Goal: Information Seeking & Learning: Find specific fact

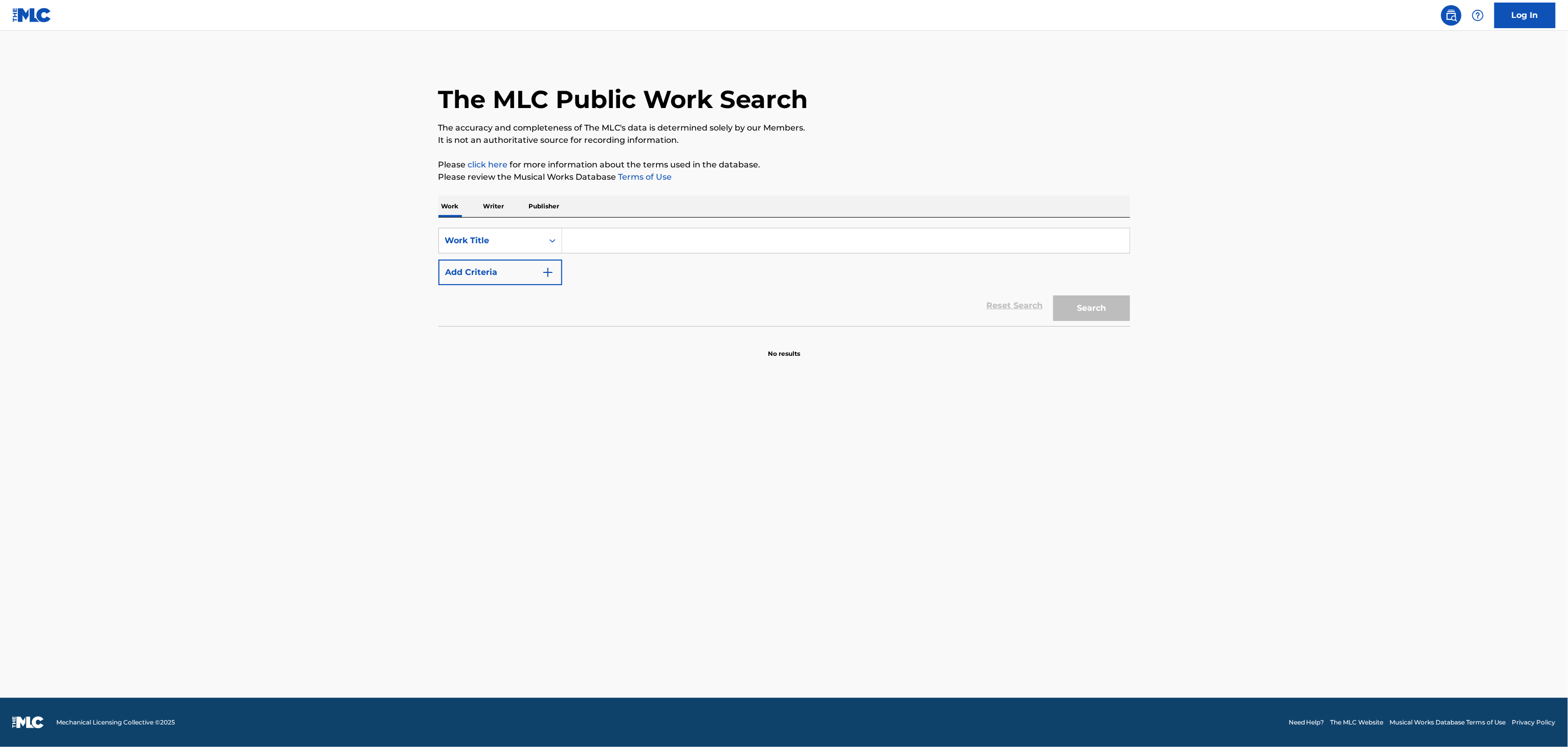
click at [805, 240] on input "Search Form" at bounding box center [846, 241] width 568 height 25
paste input "All Girls Are The Same"
type input "All Girls Are The Same"
click at [339, 342] on main "The MLC Public Work Search The accuracy and completeness of The MLC's data is d…" at bounding box center [786, 364] width 1572 height 667
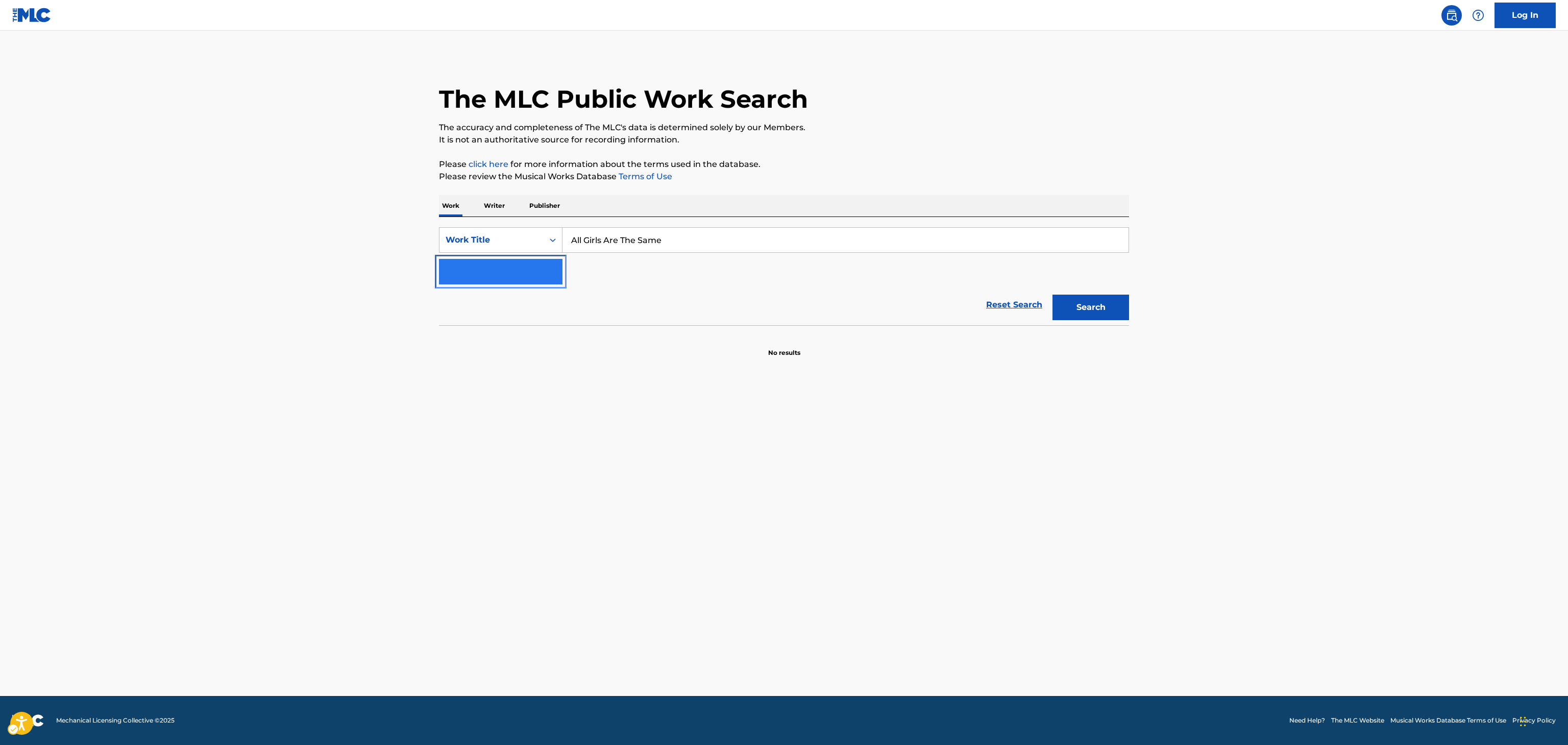
click at [521, 276] on button "Add Criteria" at bounding box center [500, 271] width 124 height 25
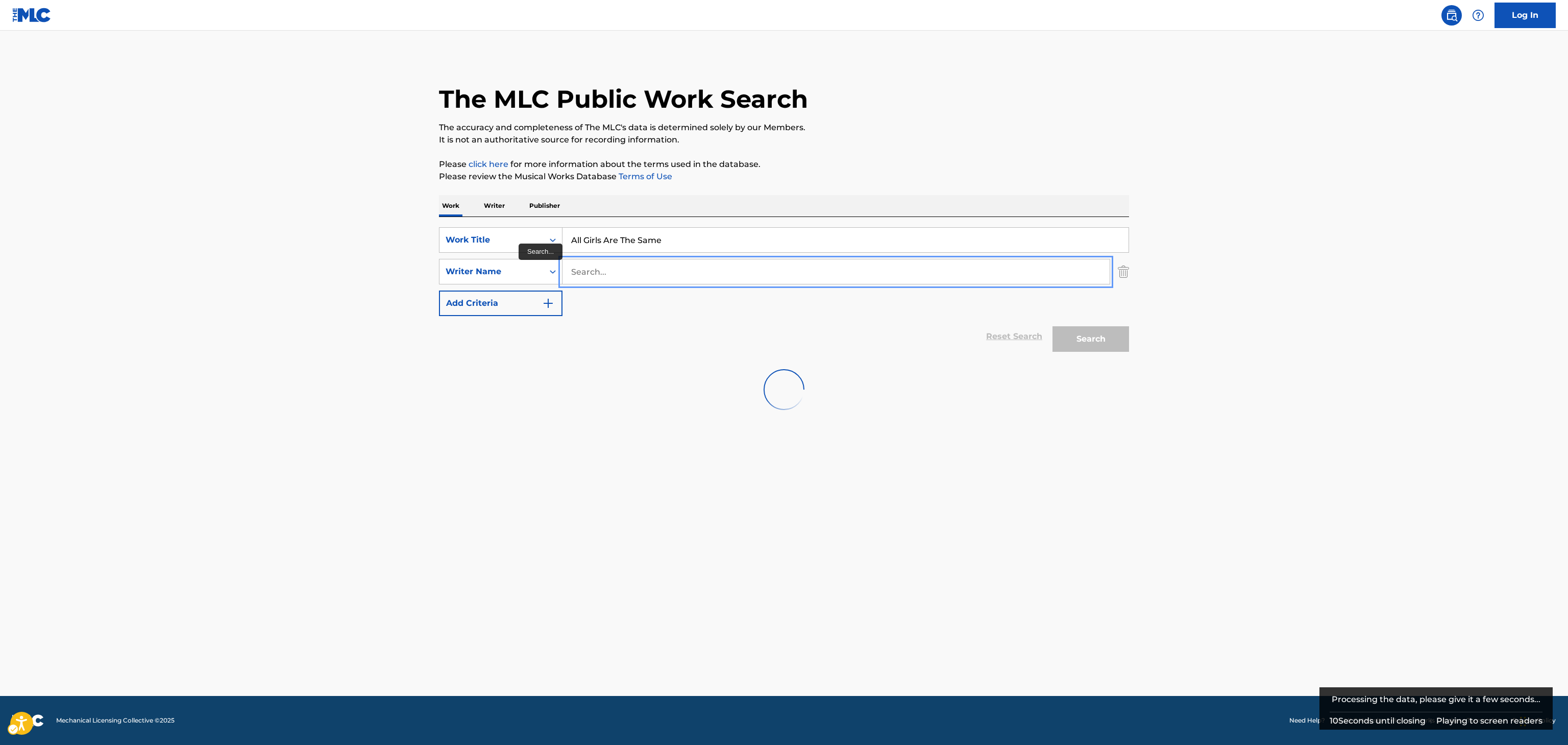
paste input "Dam"
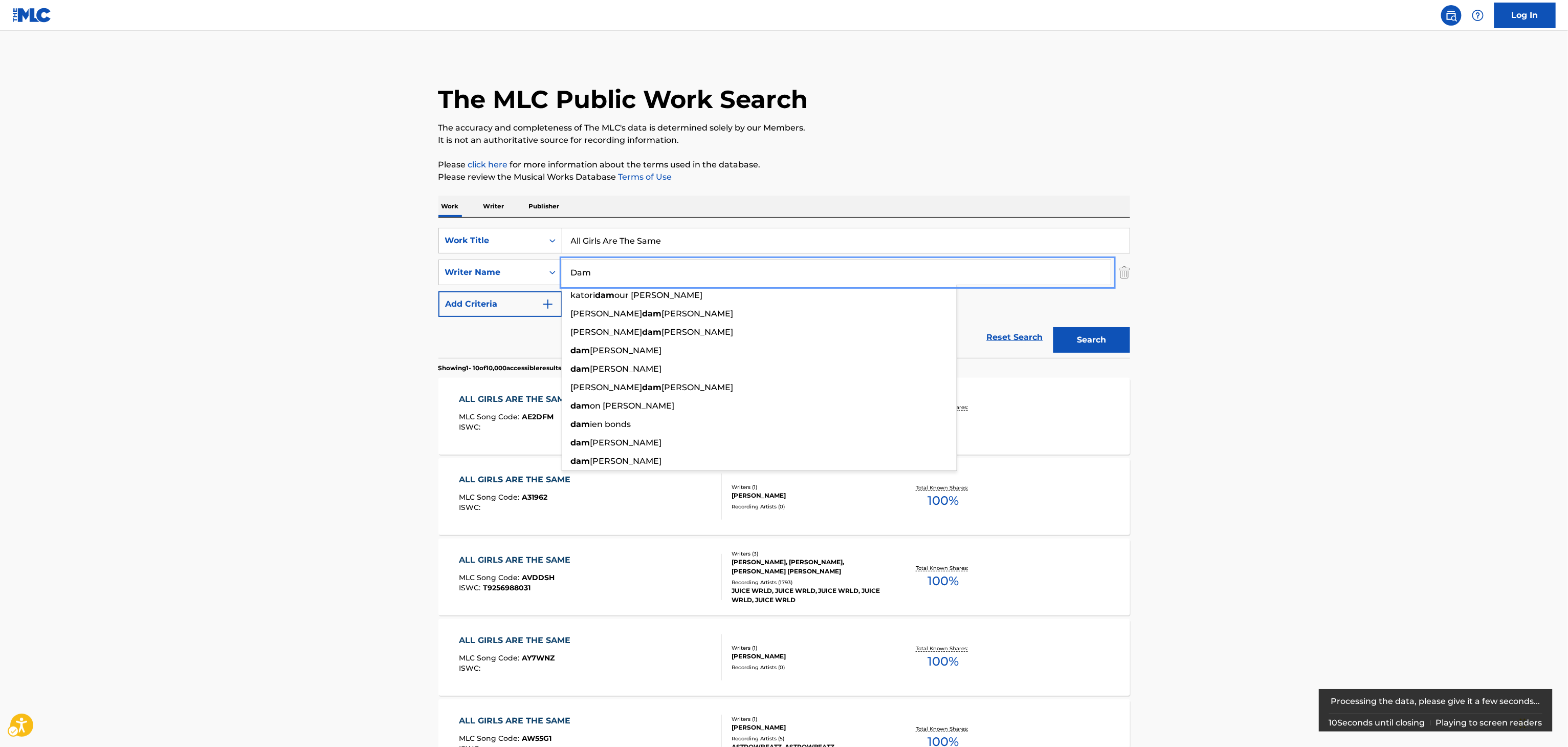
type input "Dam"
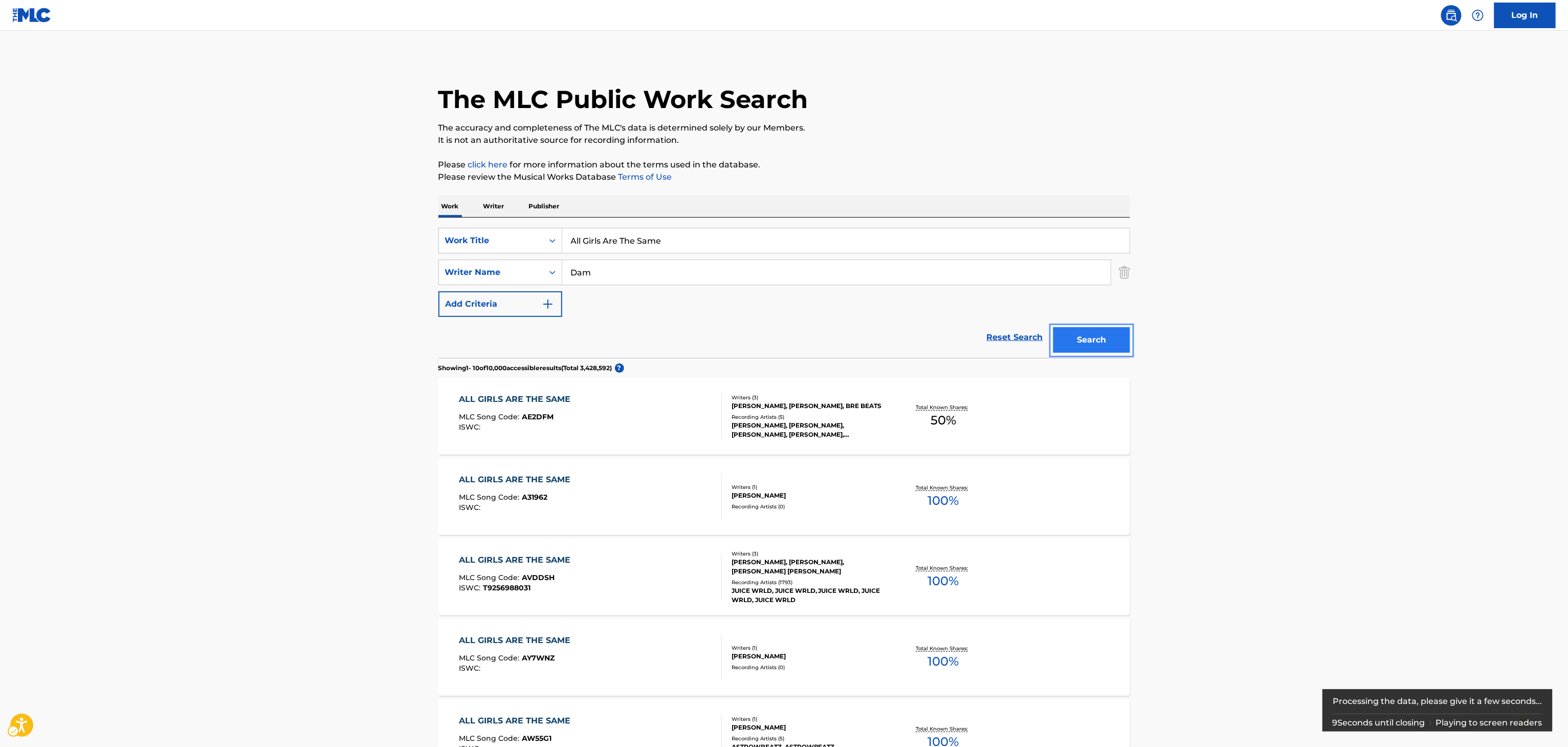
click at [1089, 335] on button "Search" at bounding box center [1092, 339] width 77 height 25
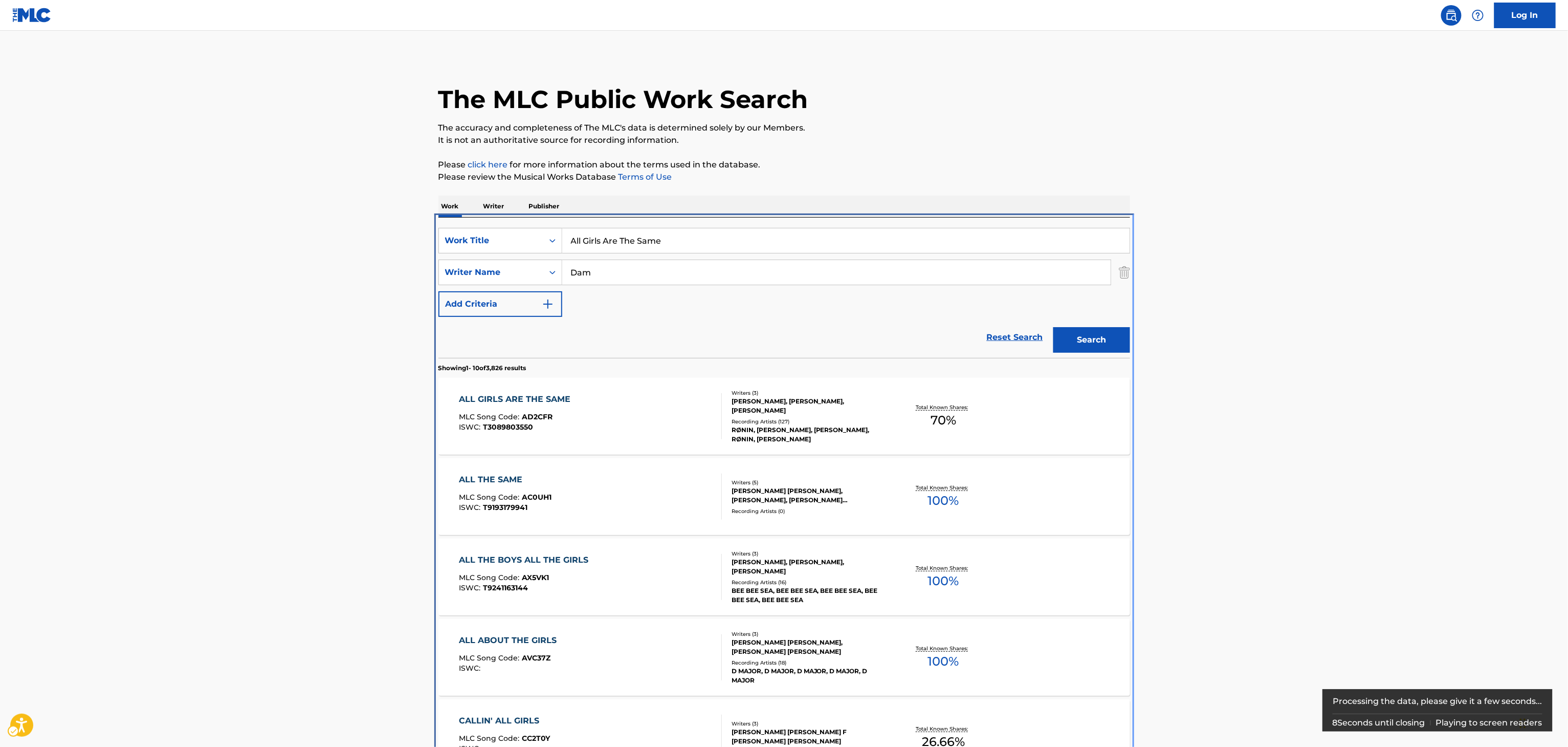
scroll to position [218, 0]
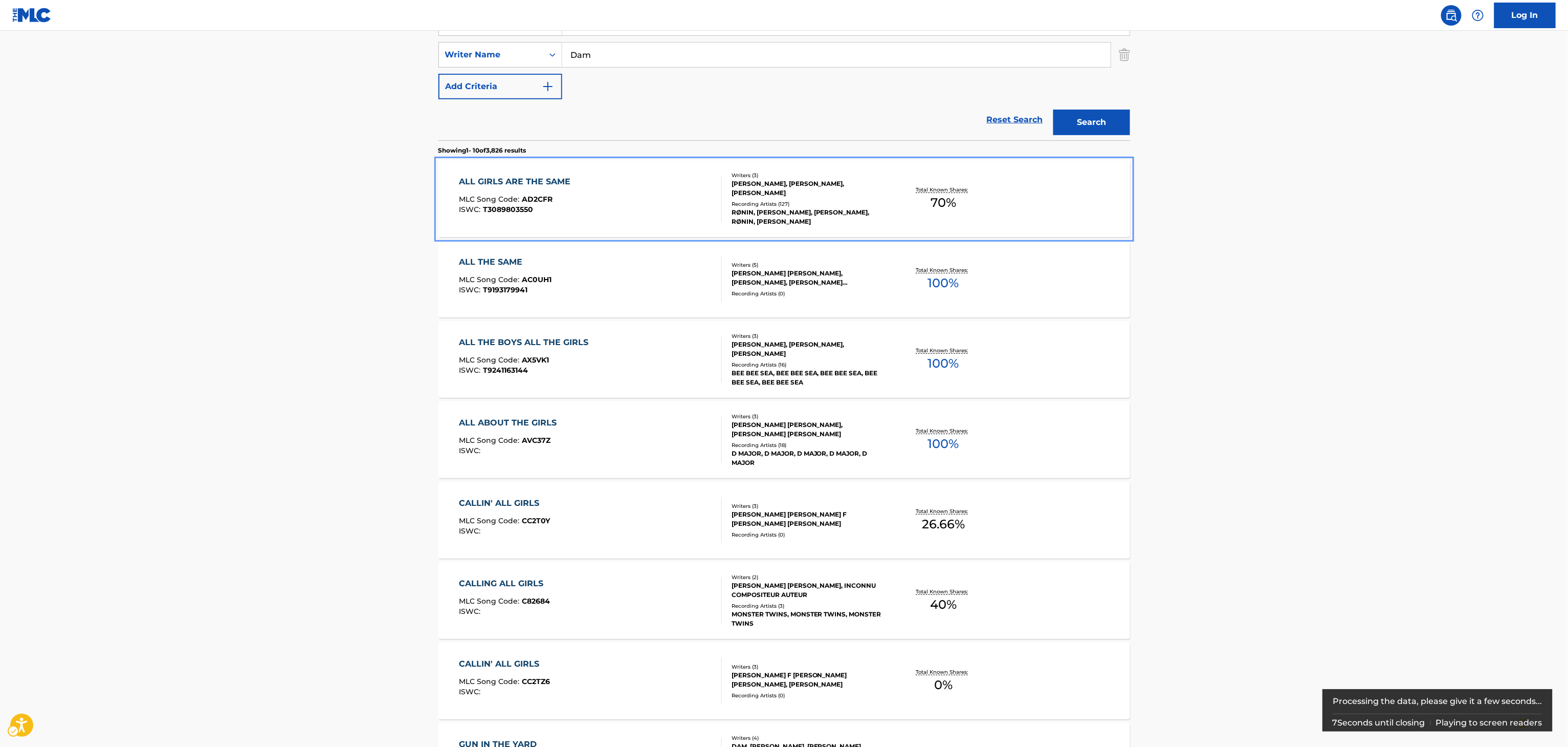
click at [795, 197] on div "ALEXANDER RYAN, BOBBY GOFORTH, MATHIAS DAM" at bounding box center [808, 188] width 154 height 18
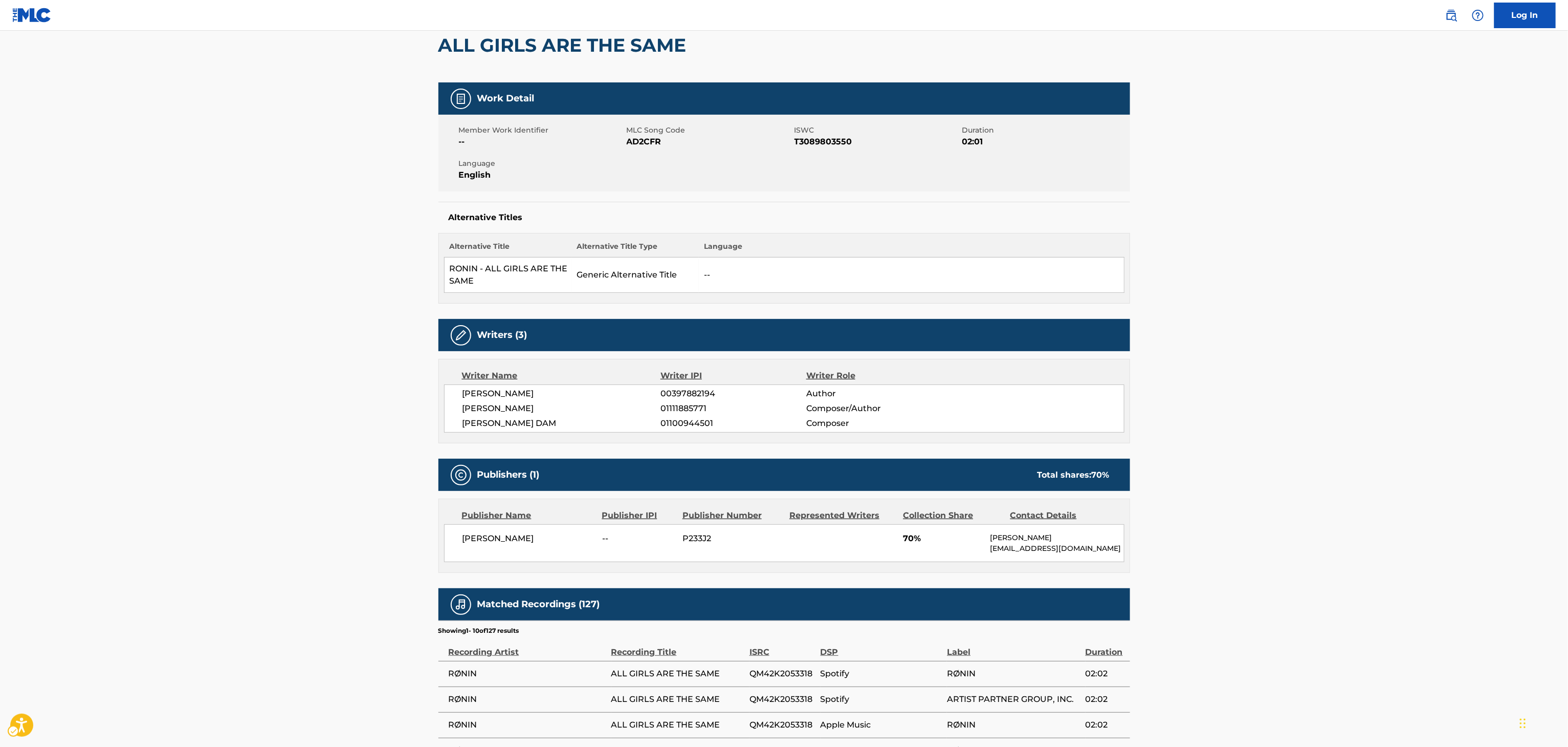
scroll to position [85, 0]
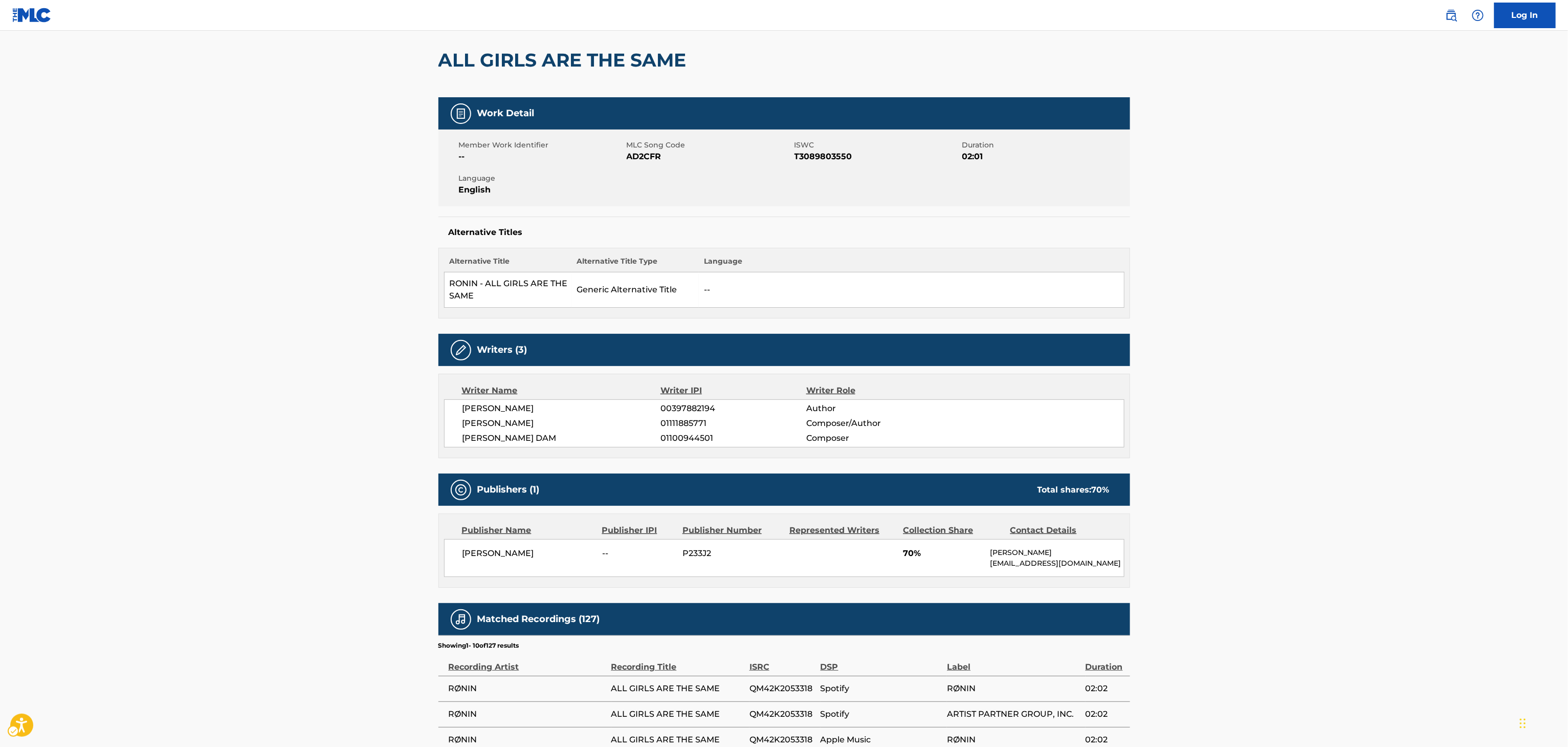
click at [485, 441] on span "MATHIAS DAM" at bounding box center [562, 438] width 199 height 12
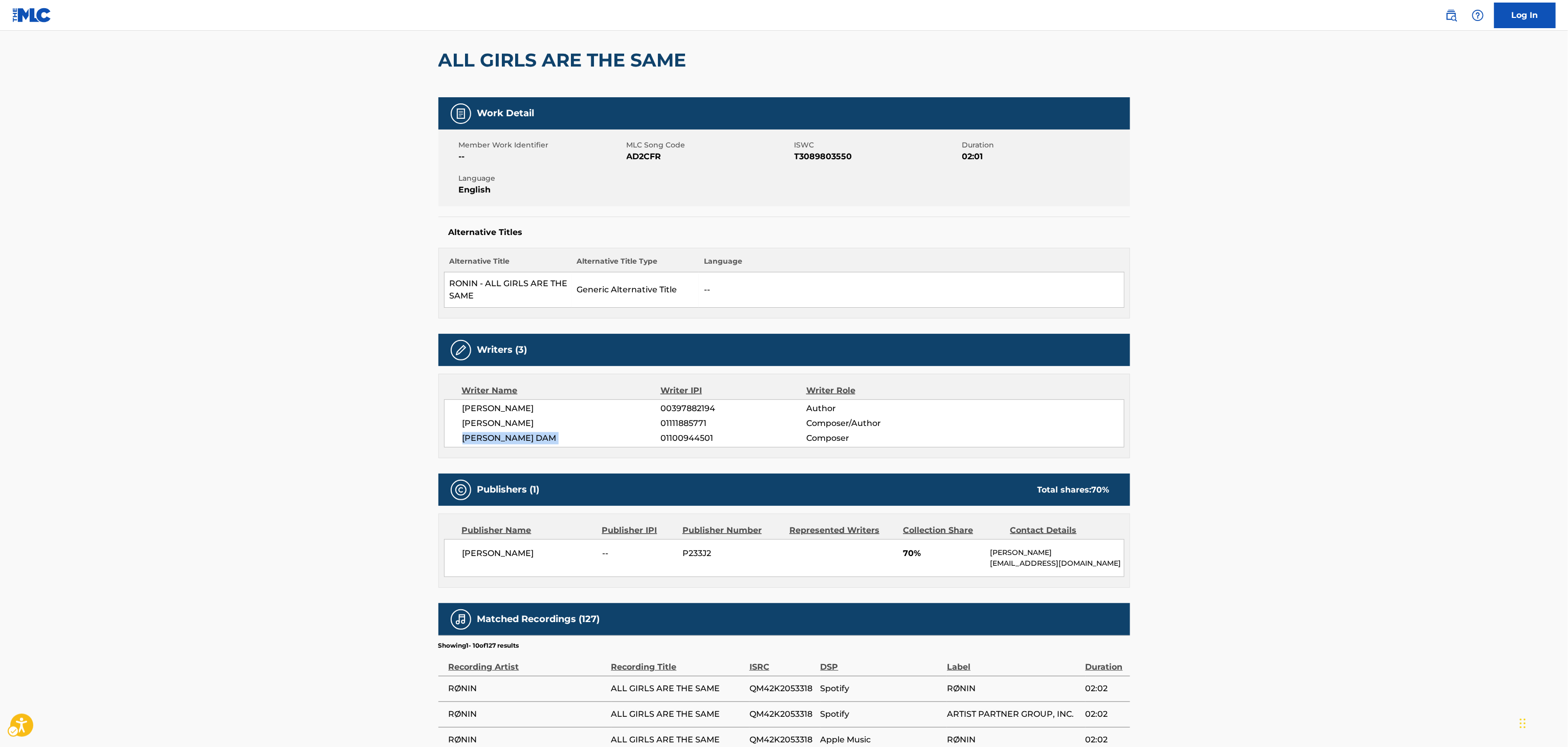
click at [485, 441] on span "MATHIAS DAM" at bounding box center [562, 438] width 199 height 12
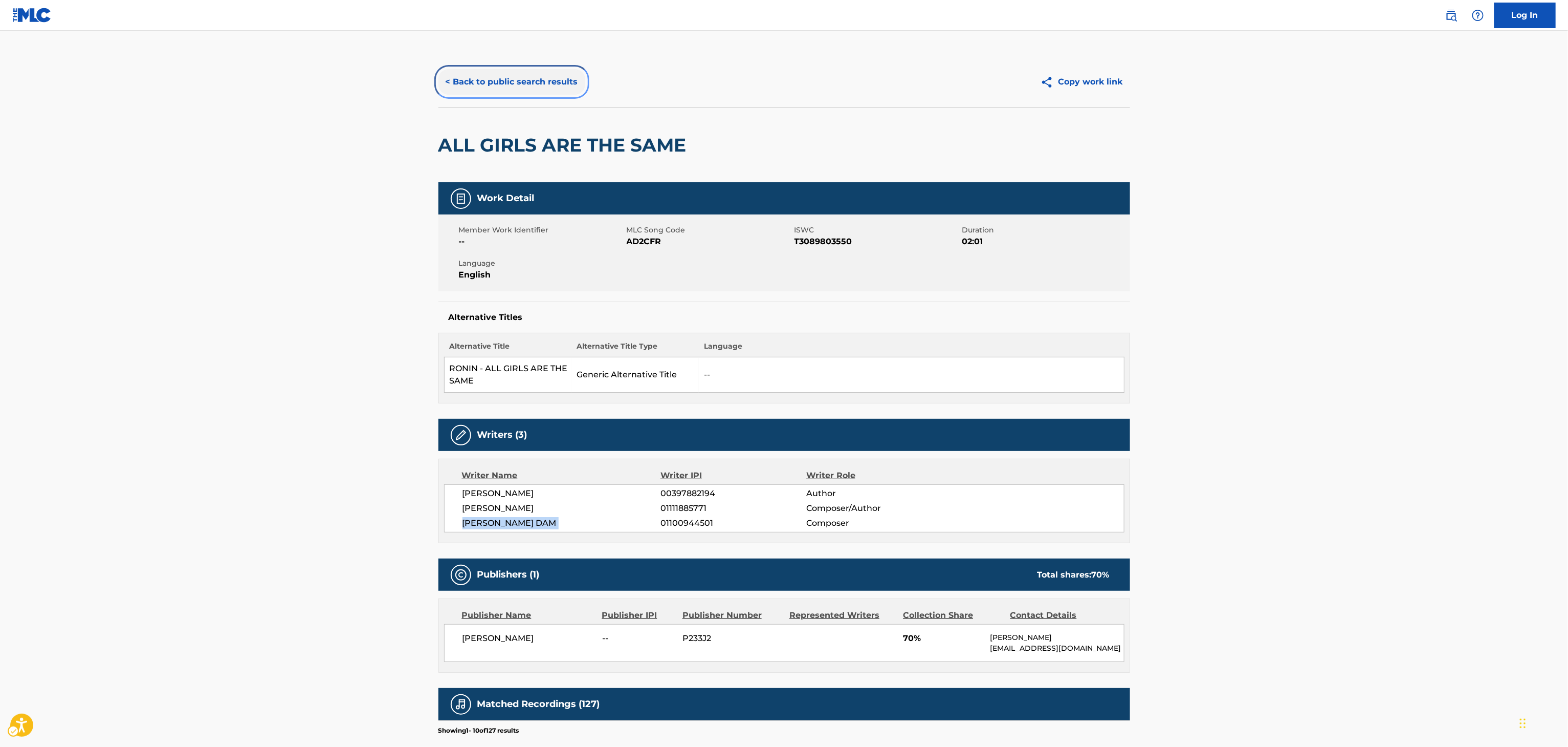
click at [538, 79] on button "< Back to public search results" at bounding box center [512, 81] width 147 height 25
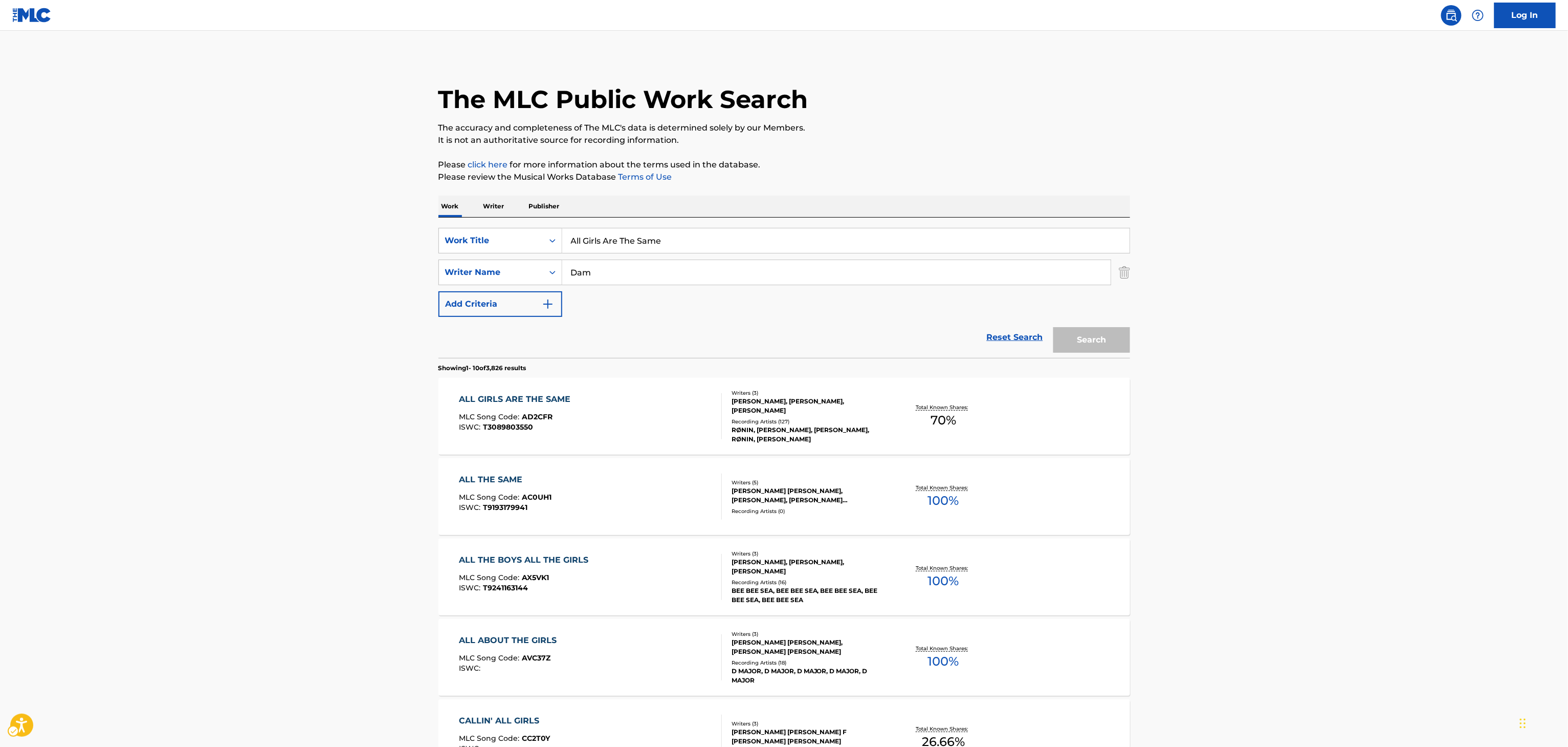
scroll to position [218, 0]
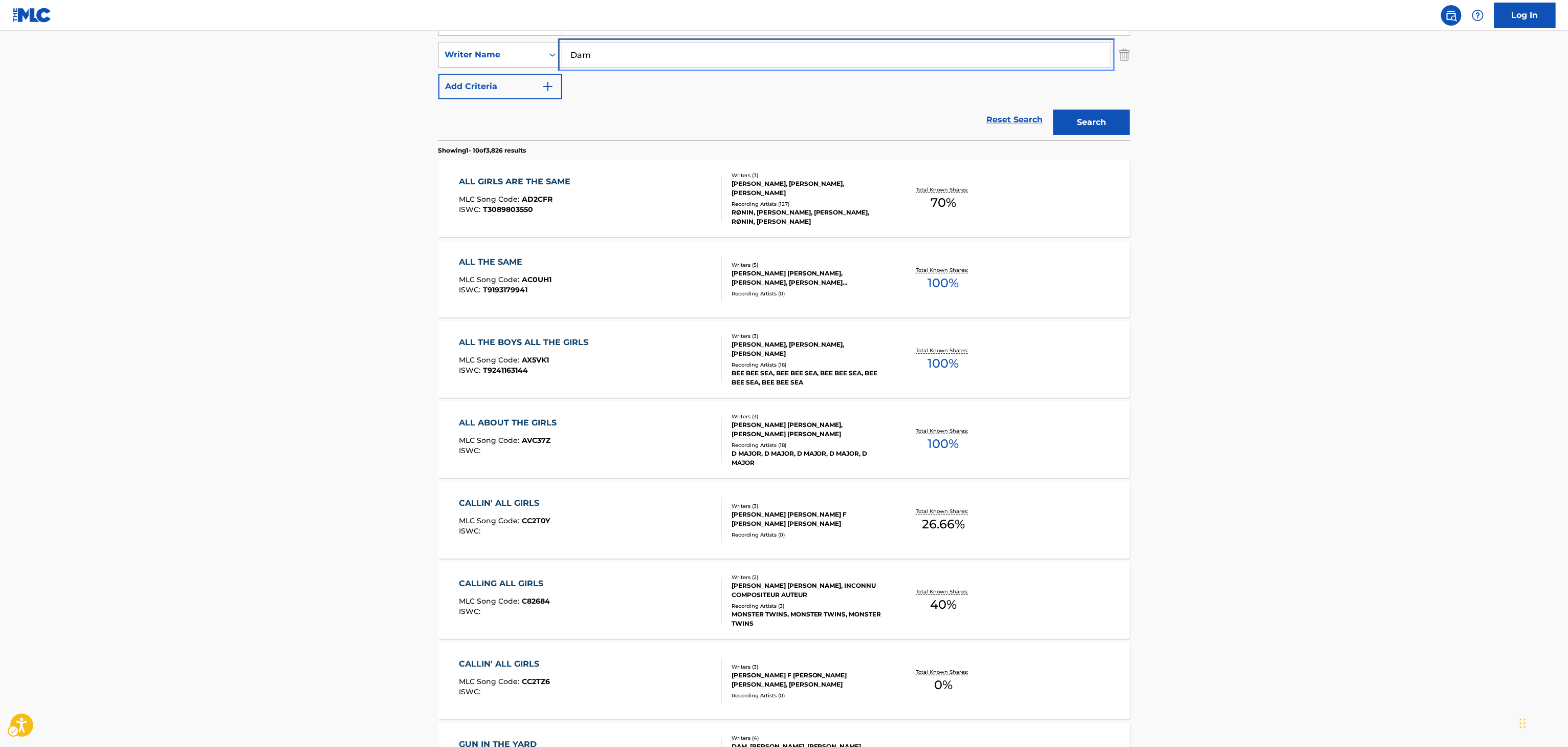
click at [726, 46] on input "Dam" at bounding box center [837, 55] width 549 height 25
paste input "MATHIAS DAM"
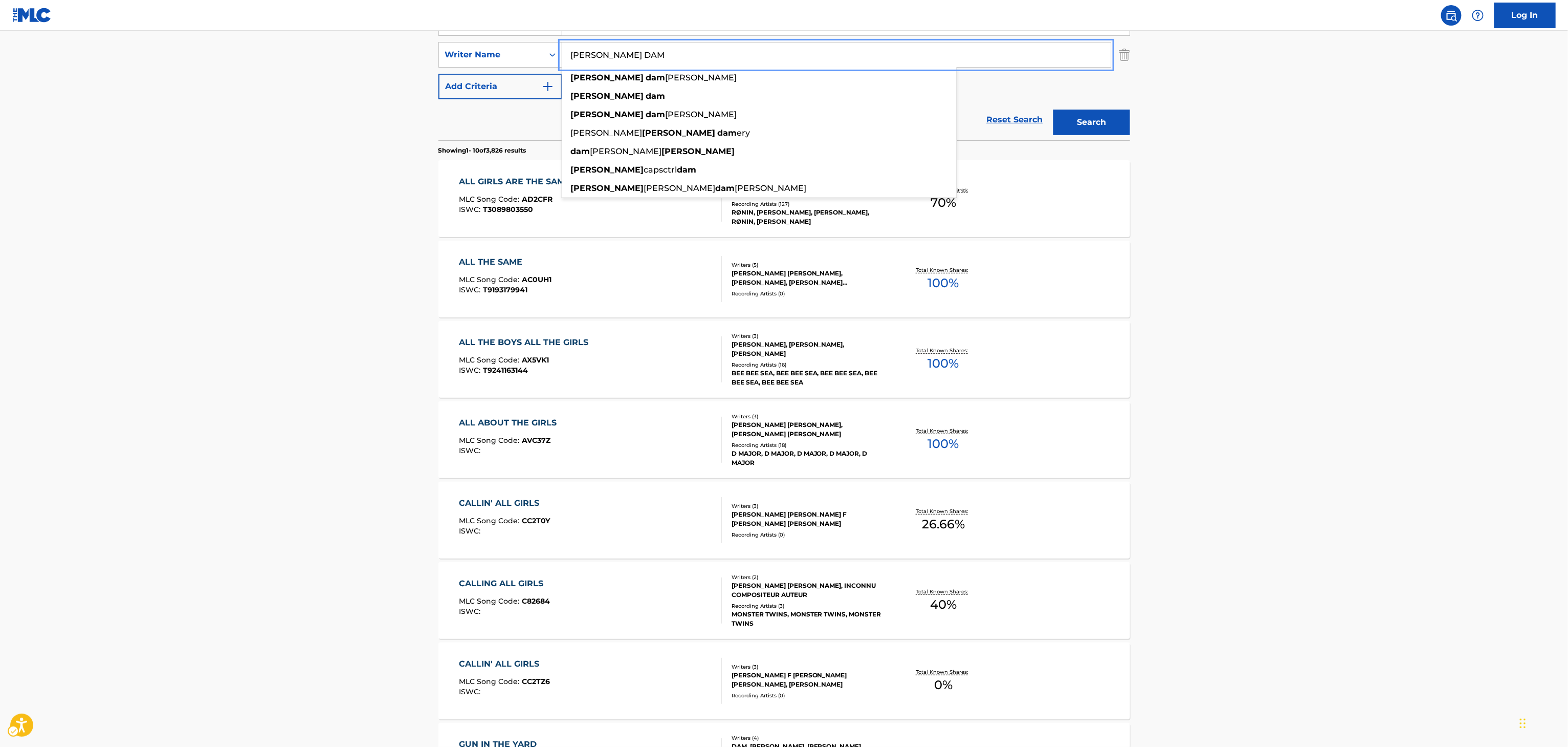
type input "MATHIAS DAM"
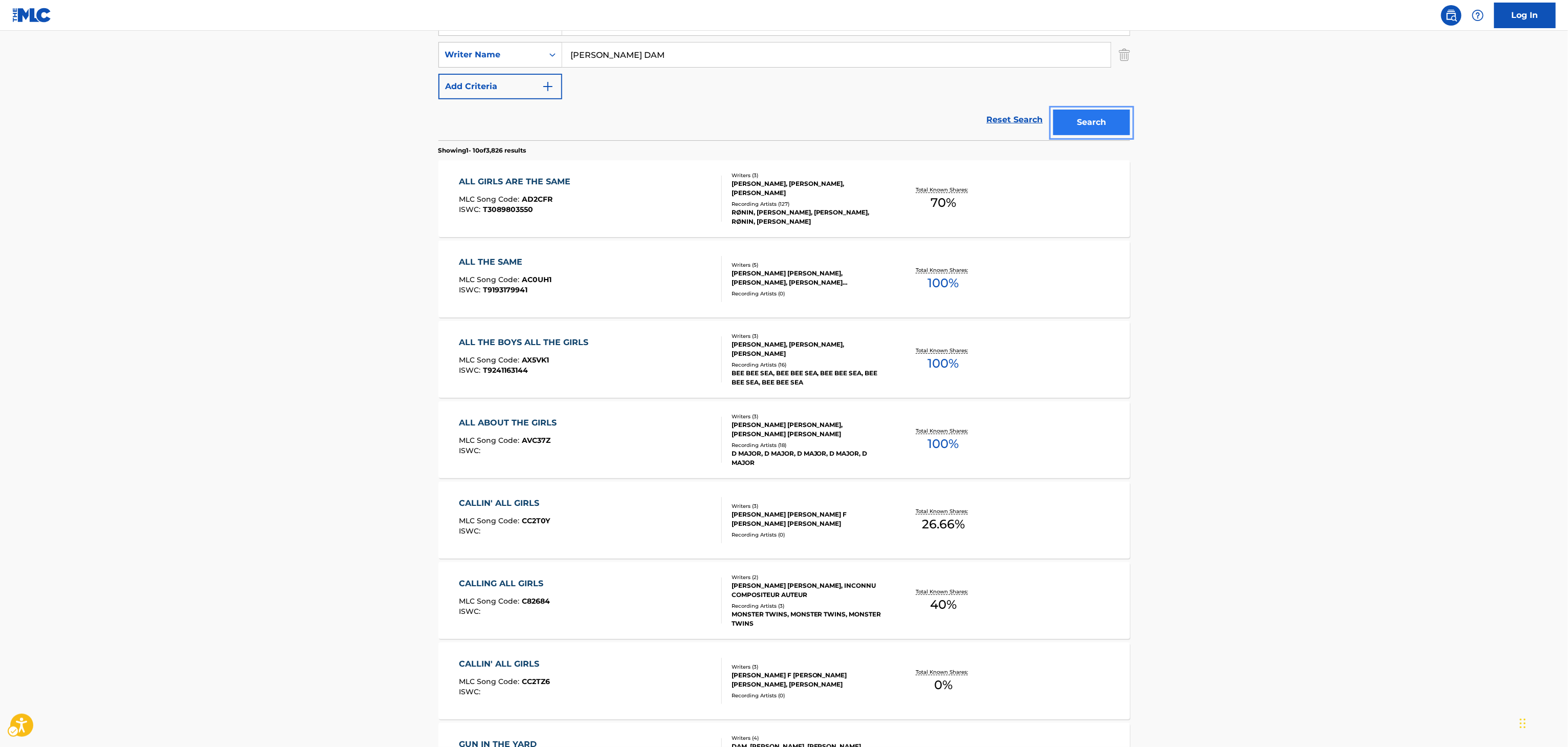
click at [1103, 115] on button "Search" at bounding box center [1092, 122] width 77 height 25
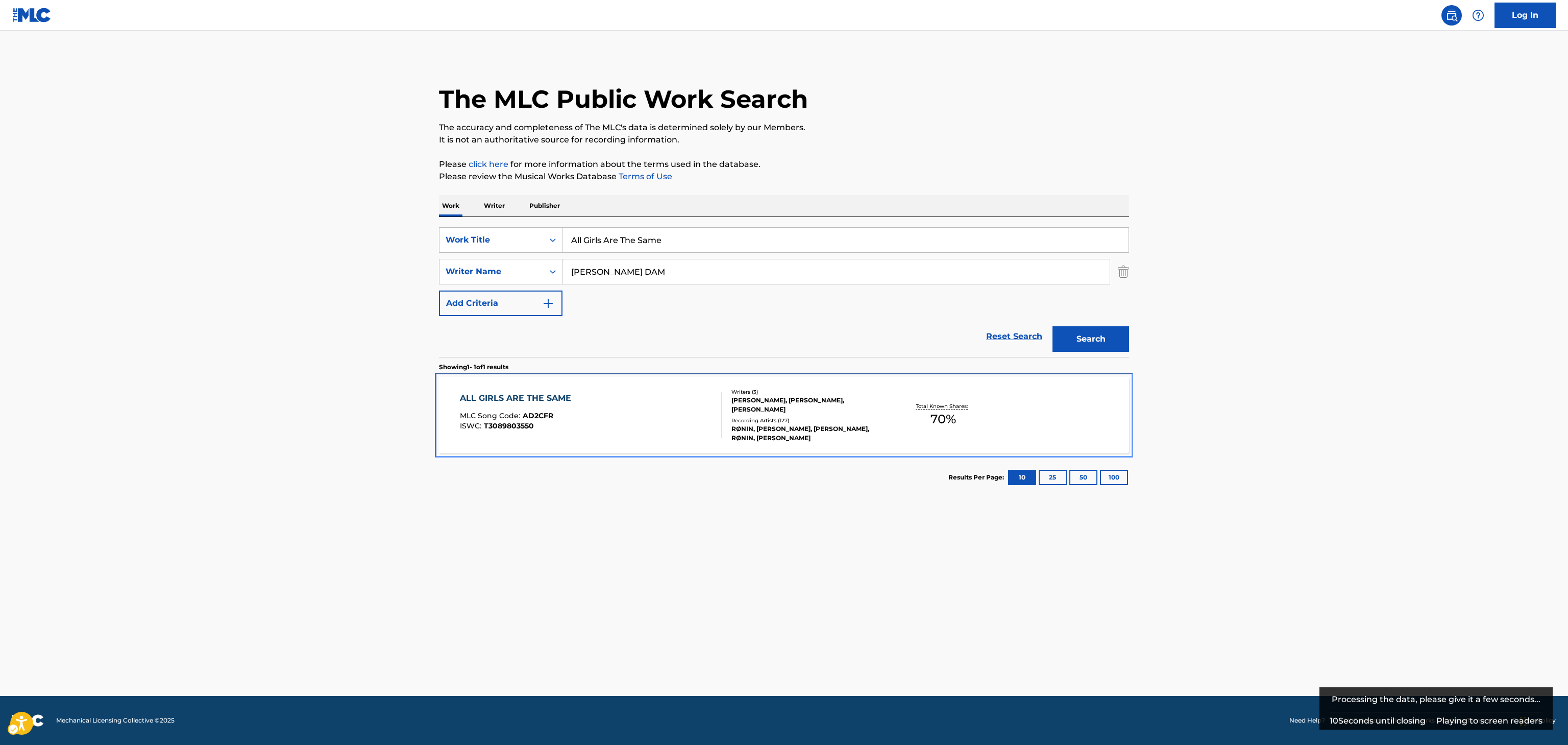
click at [866, 414] on div "MATHIAS DAM, BOBBY GOFORTH, ALEXANDER RYAN" at bounding box center [808, 404] width 154 height 18
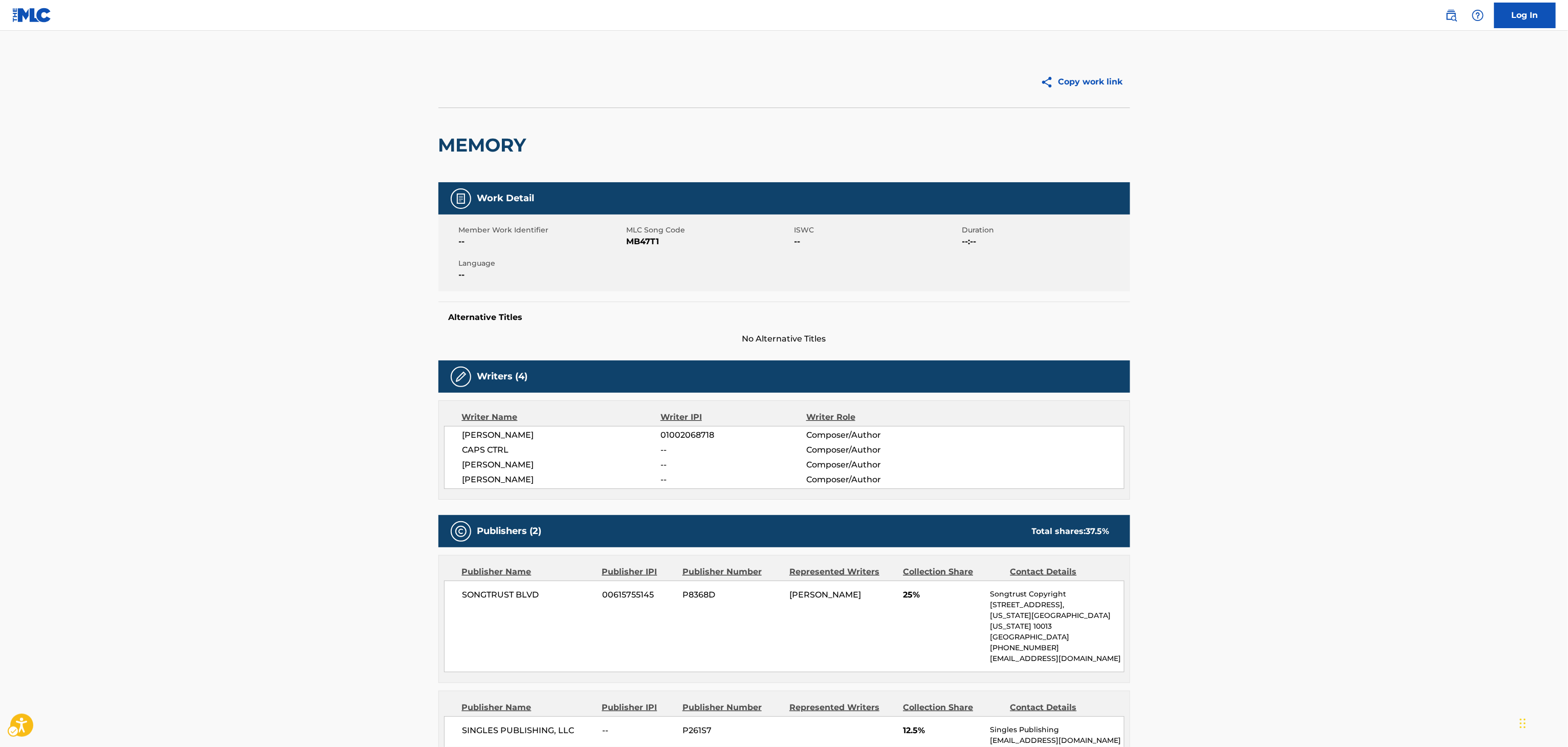
click at [508, 477] on span "SAM WOODCOCK" at bounding box center [562, 479] width 199 height 12
copy span "WOODCOCK"
click at [470, 136] on h2 "MEMORY" at bounding box center [485, 145] width 93 height 23
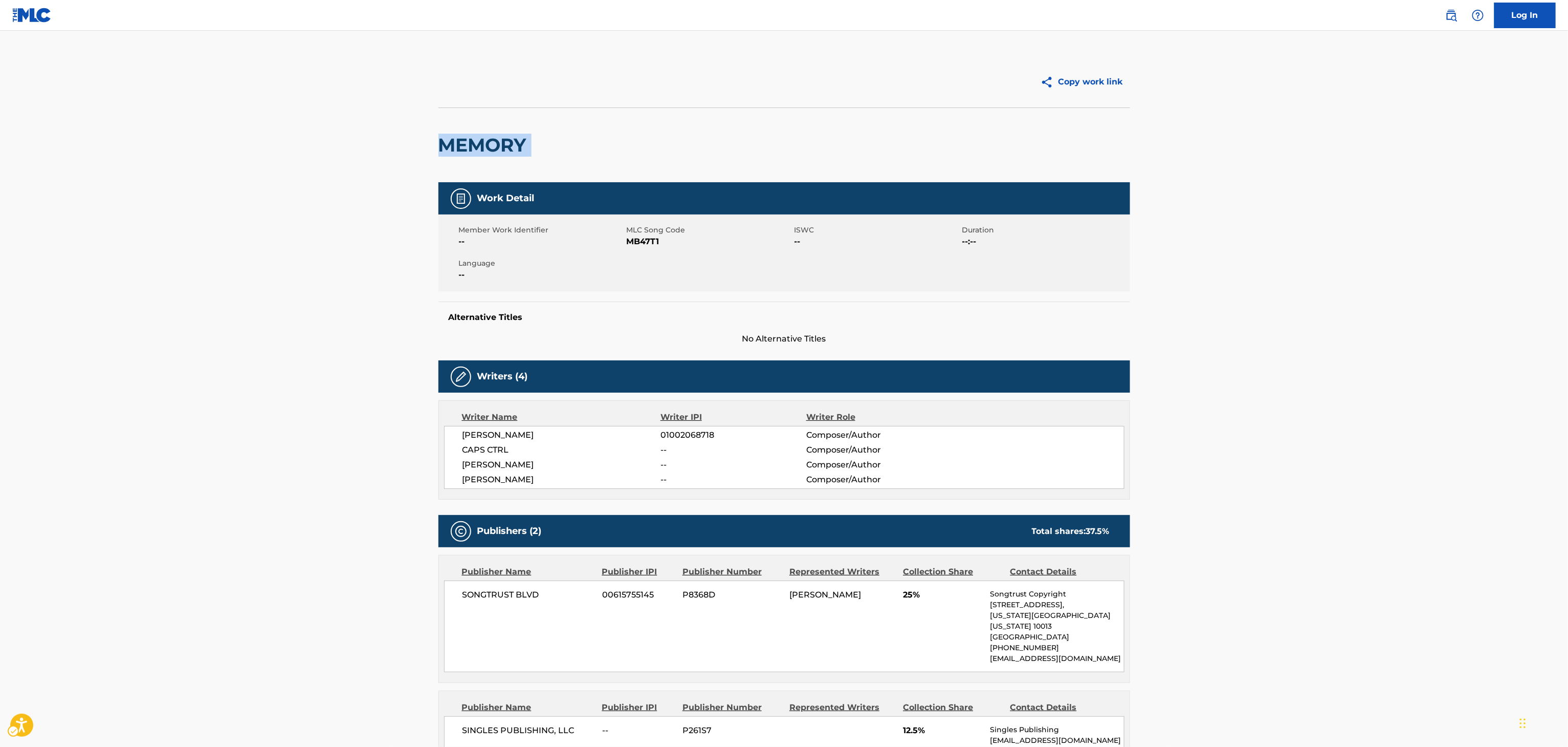
click at [470, 136] on h2 "MEMORY" at bounding box center [485, 145] width 93 height 23
copy div "MEMORY"
click at [507, 474] on span "SAM WOODCOCK" at bounding box center [562, 479] width 199 height 12
click at [507, 470] on span "EVAN HELM" at bounding box center [562, 464] width 199 height 12
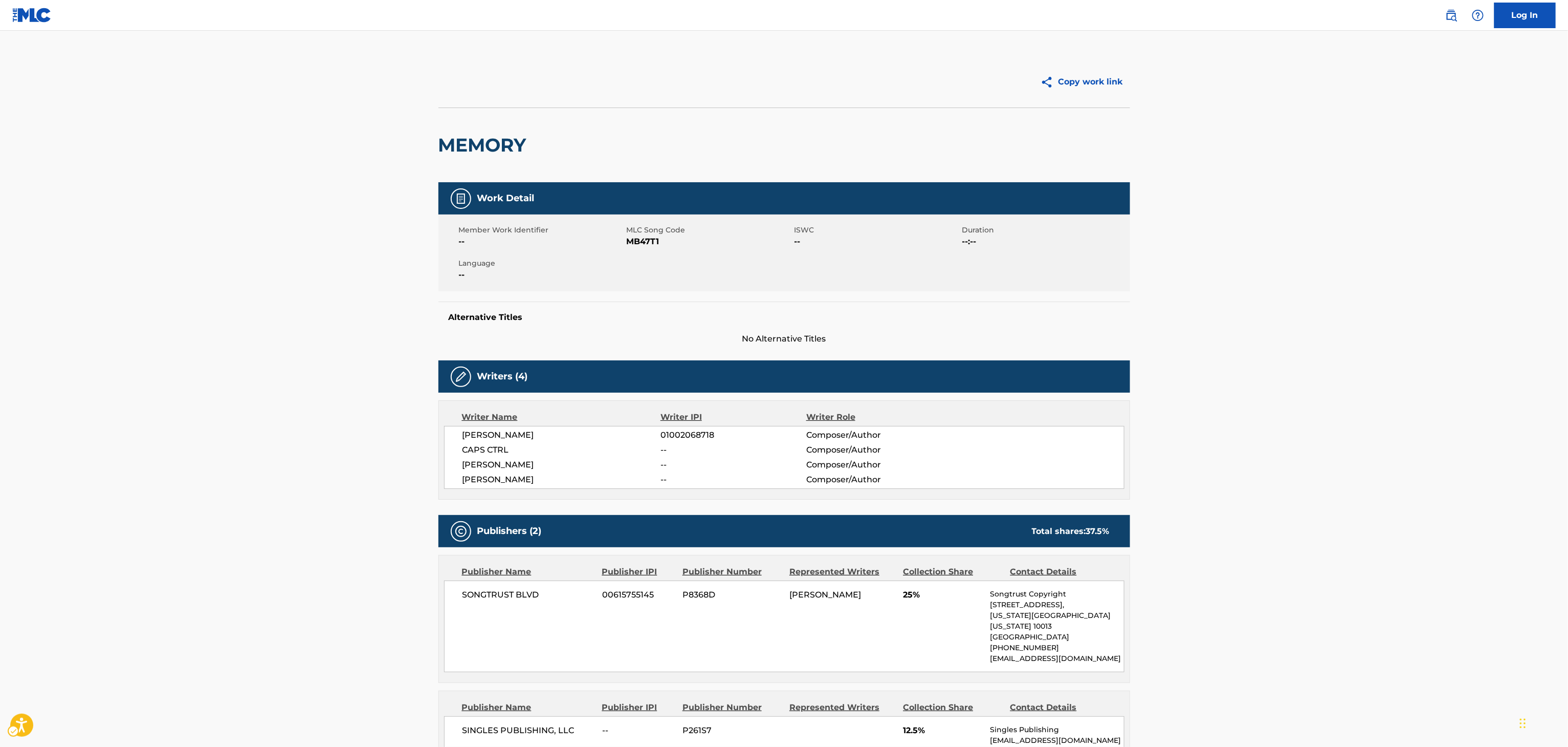
click at [457, 475] on div "ANTHONY TUBBS 01002068718 Composer/Author CAPS CTRL -- Composer/Author EVAN HEL…" at bounding box center [784, 457] width 681 height 63
click at [465, 472] on div "ANTHONY TUBBS 01002068718 Composer/Author CAPS CTRL -- Composer/Author EVAN HEL…" at bounding box center [784, 457] width 681 height 63
copy span "EVAN"
click at [530, 426] on div "ANTHONY TUBBS 01002068718 Composer/Author CAPS CTRL -- Composer/Author EVAN HEL…" at bounding box center [784, 457] width 681 height 63
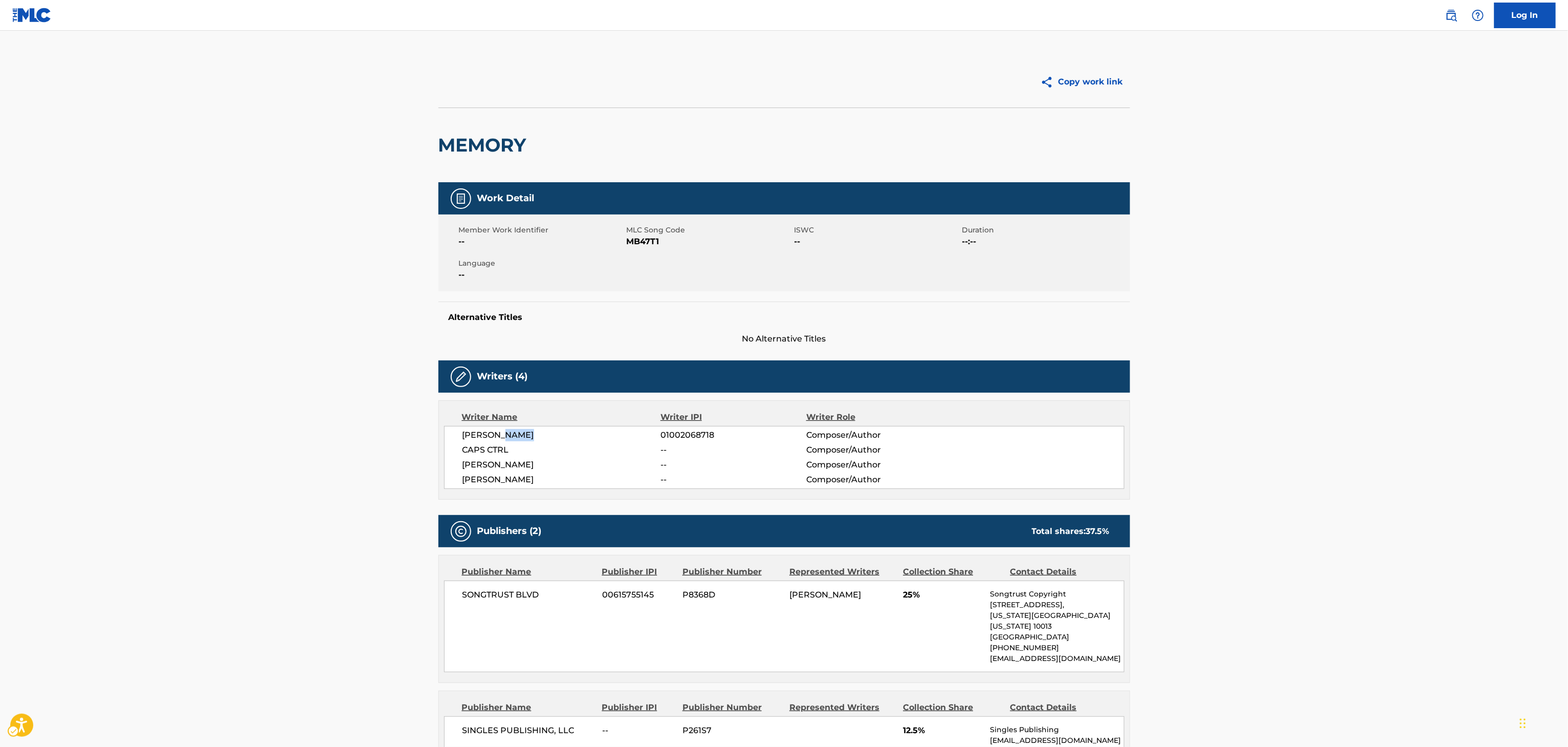
click at [530, 426] on div "ANTHONY TUBBS 01002068718 Composer/Author CAPS CTRL -- Composer/Author EVAN HEL…" at bounding box center [784, 457] width 681 height 63
copy span "TUBBS"
click at [468, 425] on div "Writer Name Writer IPI Writer Role ANTHONY TUBBS 01002068718 Composer/Author CA…" at bounding box center [784, 450] width 692 height 99
click at [472, 432] on span "ANTHONY TUBBS" at bounding box center [562, 434] width 199 height 12
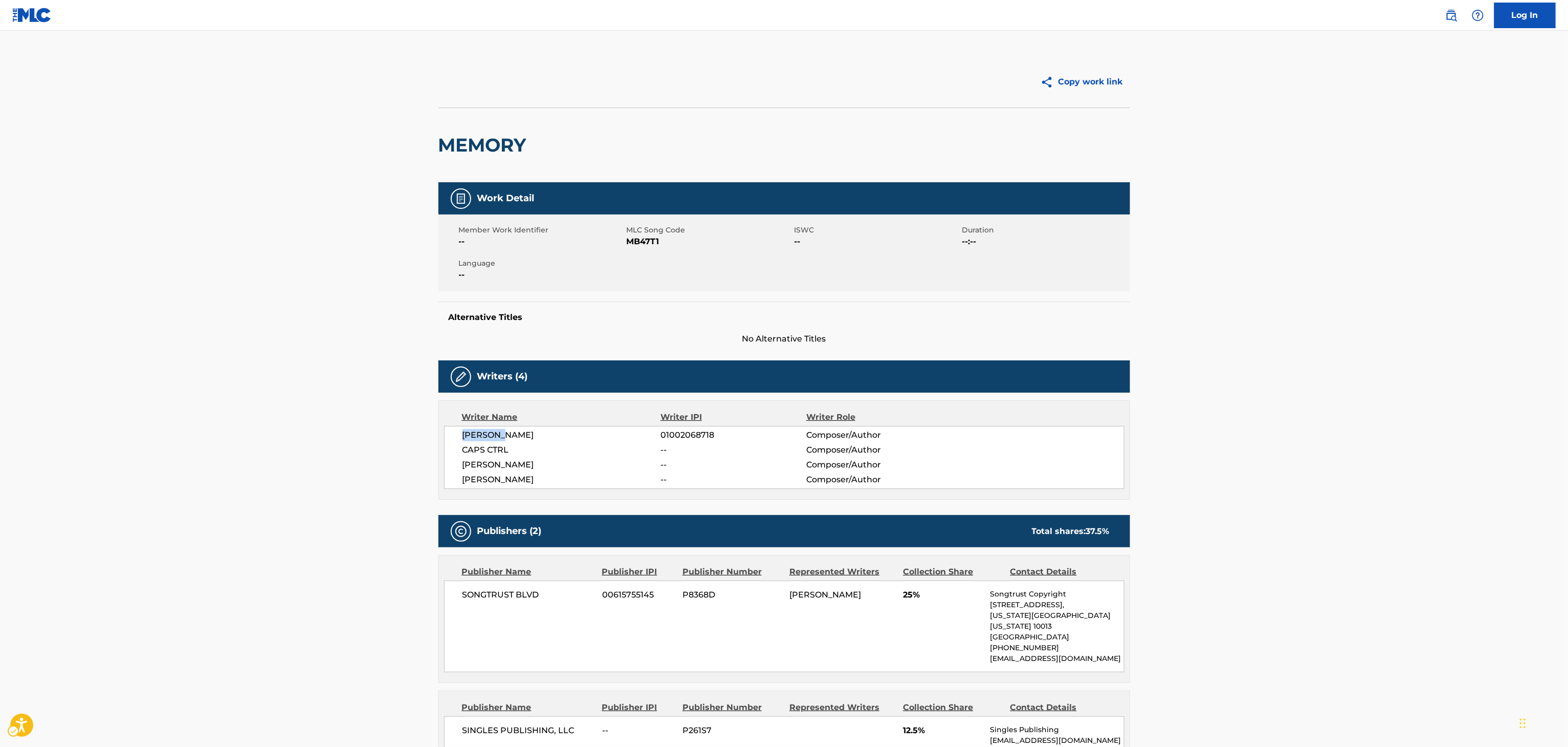
copy span "ANTHONY"
drag, startPoint x: 1459, startPoint y: 8, endPoint x: 1451, endPoint y: 8, distance: 8.0
click at [1459, 8] on link "Public Search" at bounding box center [1451, 15] width 20 height 20
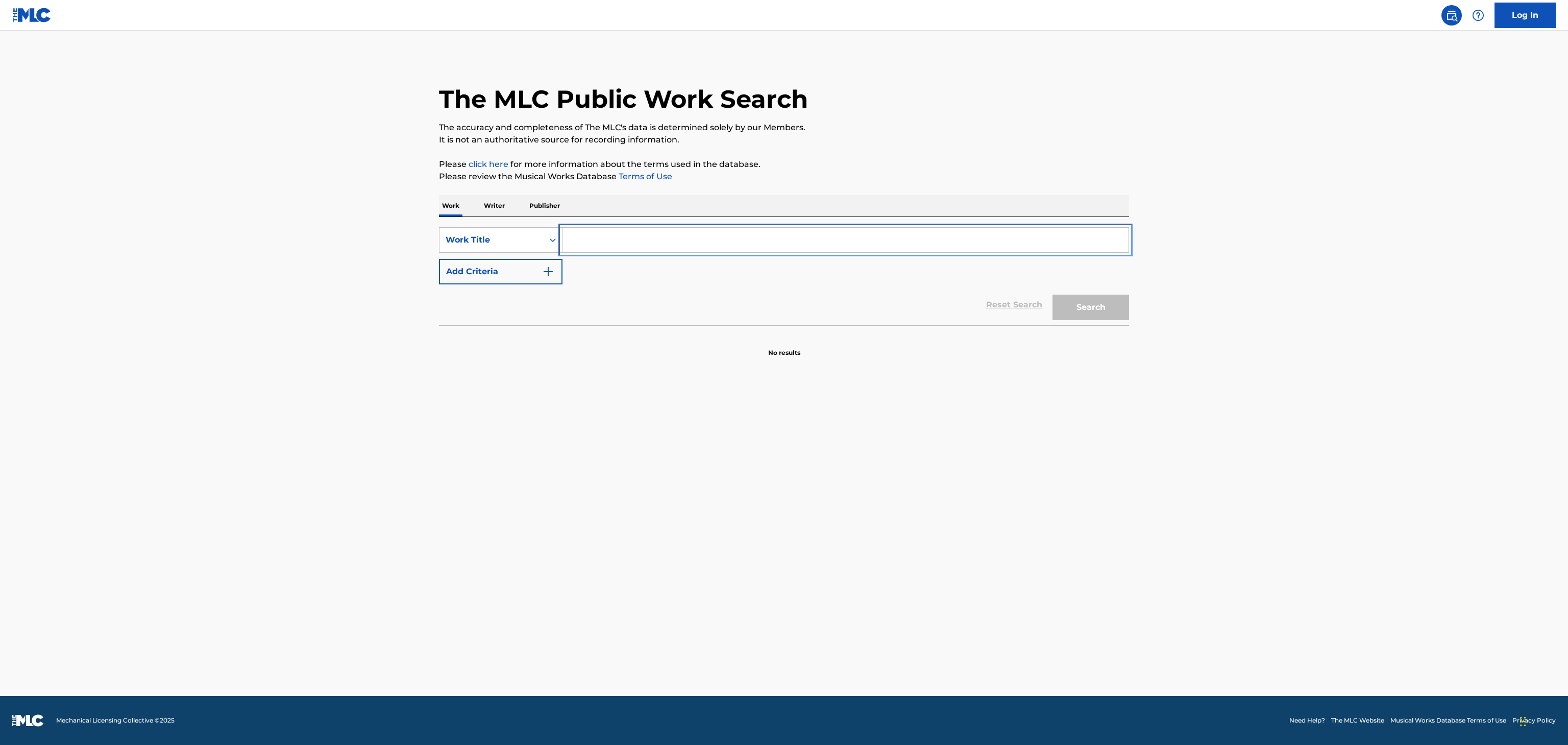
click at [842, 247] on input "Search Form" at bounding box center [845, 240] width 566 height 25
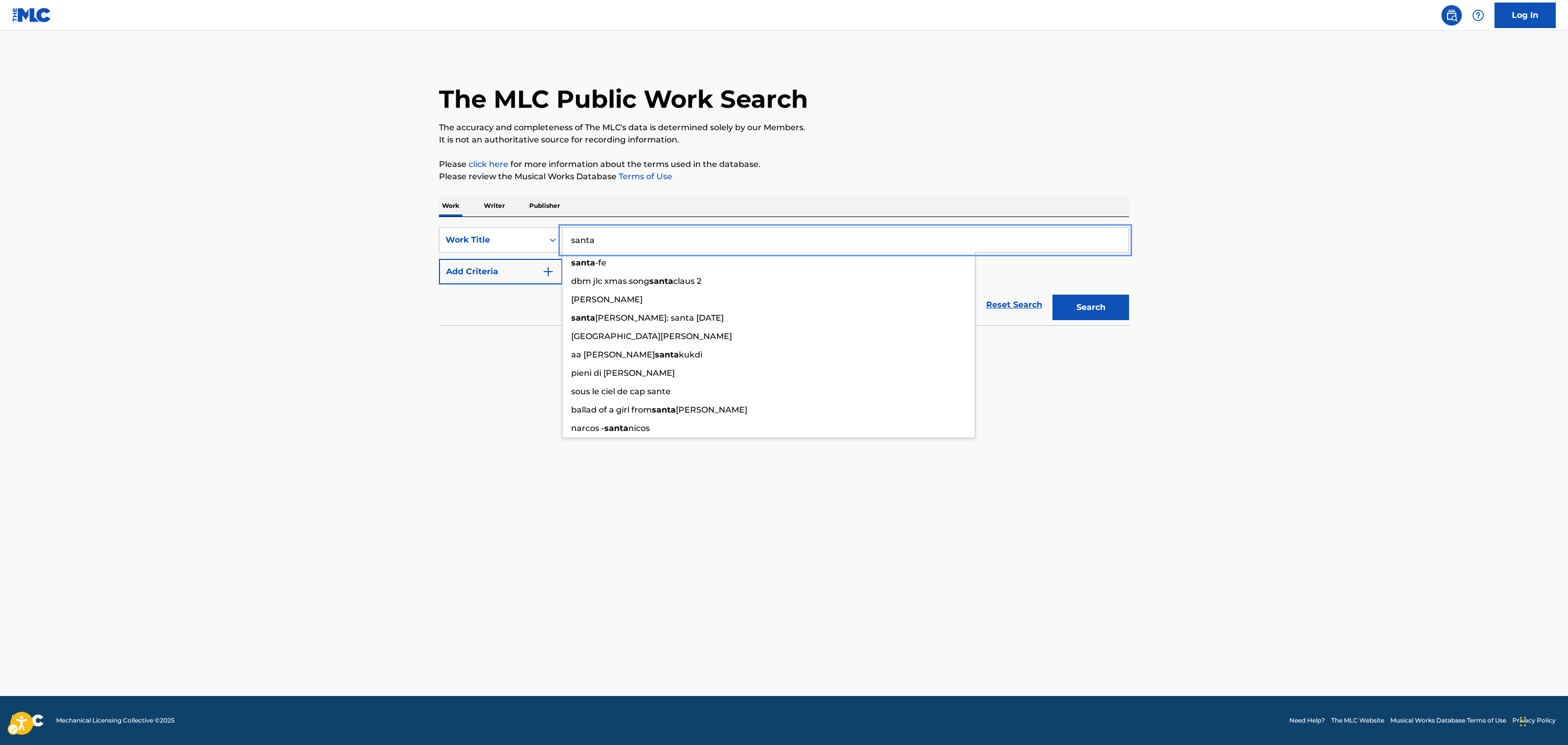
type input "santa"
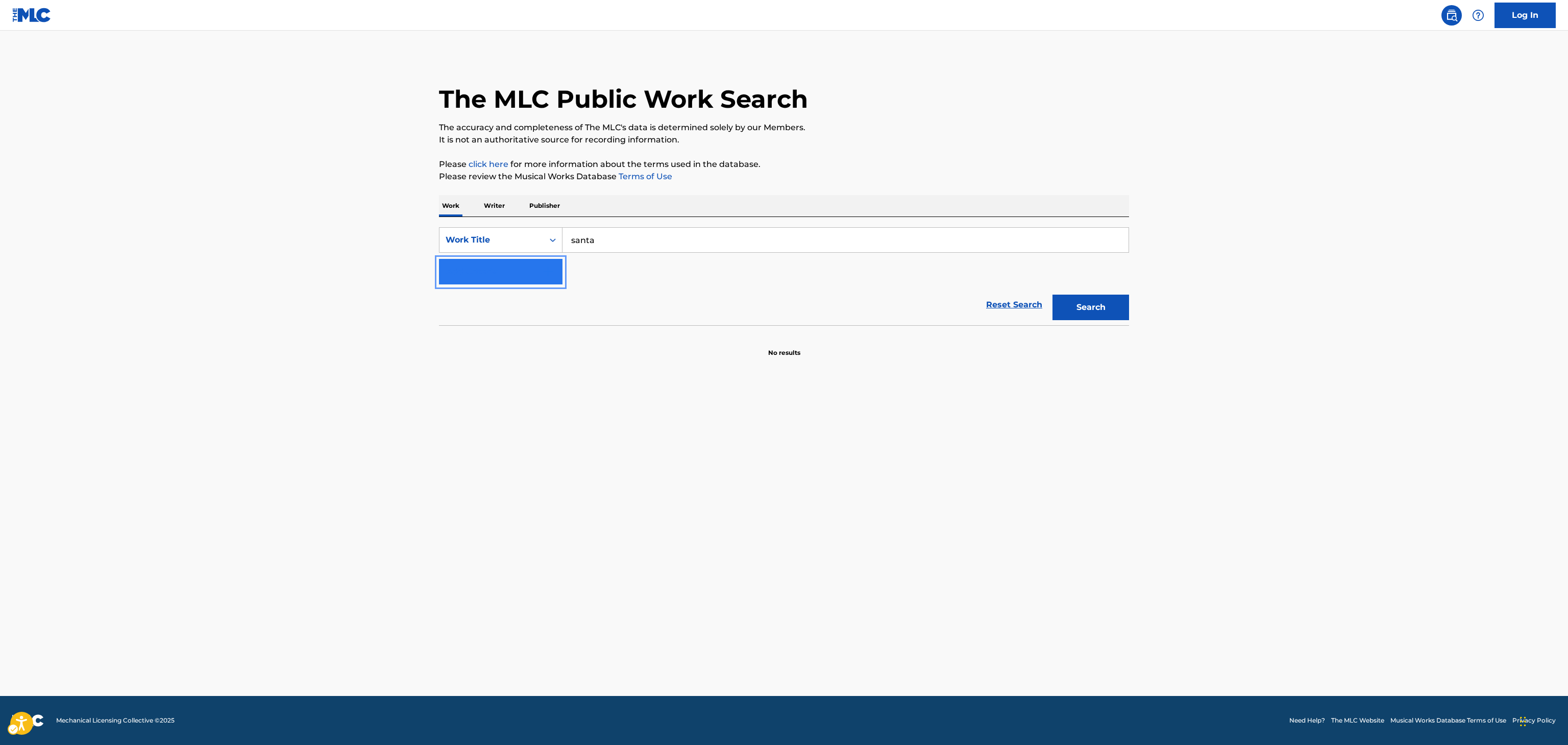
click at [537, 272] on button "Add Criteria" at bounding box center [500, 271] width 124 height 25
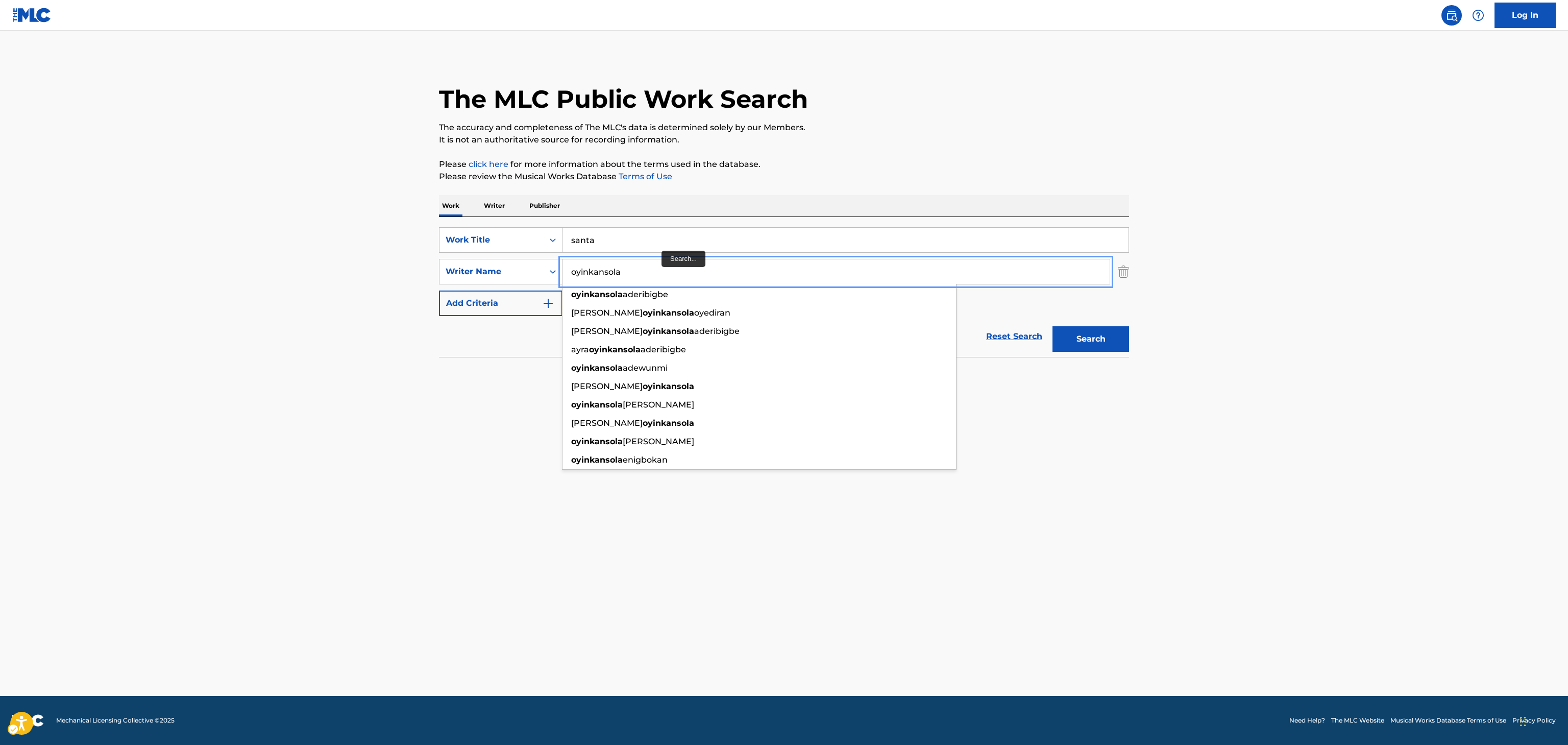
type input "oyinkansola"
click at [1052, 326] on button "Search" at bounding box center [1091, 339] width 77 height 25
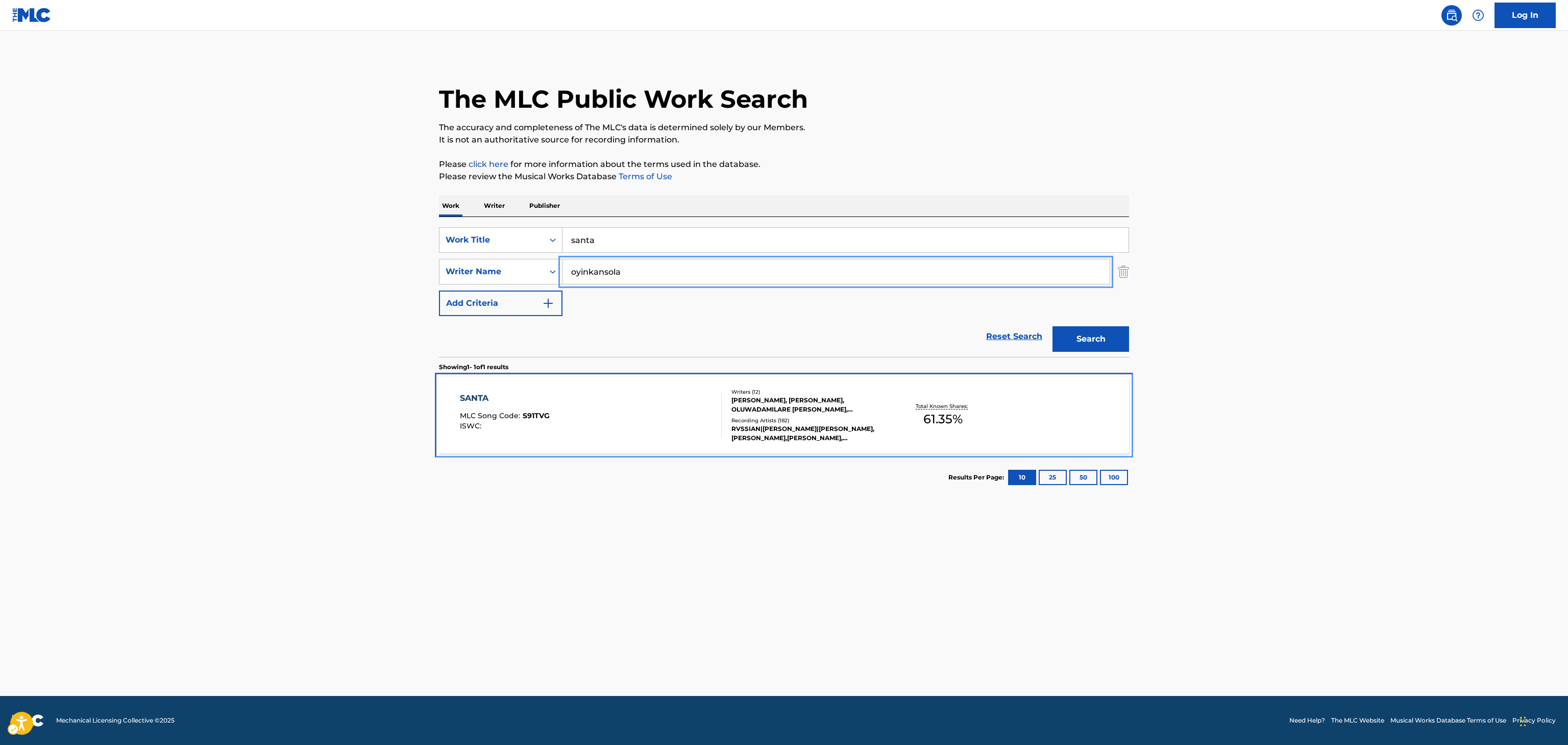
click at [875, 415] on div "Writers ( 12 ) FRANCIS CHUKWUDUBEM NWAMU, KILIAN JOHNSTON, OLUWADAMILARE DAVID …" at bounding box center [804, 415] width 164 height 55
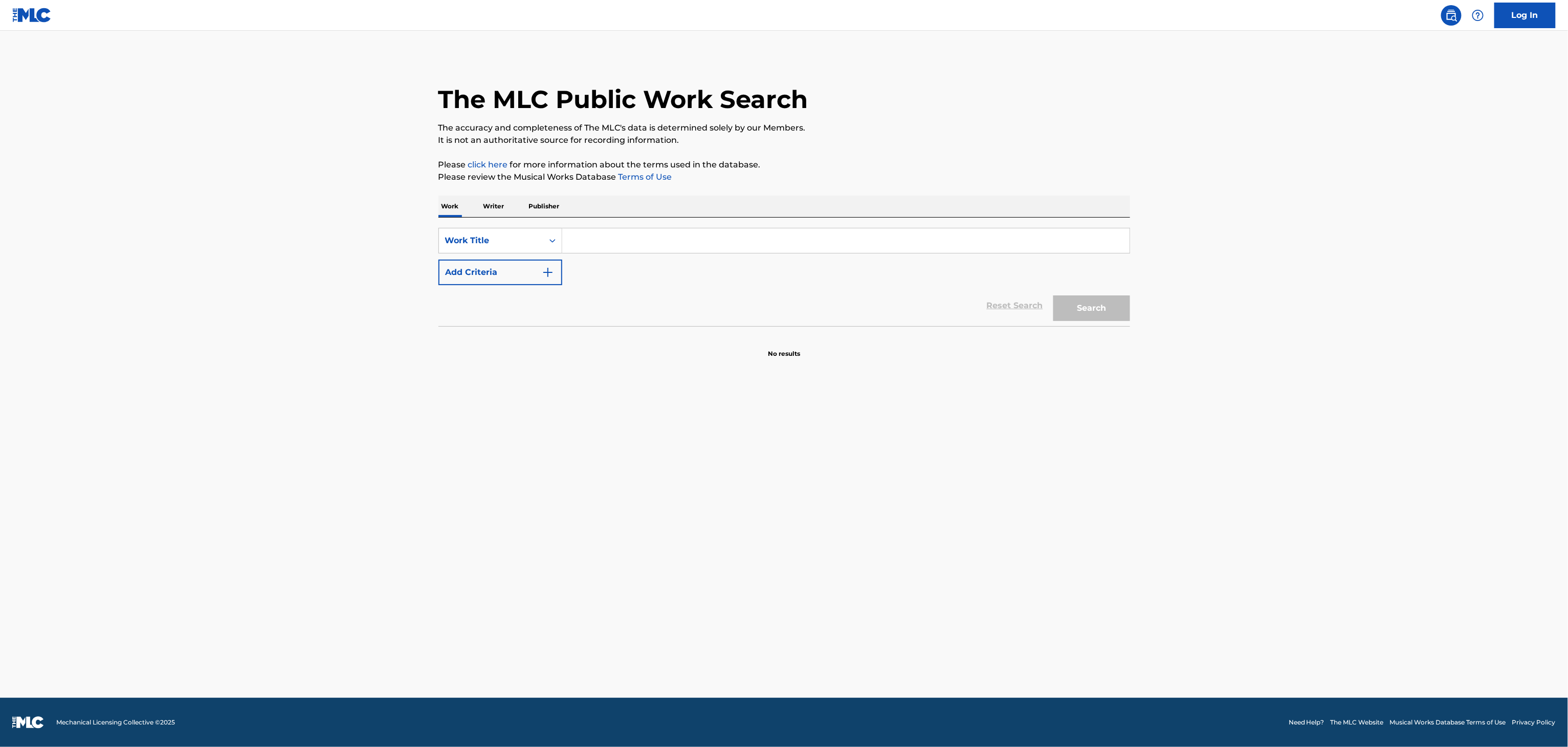
click at [760, 249] on input "Search Form" at bounding box center [846, 241] width 568 height 25
paste input "FEEL IT"
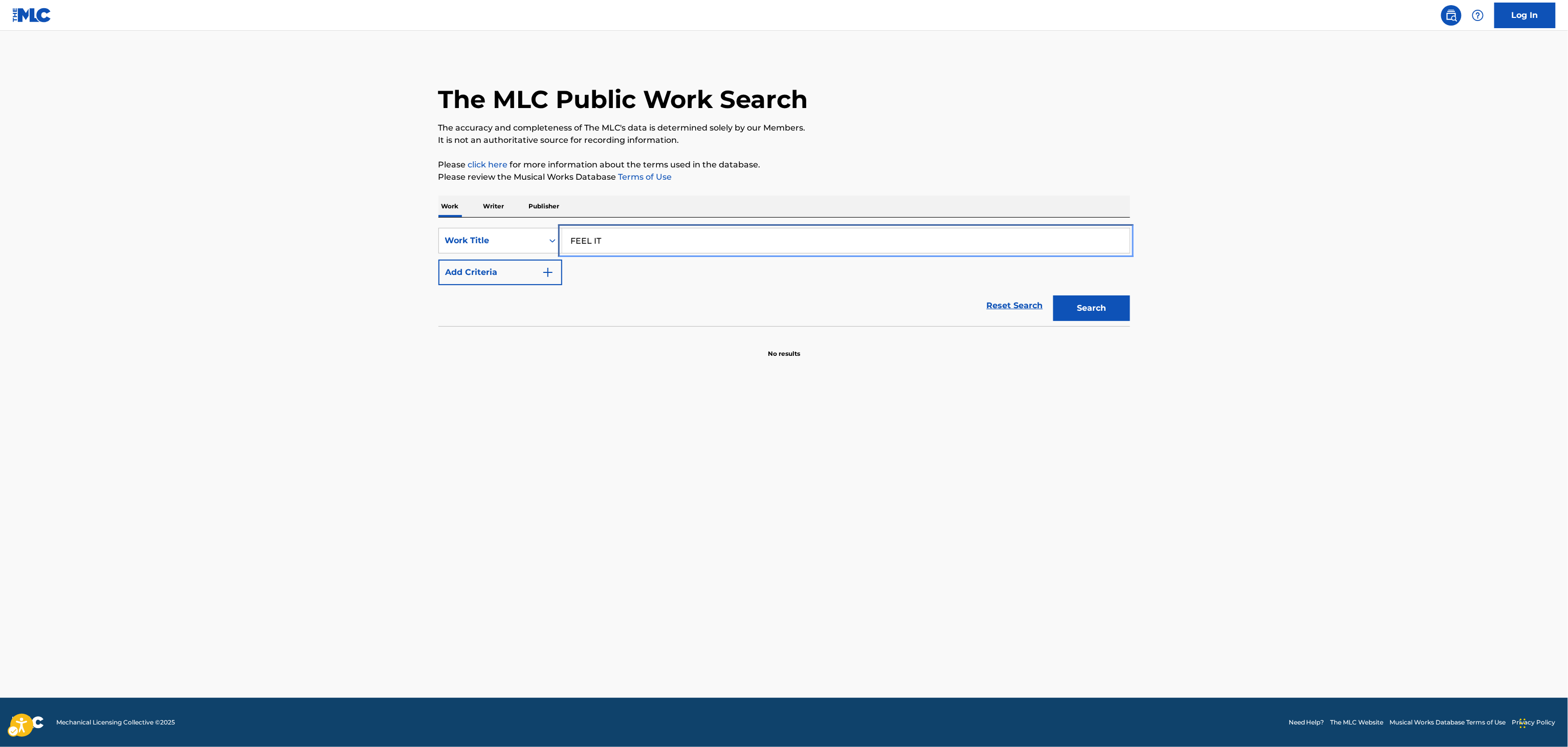
type input "FEEL IT"
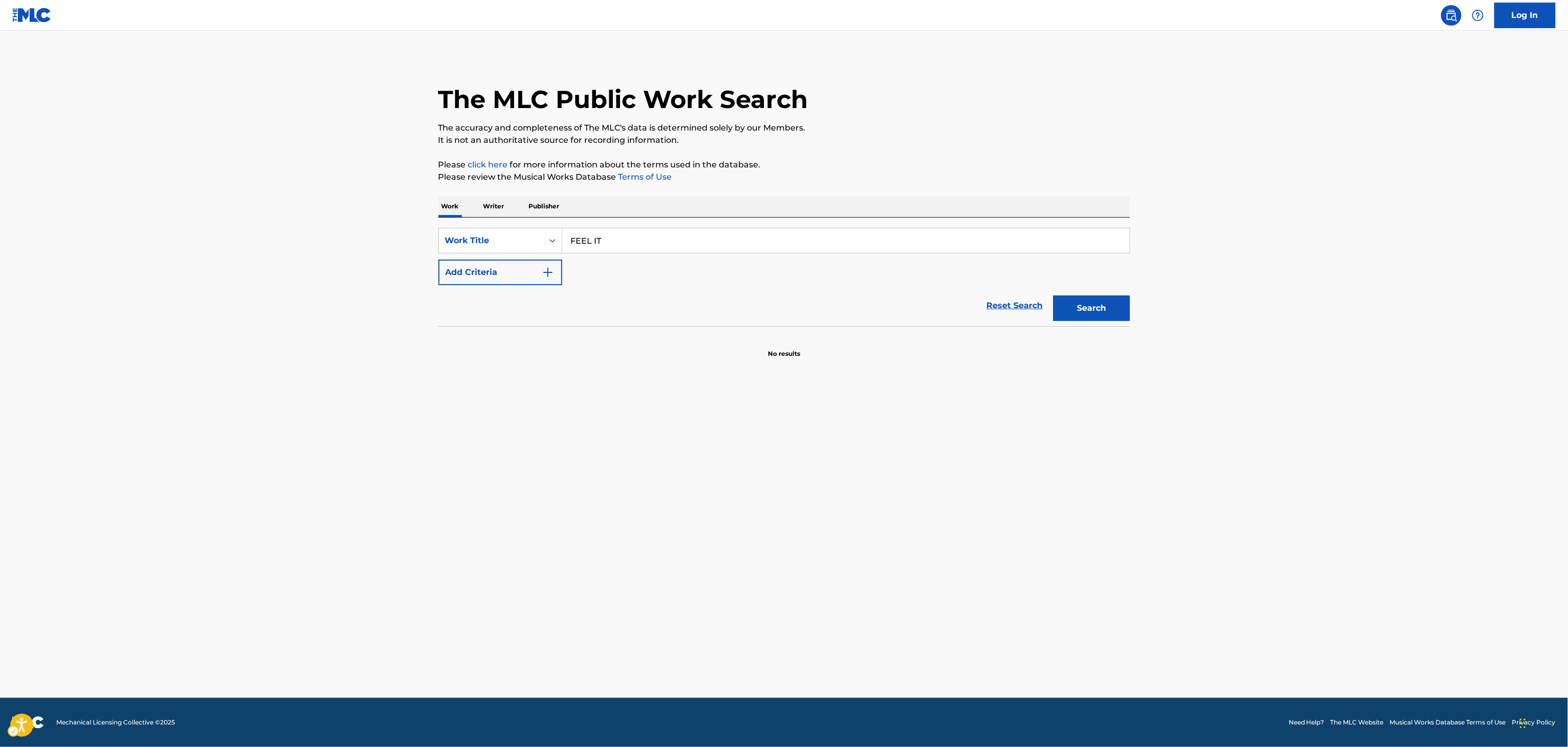
click at [505, 285] on div "Reset Search Search" at bounding box center [784, 305] width 692 height 41
click at [521, 269] on button "Add Criteria" at bounding box center [502, 272] width 124 height 25
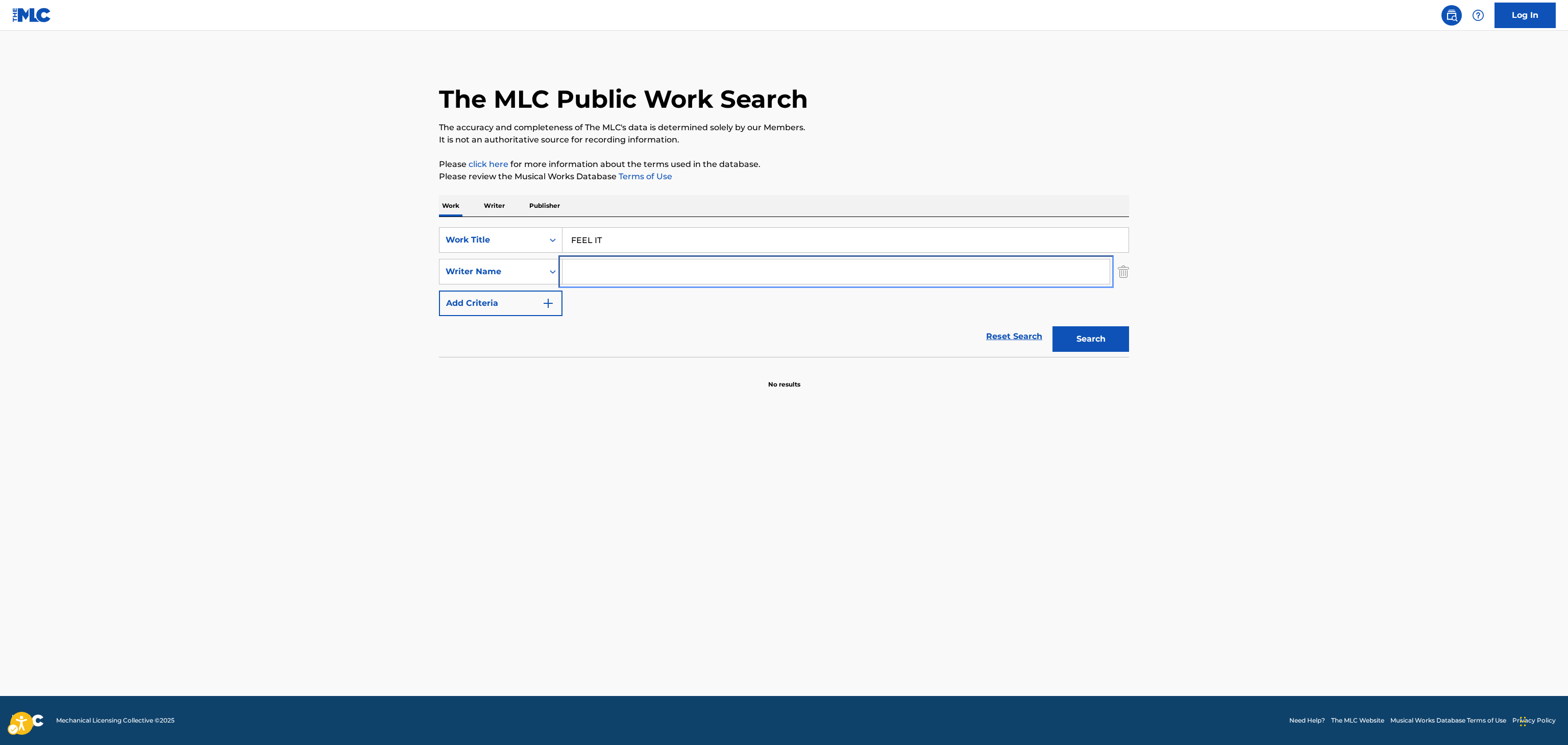
click at [585, 273] on input "Search Form" at bounding box center [836, 271] width 547 height 25
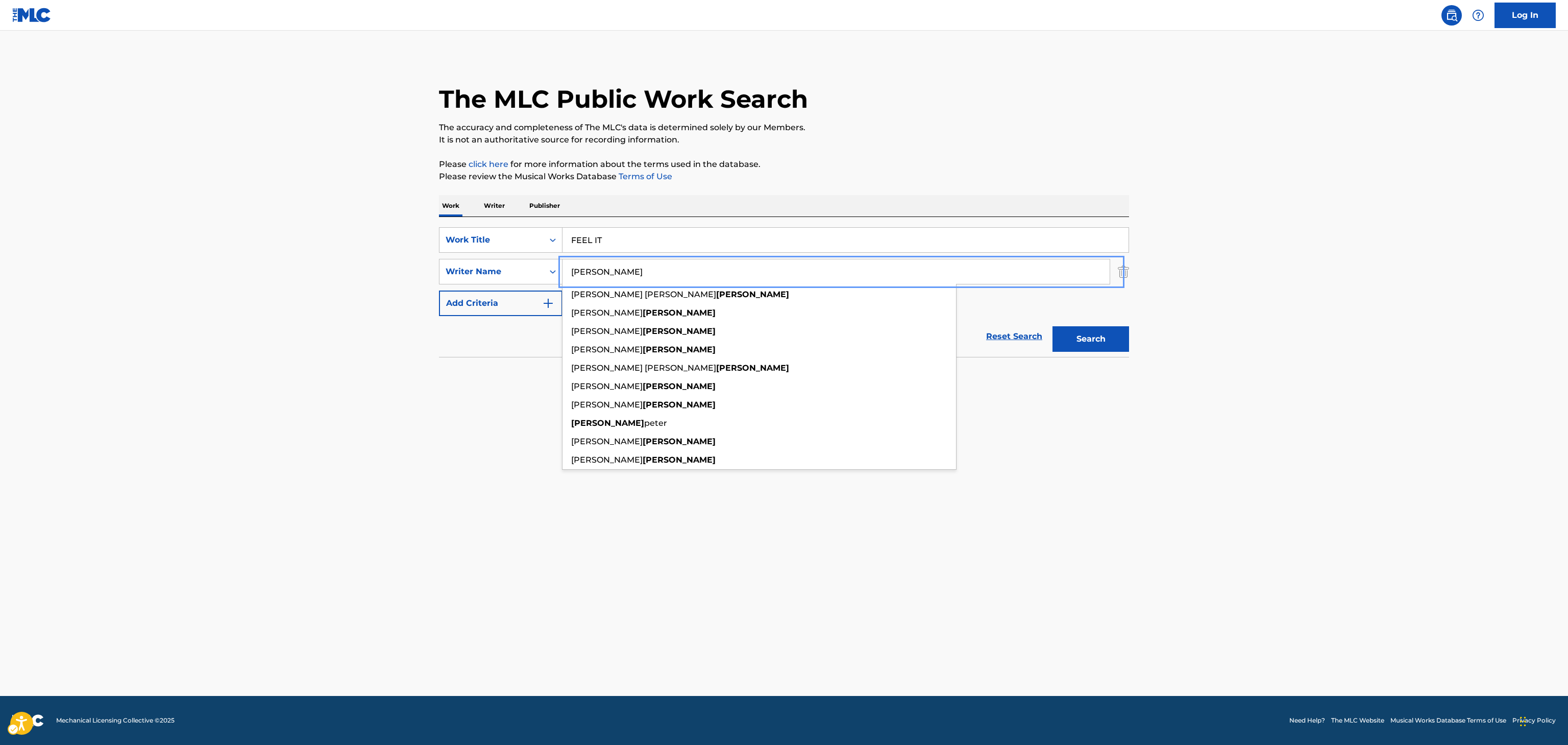
type input "toomey"
click at [1083, 337] on button "Search" at bounding box center [1091, 339] width 77 height 25
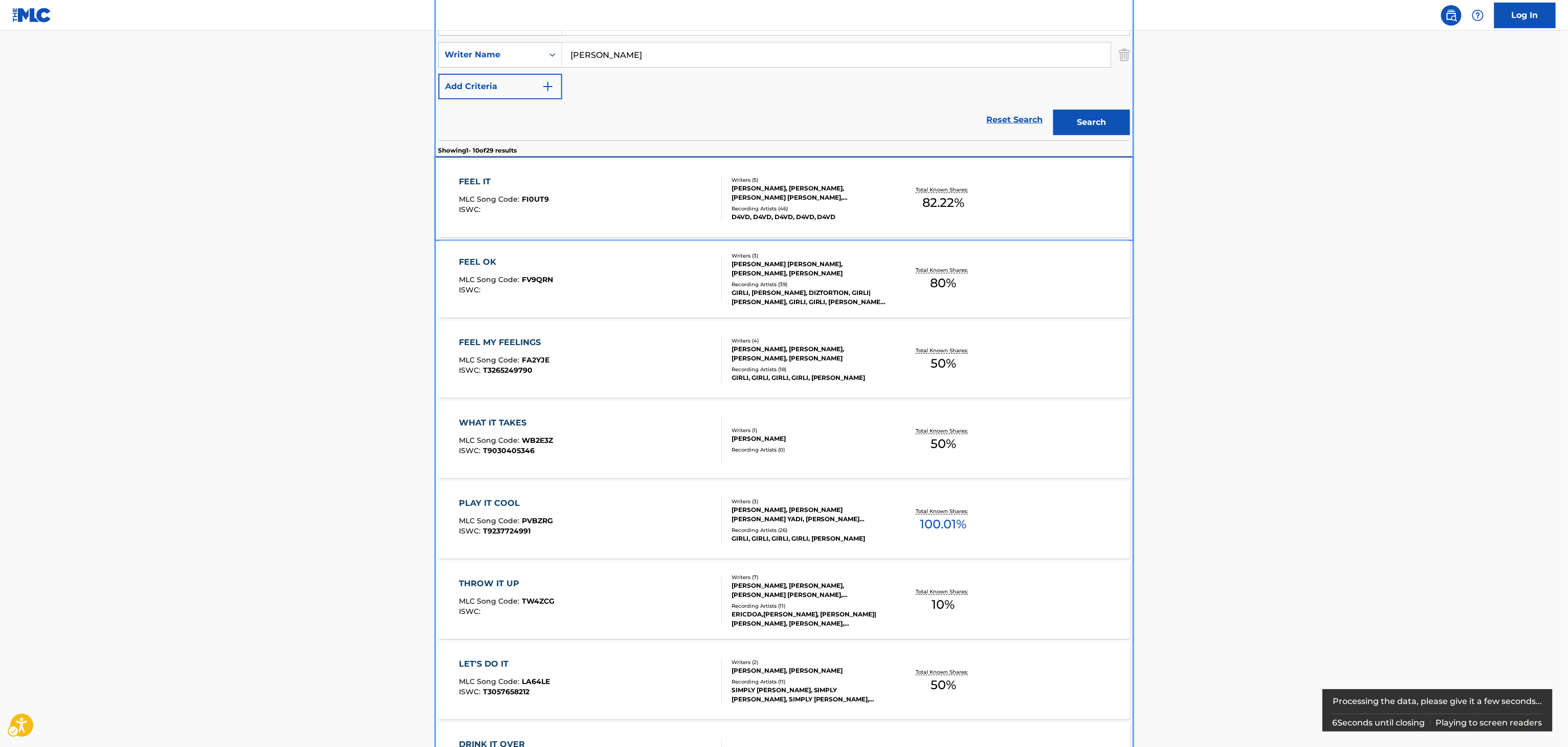
click at [947, 218] on div "FEEL IT MLC Song Code : FI0UT9 ISWC : Writers ( 5 ) DAVID BURKE, SAM HOMAEE, NO…" at bounding box center [784, 199] width 692 height 77
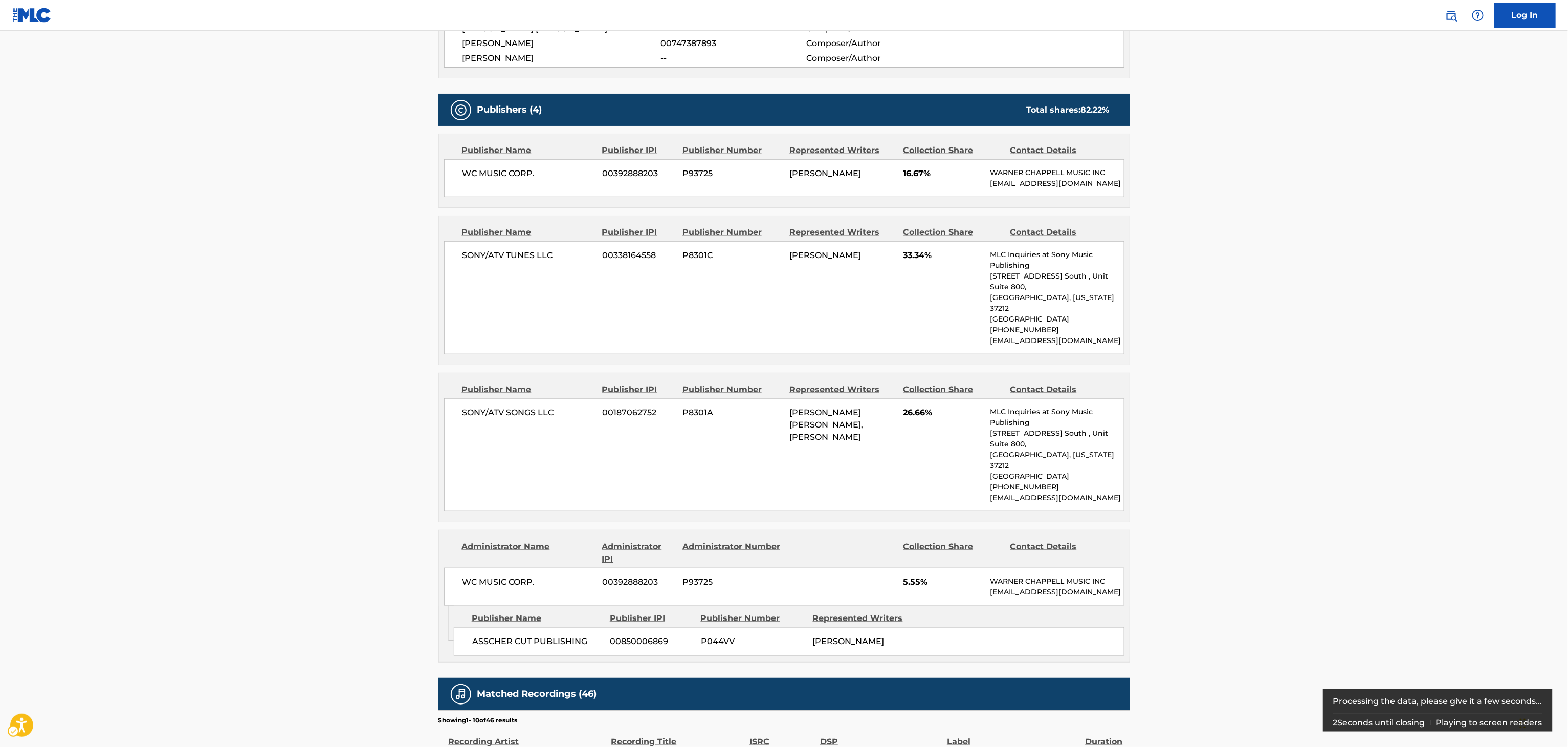
scroll to position [540, 0]
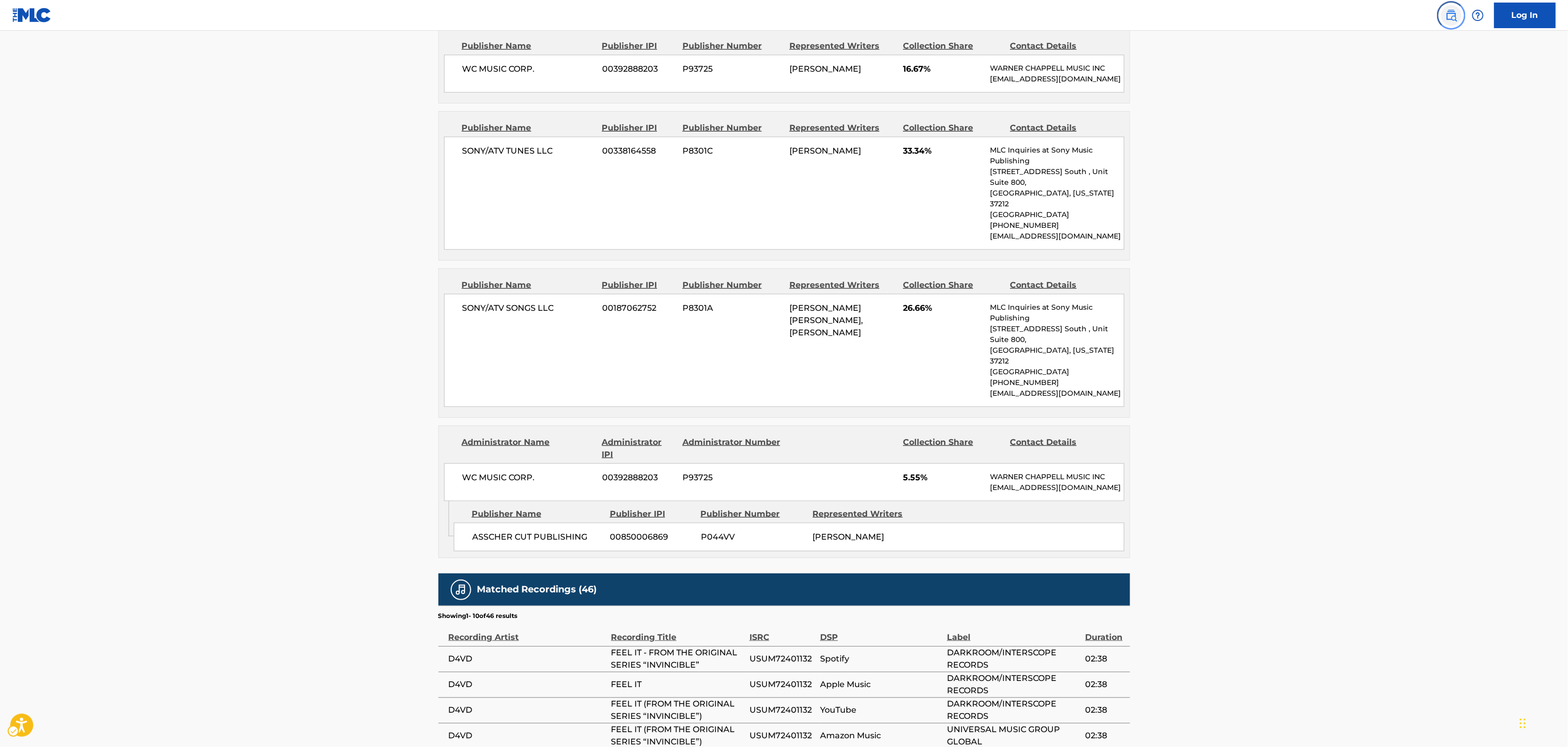
click at [1454, 17] on img "Page Menu" at bounding box center [1451, 15] width 12 height 12
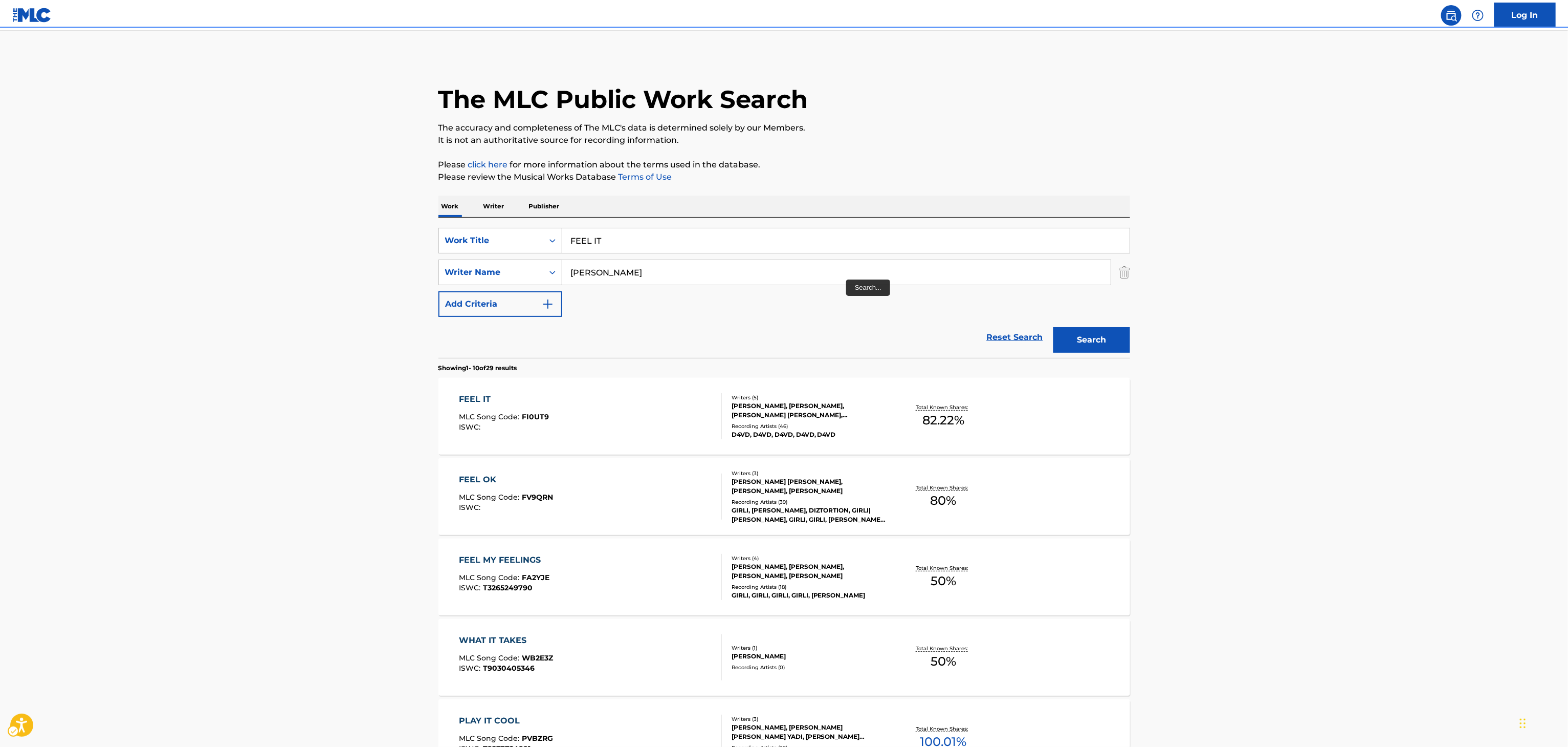
scroll to position [30, 0]
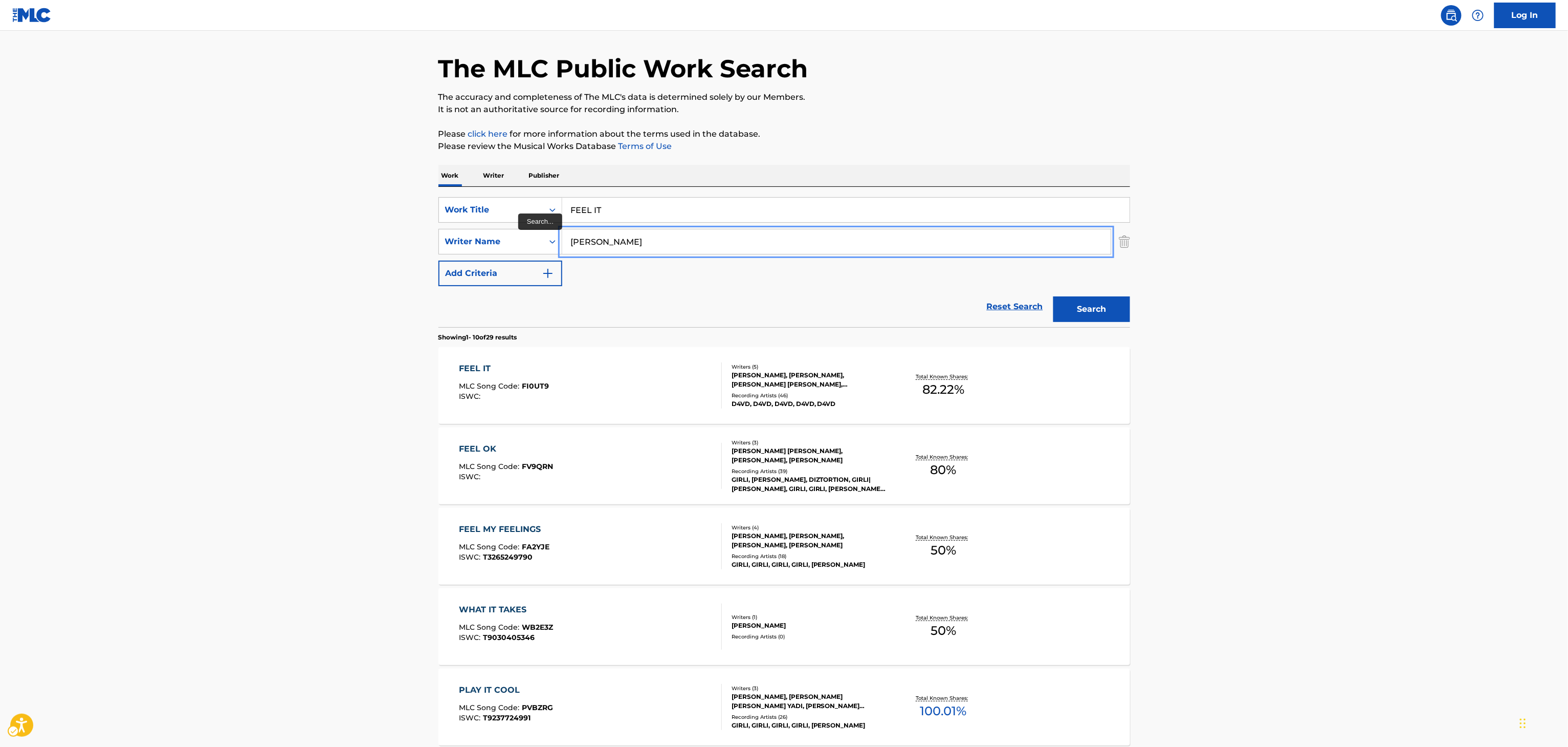
click at [850, 242] on input "toomey" at bounding box center [837, 242] width 549 height 25
type input "s"
click at [861, 213] on input "FEEL IT" at bounding box center [846, 210] width 568 height 25
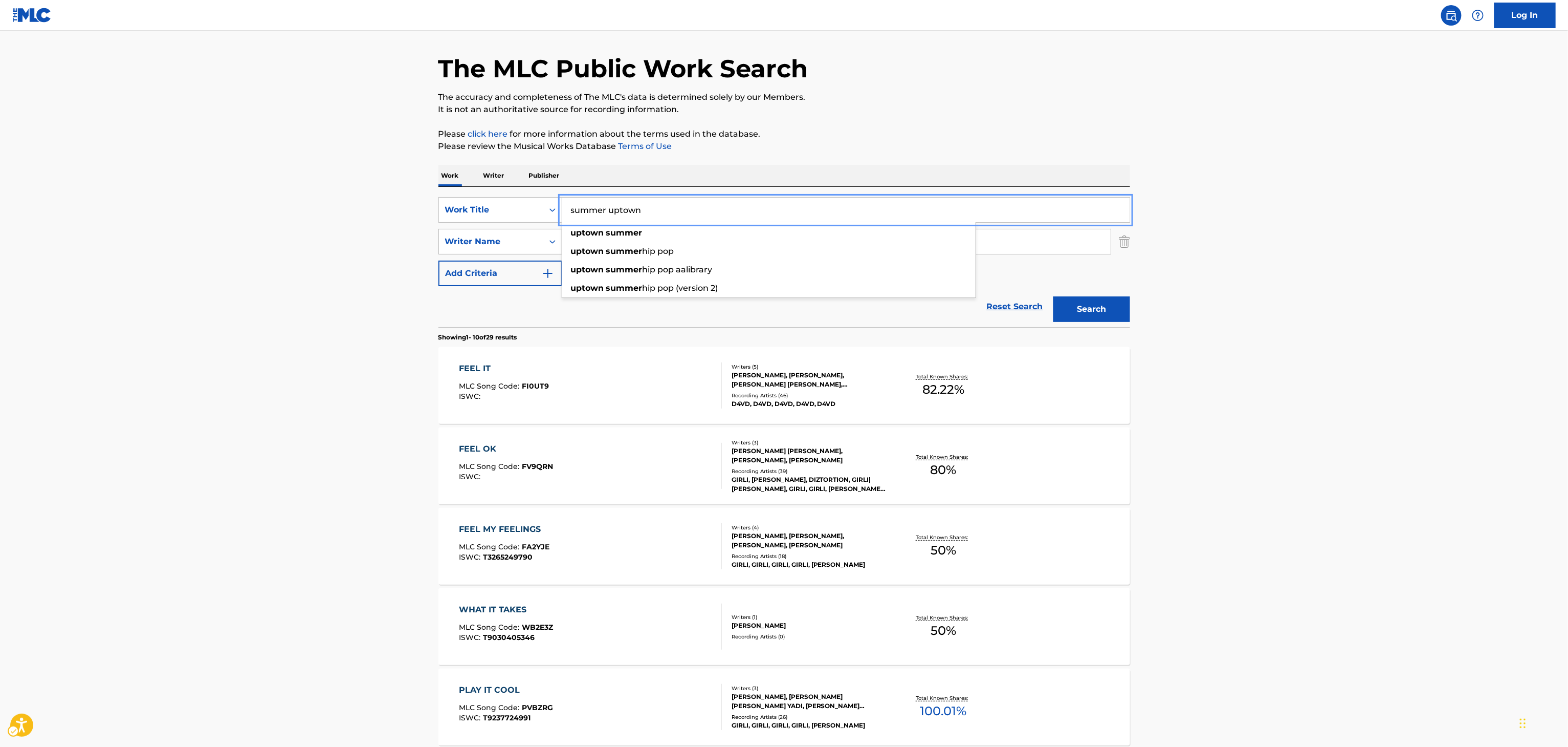
type input "summer uptown"
click at [493, 243] on div "Writer Name" at bounding box center [491, 242] width 92 height 12
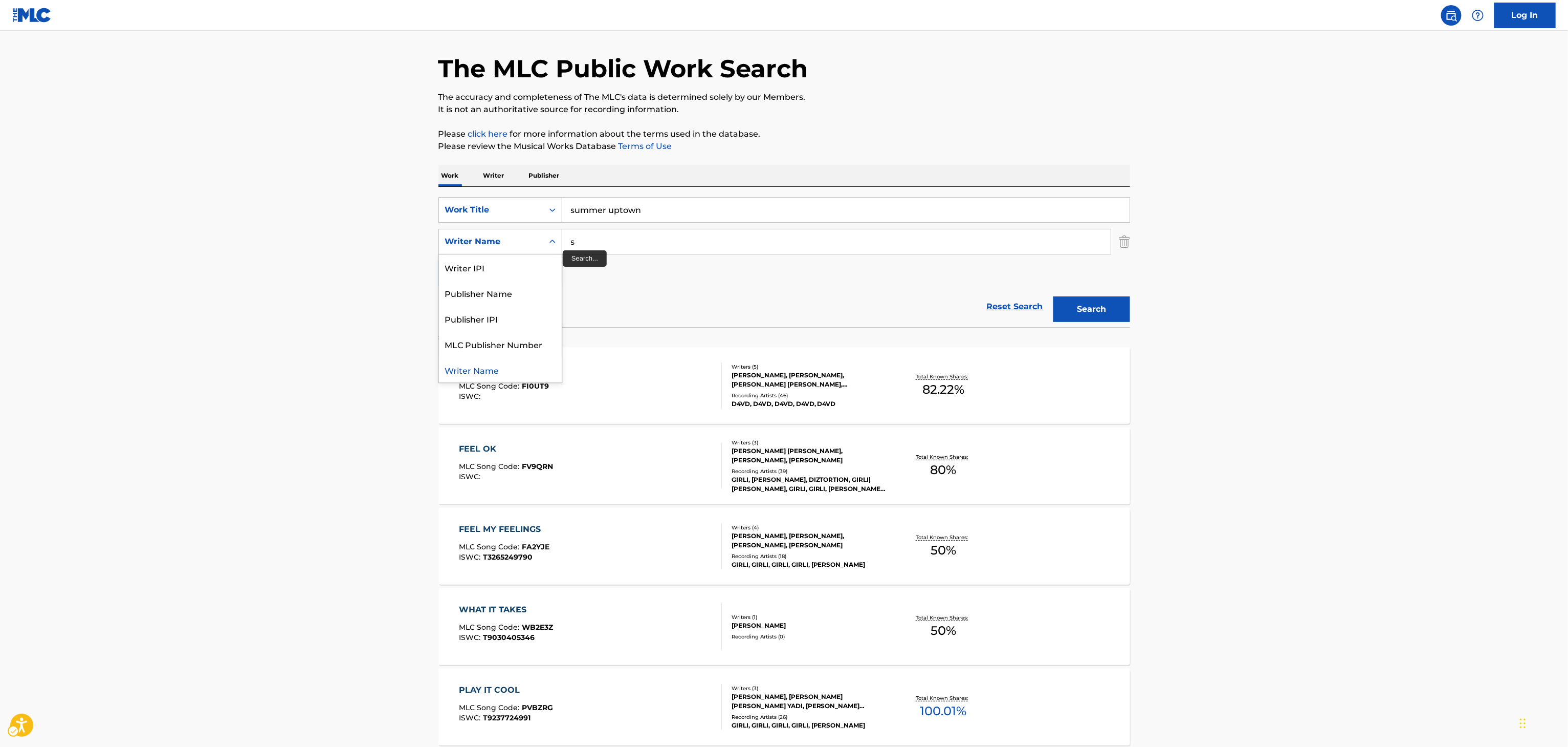
click at [595, 255] on div "SearchWithCriteria98858f01-dfeb-46ca-a6ed-01d8e7159ac7 Work Title summer uptown…" at bounding box center [784, 242] width 692 height 89
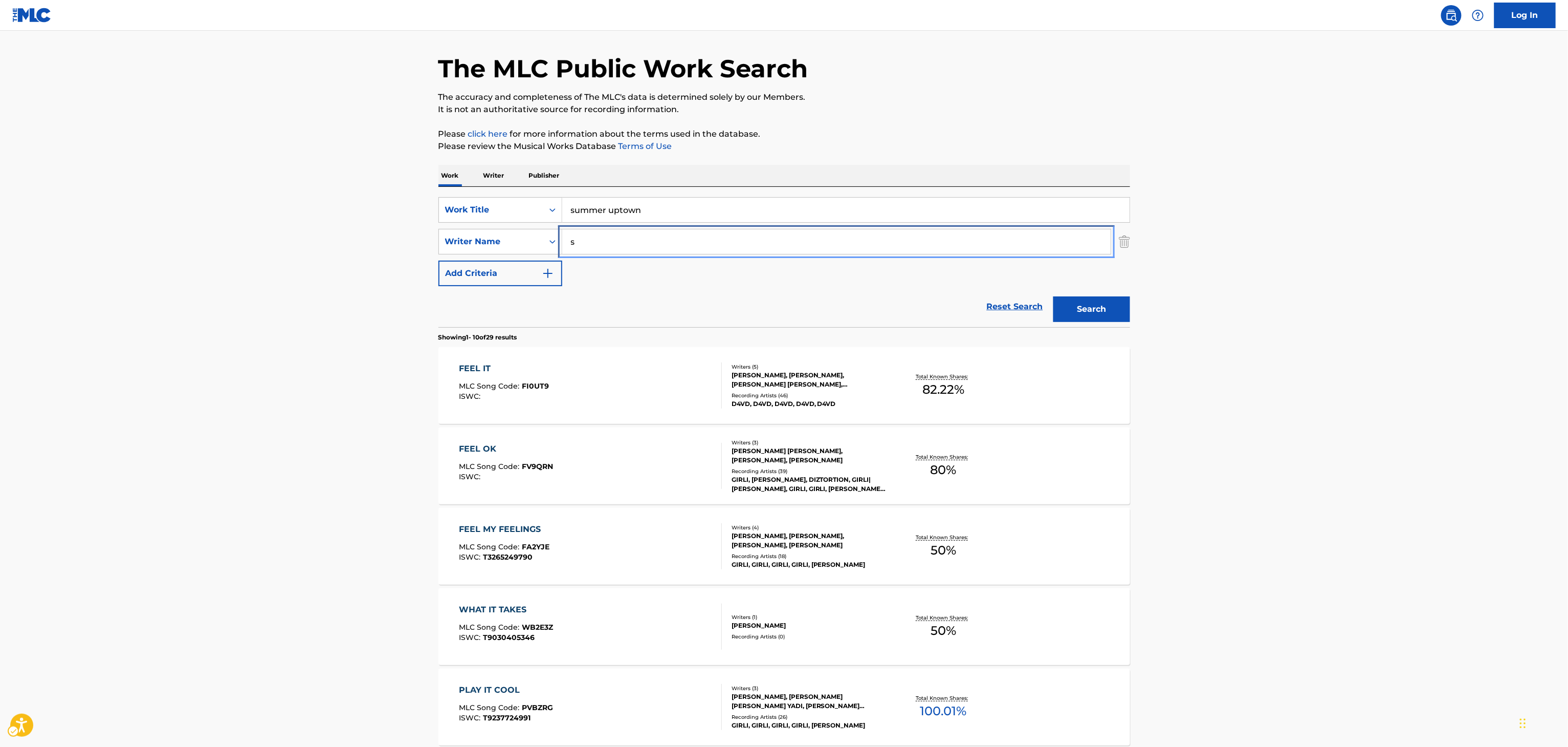
click at [597, 249] on input "s" at bounding box center [837, 242] width 549 height 25
click at [595, 249] on input "s" at bounding box center [837, 242] width 549 height 25
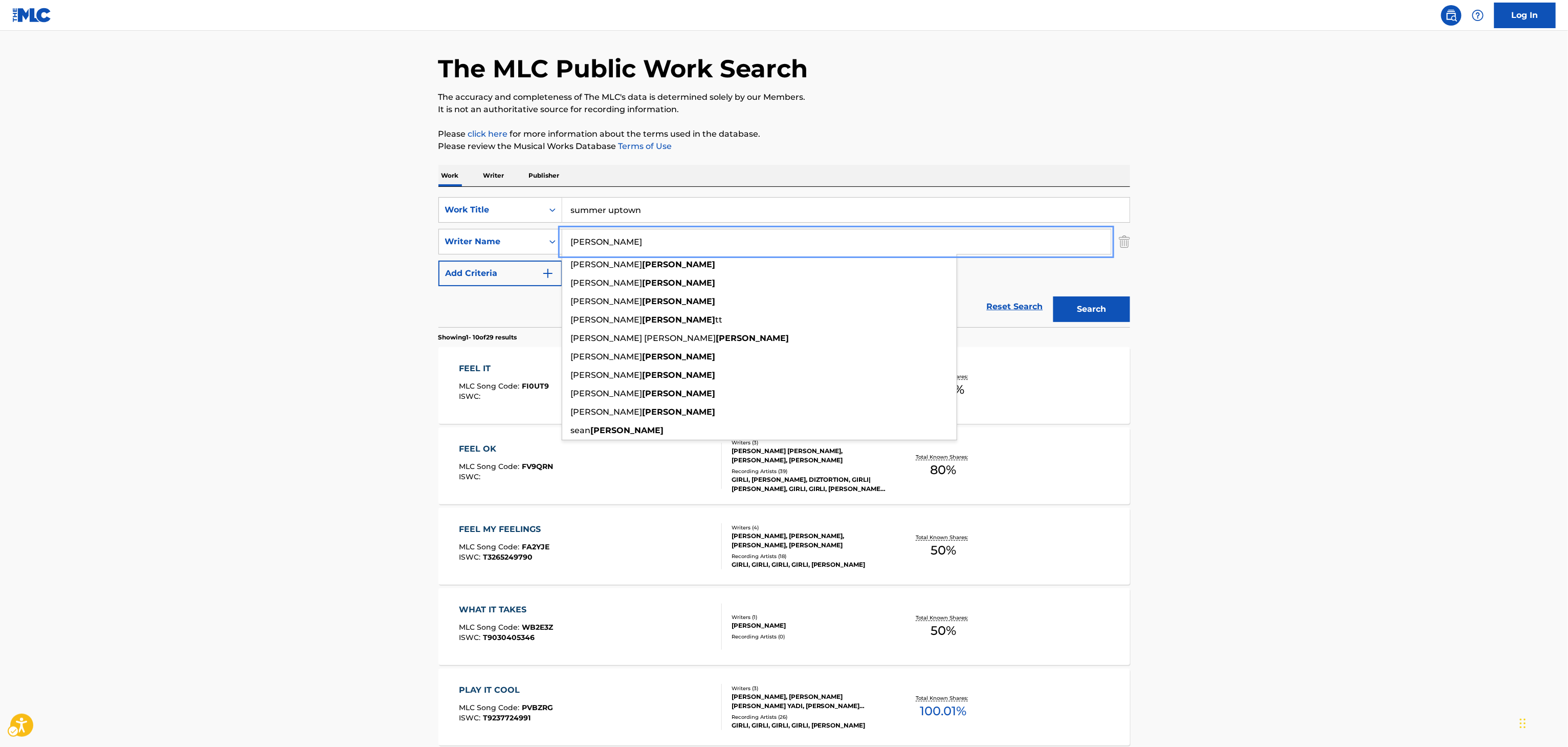
type input "burke"
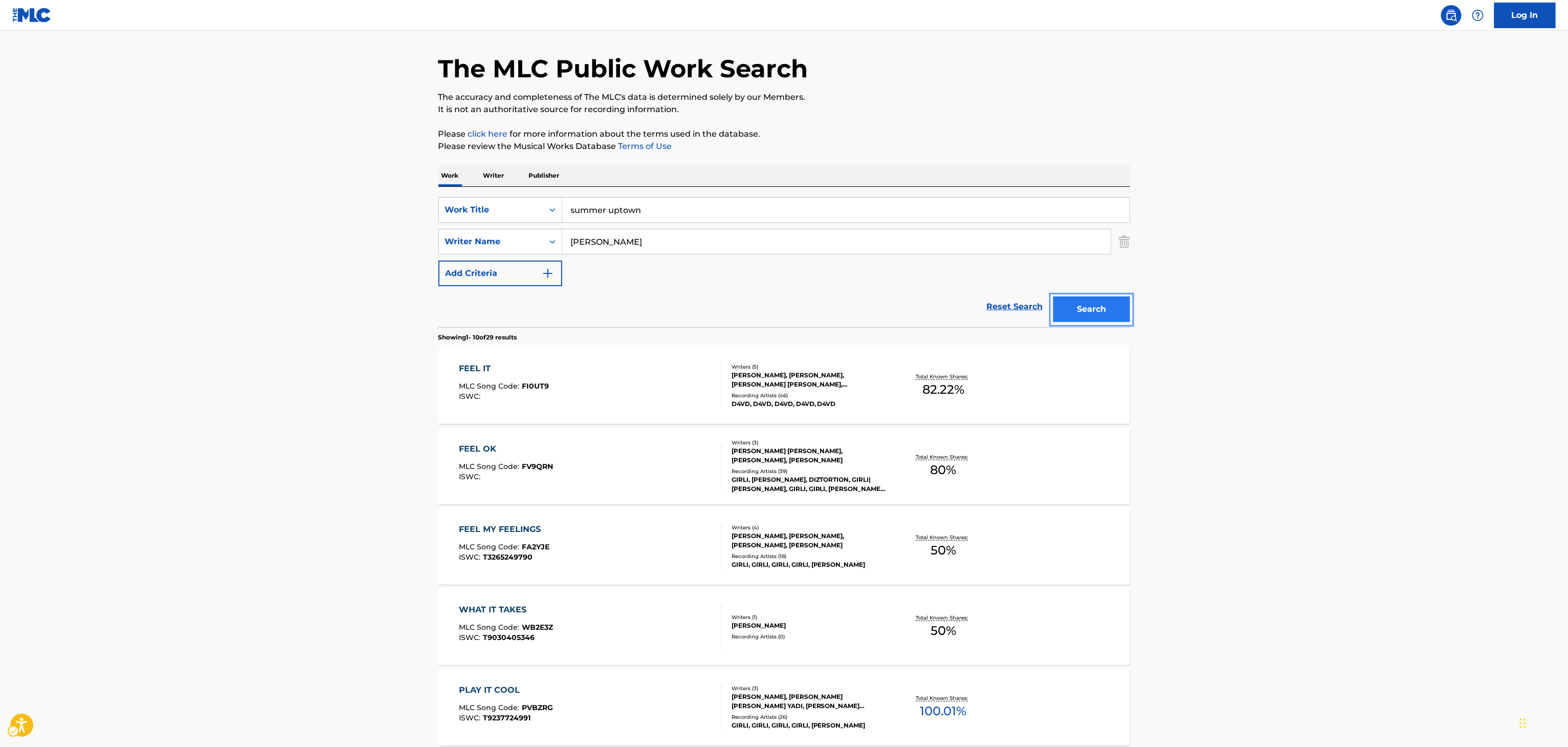
click at [1092, 300] on button "Search" at bounding box center [1092, 309] width 77 height 25
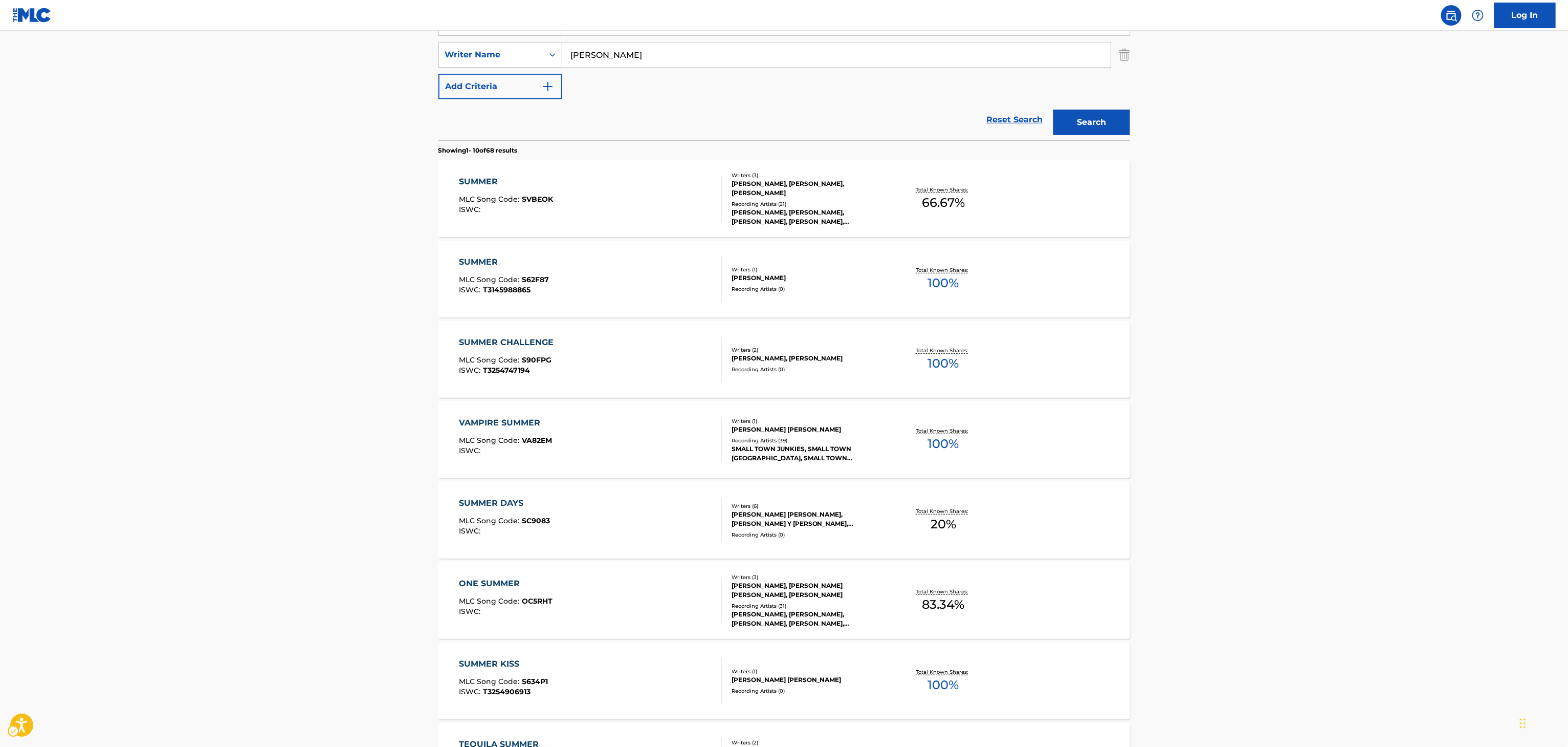
scroll to position [0, 0]
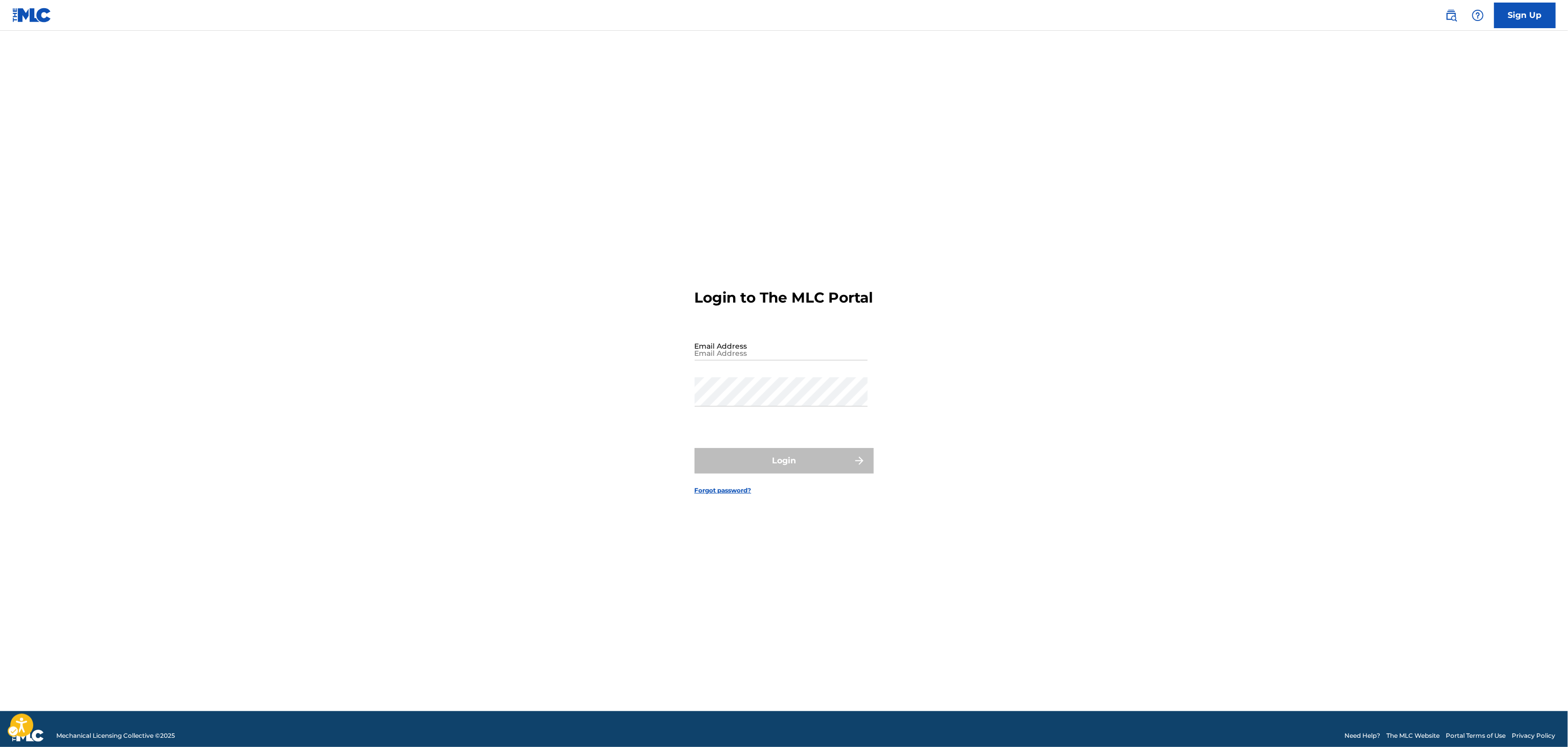
click at [1463, 7] on div "Public Search Sign Up" at bounding box center [1495, 15] width 121 height 25
click at [1453, 22] on link "Public Search" at bounding box center [1451, 15] width 20 height 20
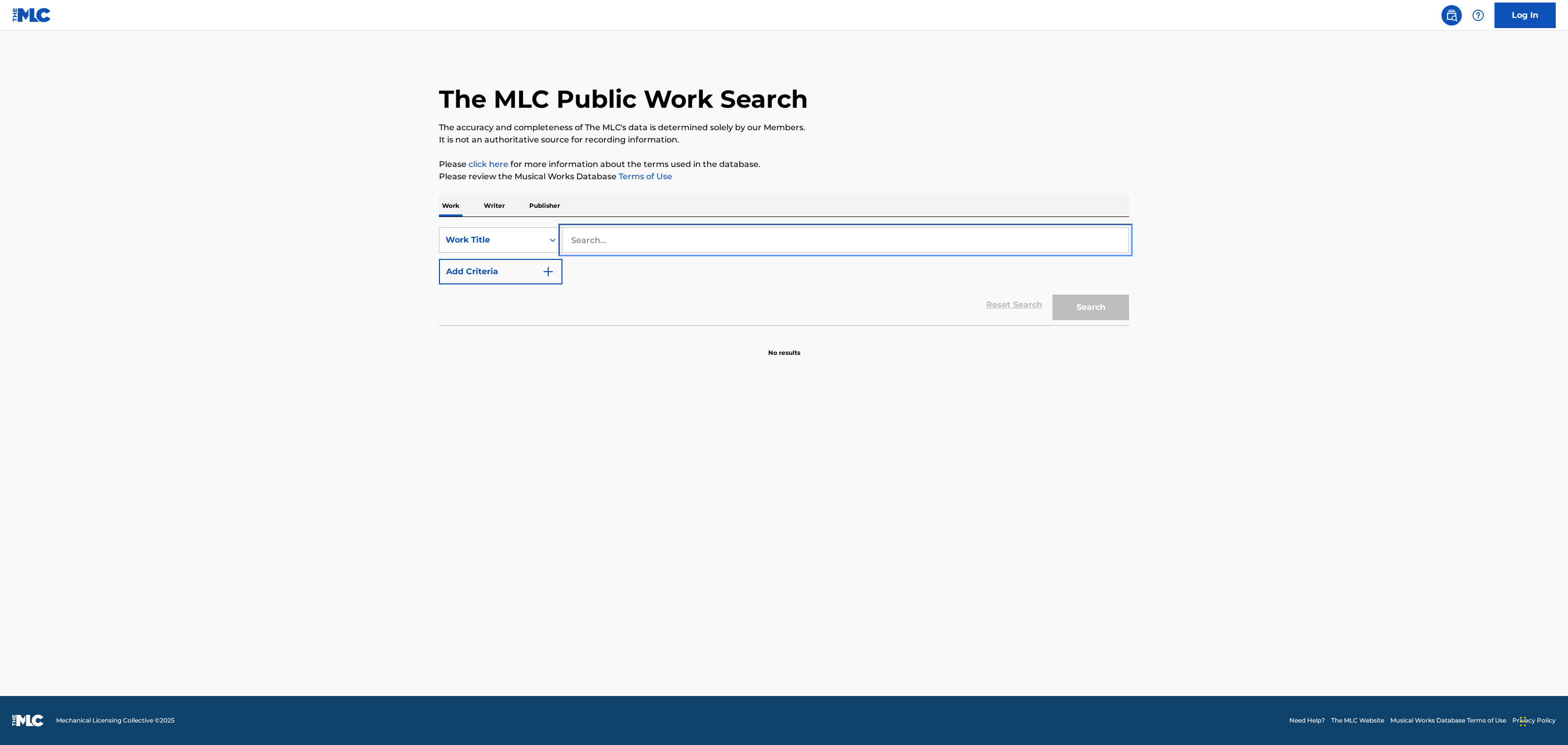
click at [830, 244] on input "Search..." at bounding box center [845, 240] width 566 height 25
paste input "Always Love"
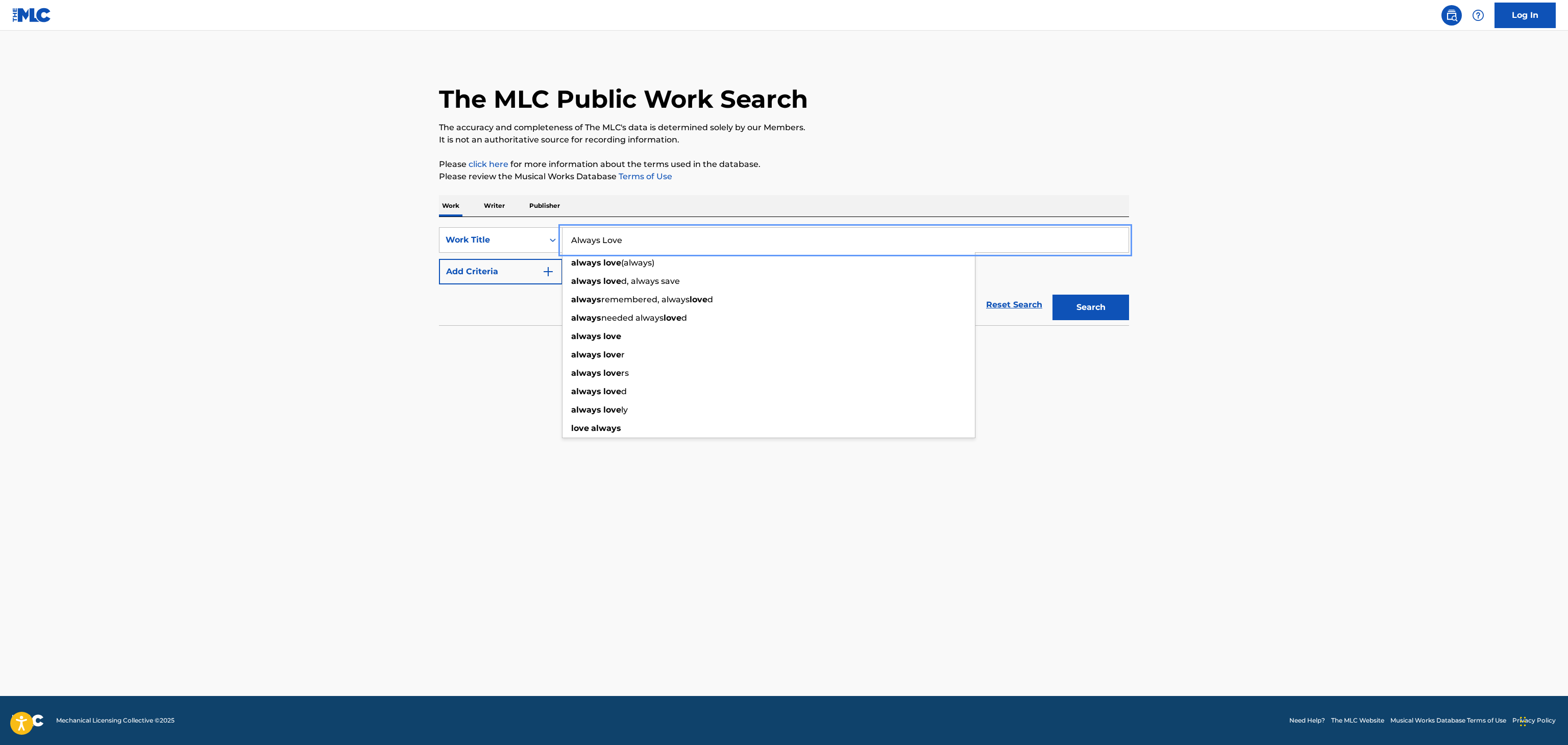
type input "Always Love"
click at [502, 281] on button "Add Criteria" at bounding box center [500, 271] width 124 height 25
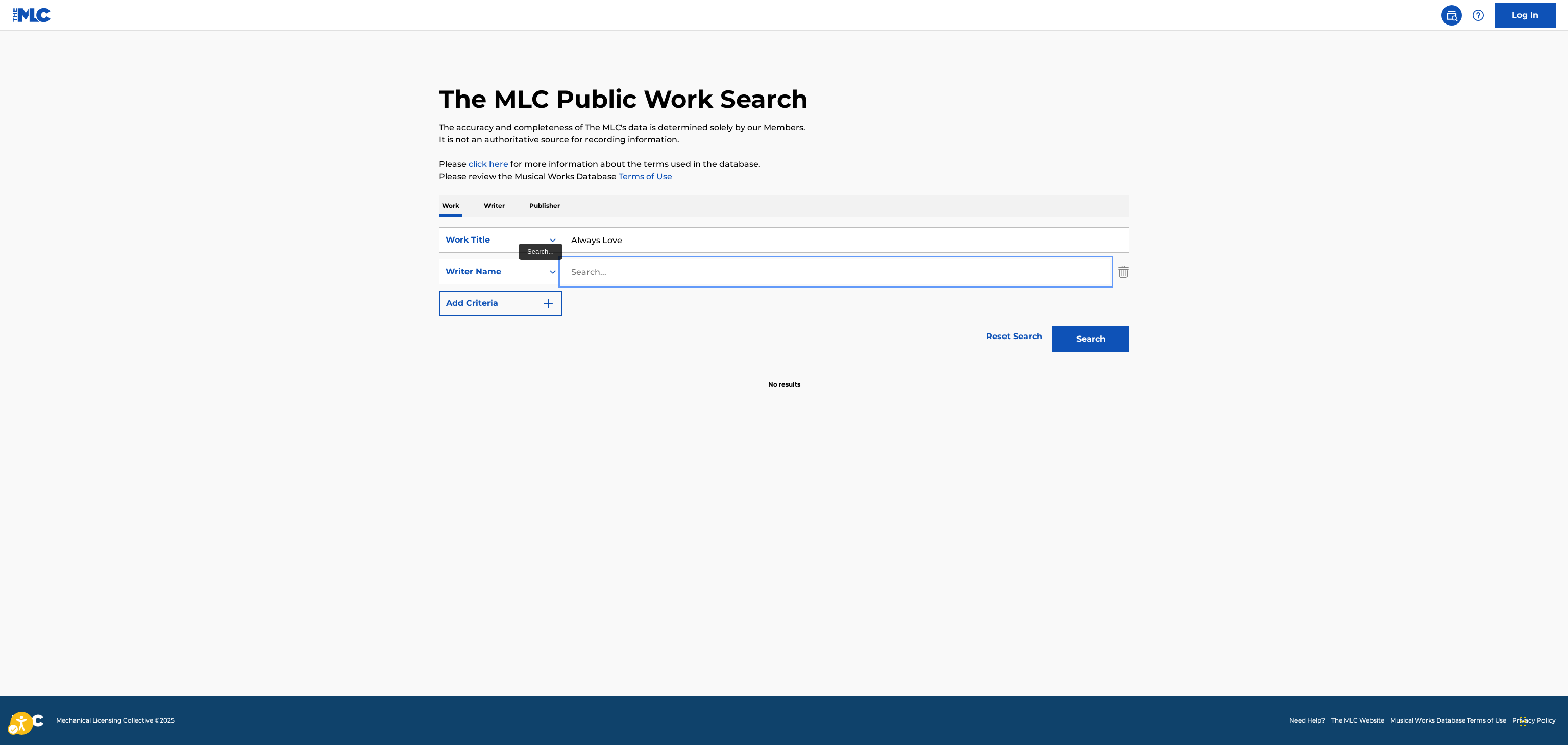
paste input "Burke"
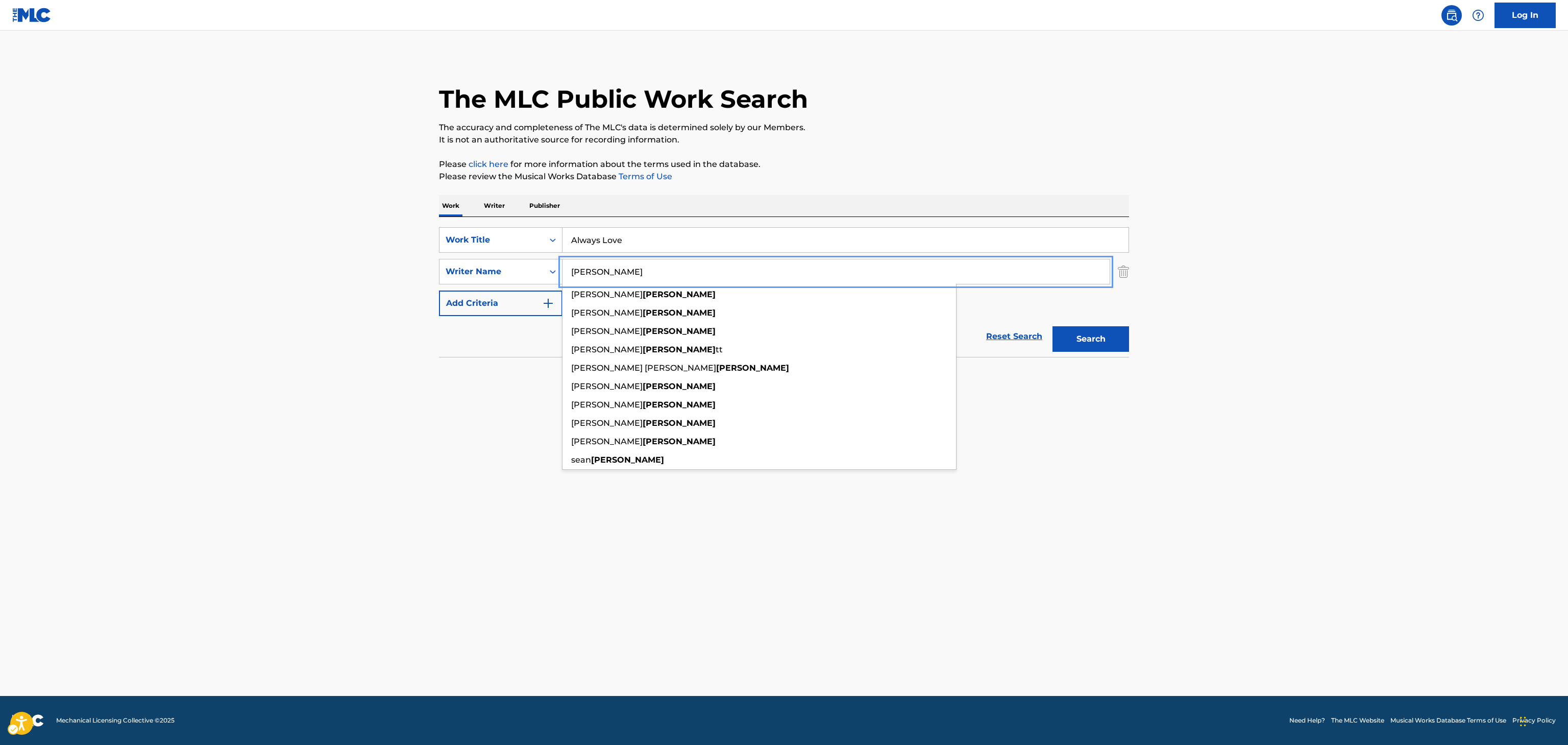
type input "Burke"
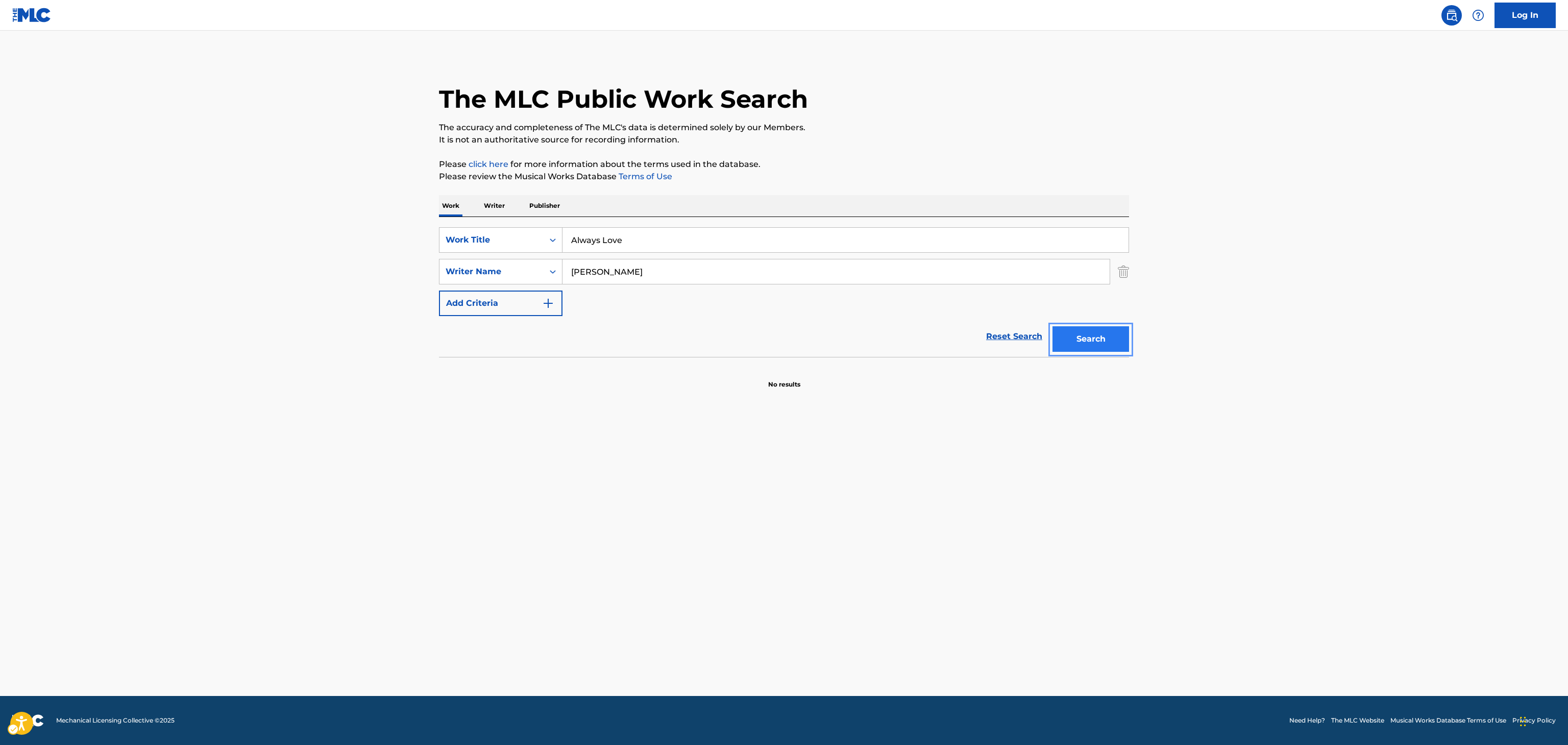
click at [1068, 347] on button "Search" at bounding box center [1091, 339] width 77 height 25
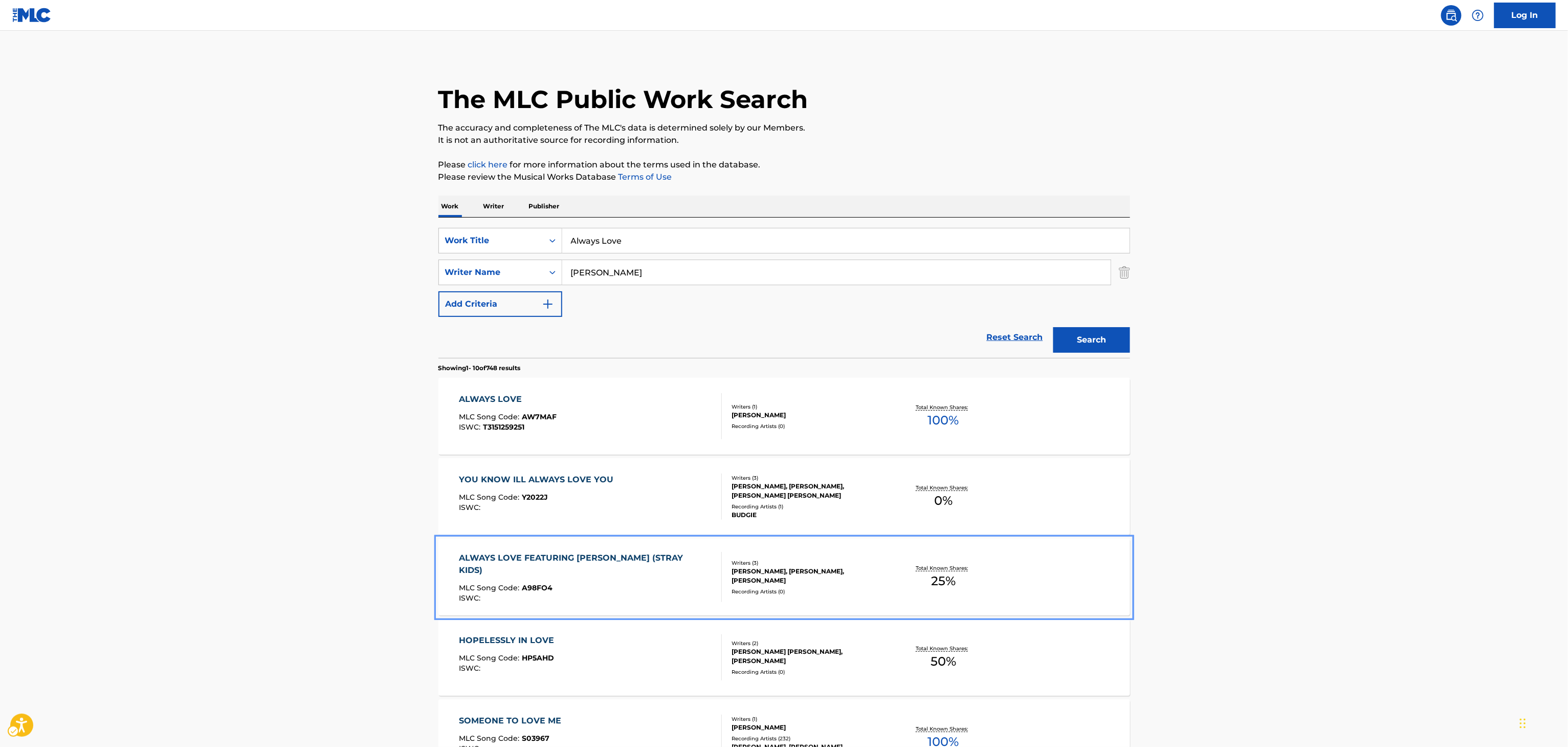
click at [964, 580] on div "Total Known Shares: 25 %" at bounding box center [943, 577] width 115 height 31
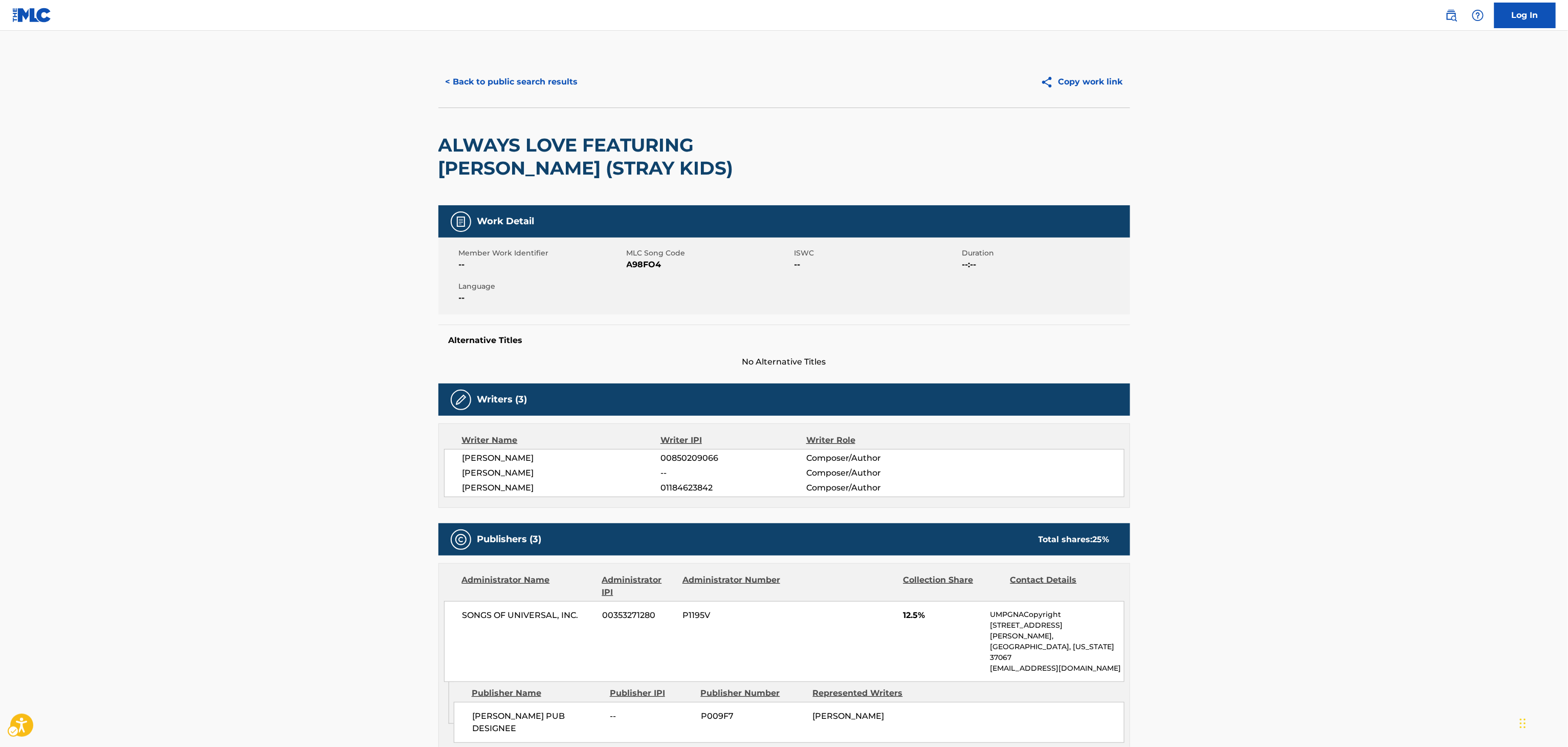
click at [468, 95] on div "< Back to public search results Copy work link" at bounding box center [784, 82] width 692 height 51
click at [496, 91] on button "< Back to public search results" at bounding box center [512, 81] width 147 height 25
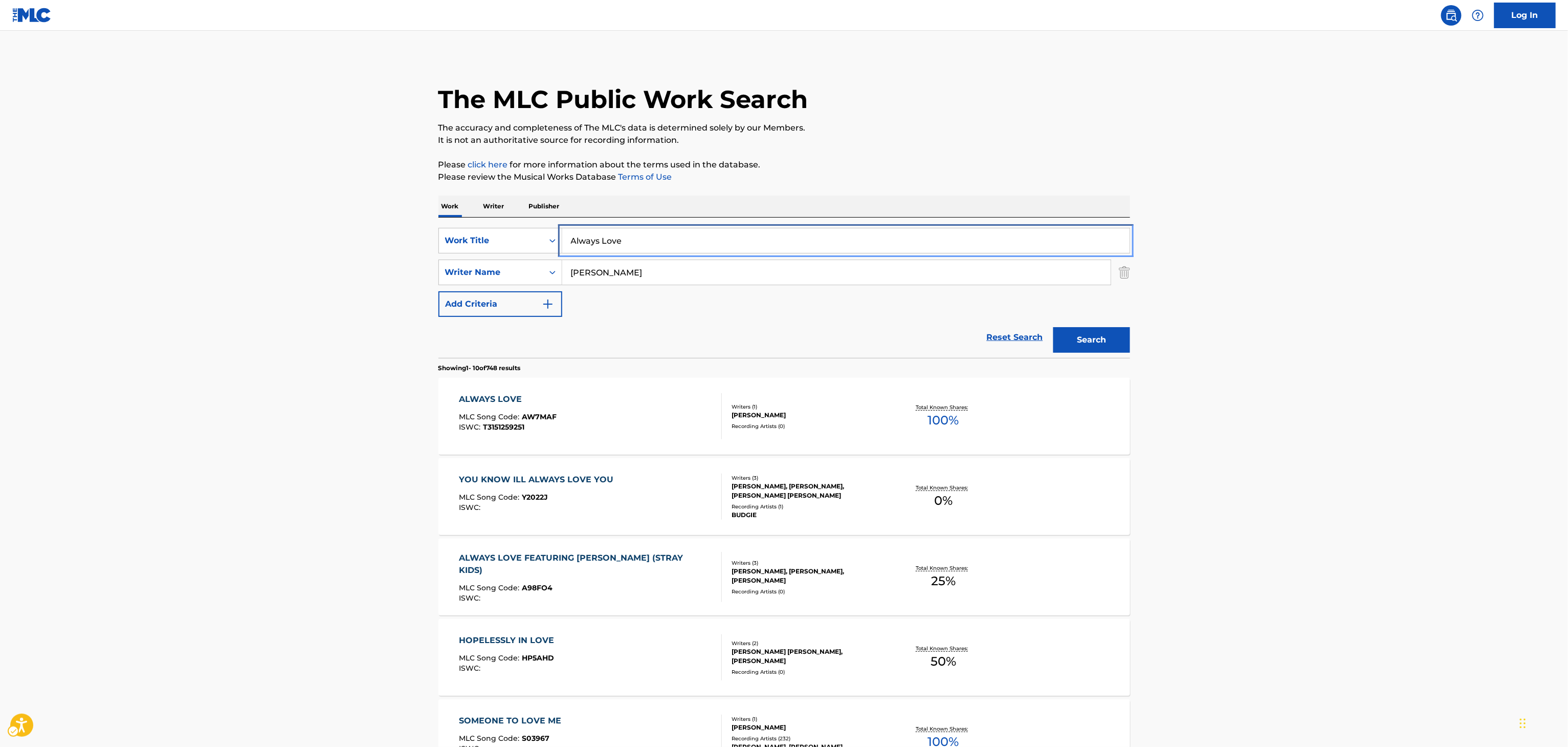
click at [635, 242] on input "Always Love" at bounding box center [846, 241] width 568 height 25
type input "crashing"
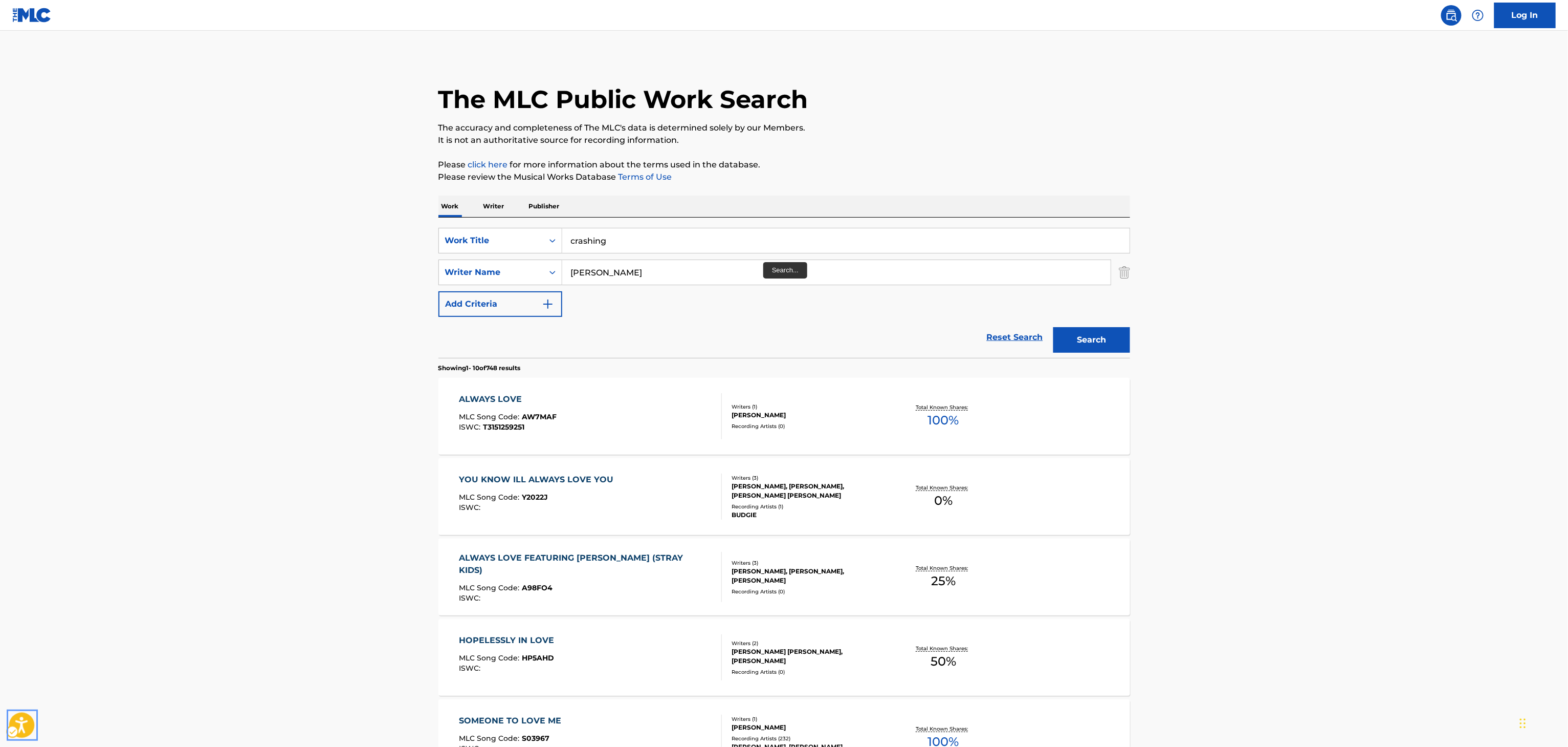
click button "Open accessiBe: accessibility options, statement and help" at bounding box center [22, 725] width 25 height 25
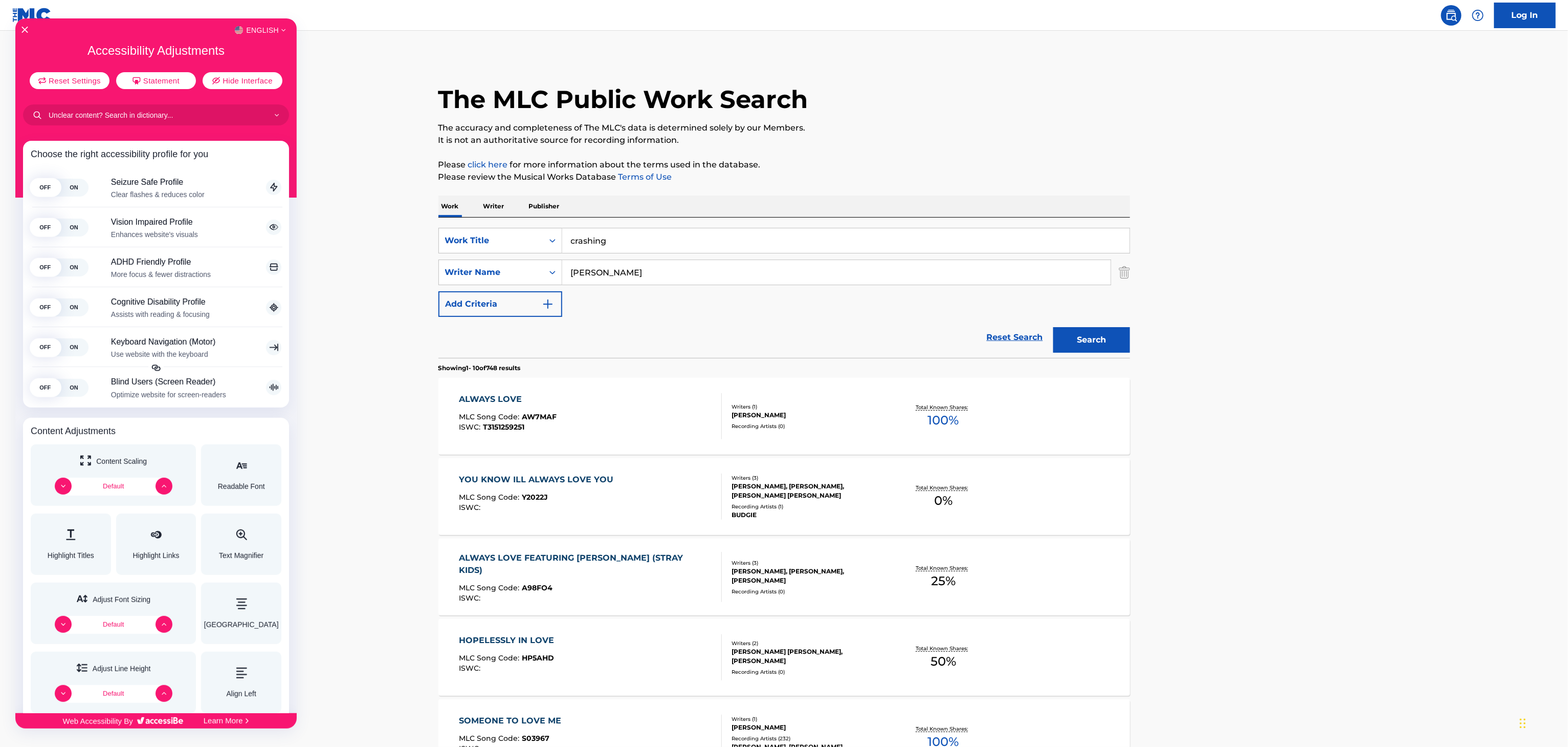
click at [1141, 347] on div at bounding box center [784, 374] width 1568 height 747
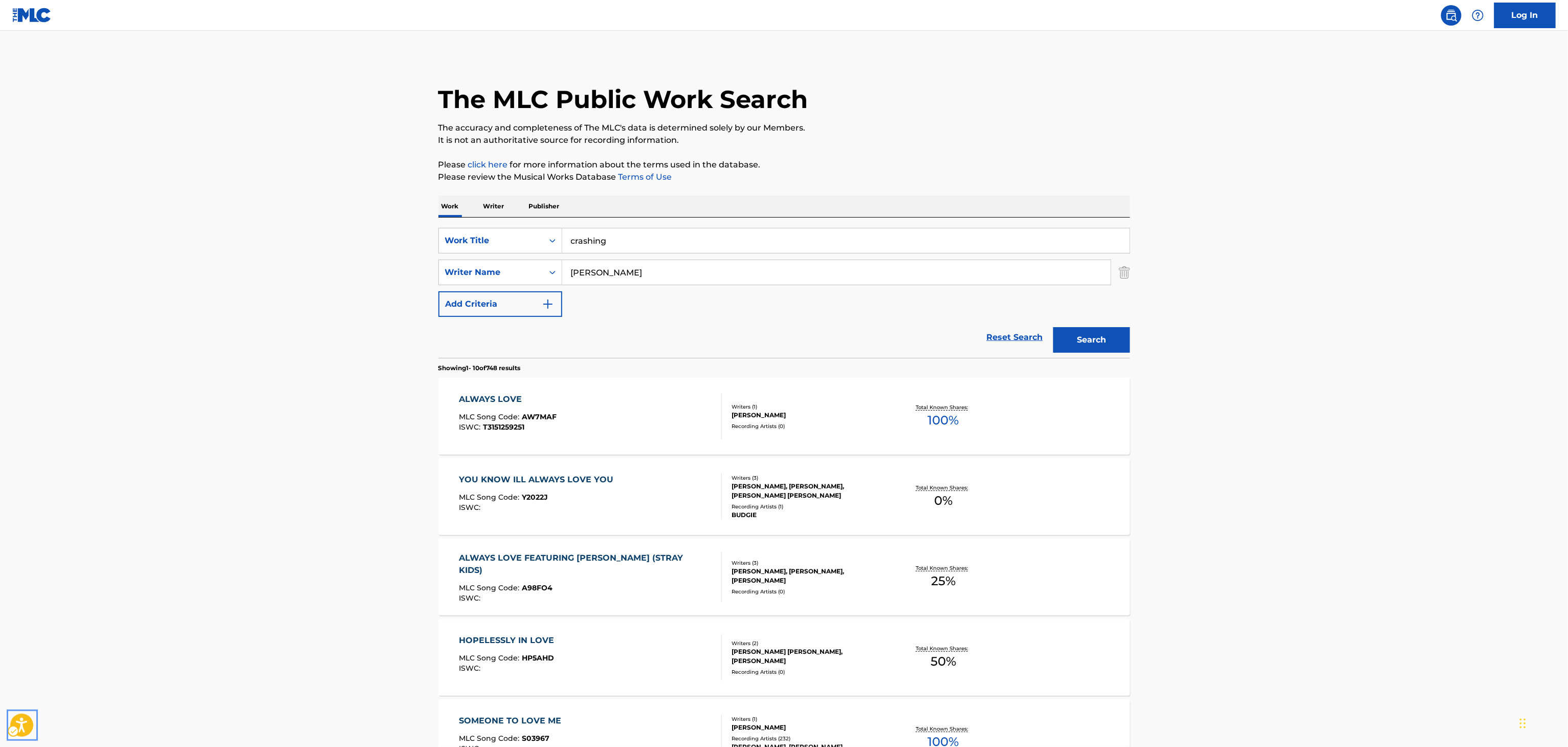
click at [1132, 347] on div "The MLC Public Work Search The accuracy and completeness of The MLC's data is d…" at bounding box center [784, 643] width 716 height 1174
click at [1092, 335] on button "Search" at bounding box center [1092, 339] width 77 height 25
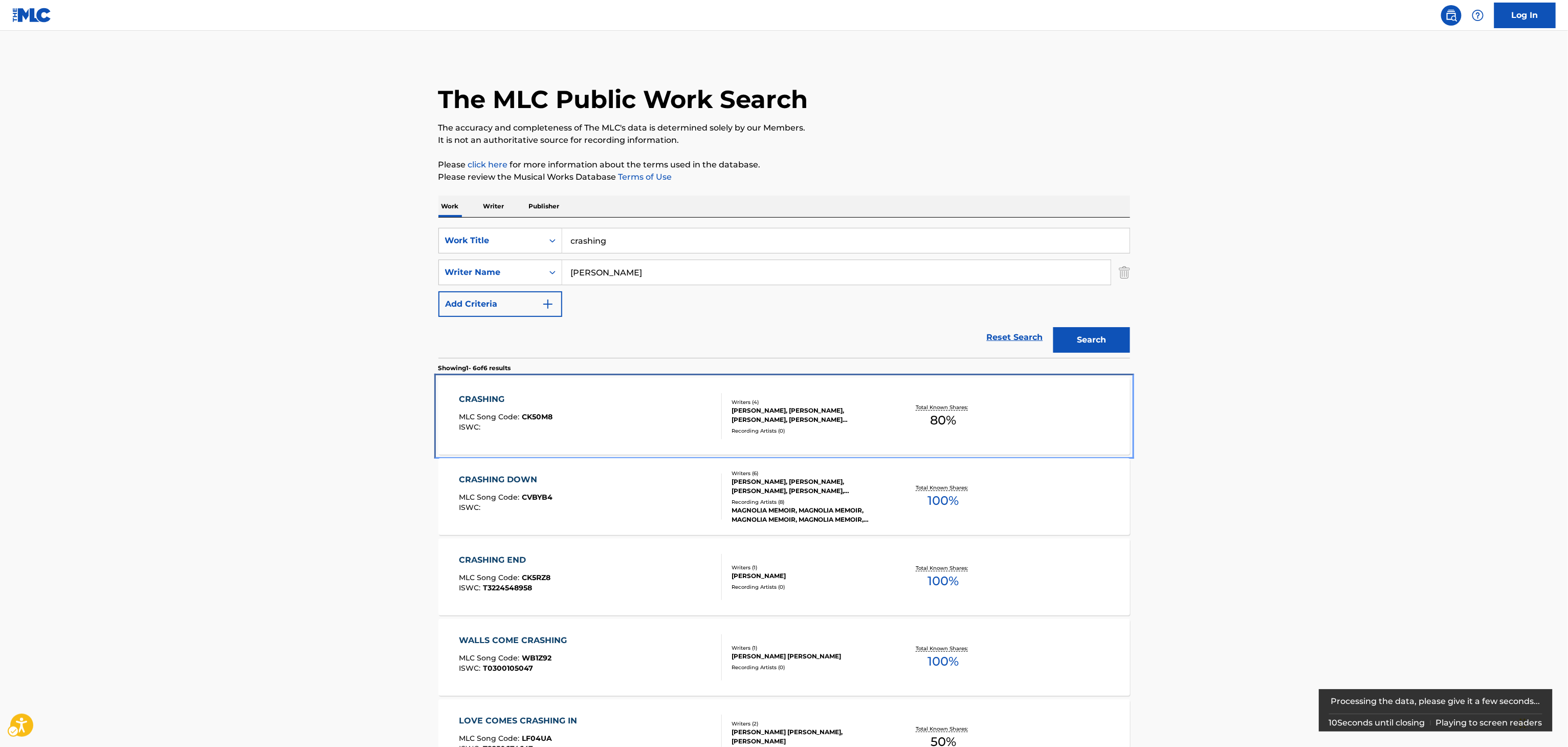
click at [926, 425] on div "Total Known Shares: 80 %" at bounding box center [943, 416] width 115 height 31
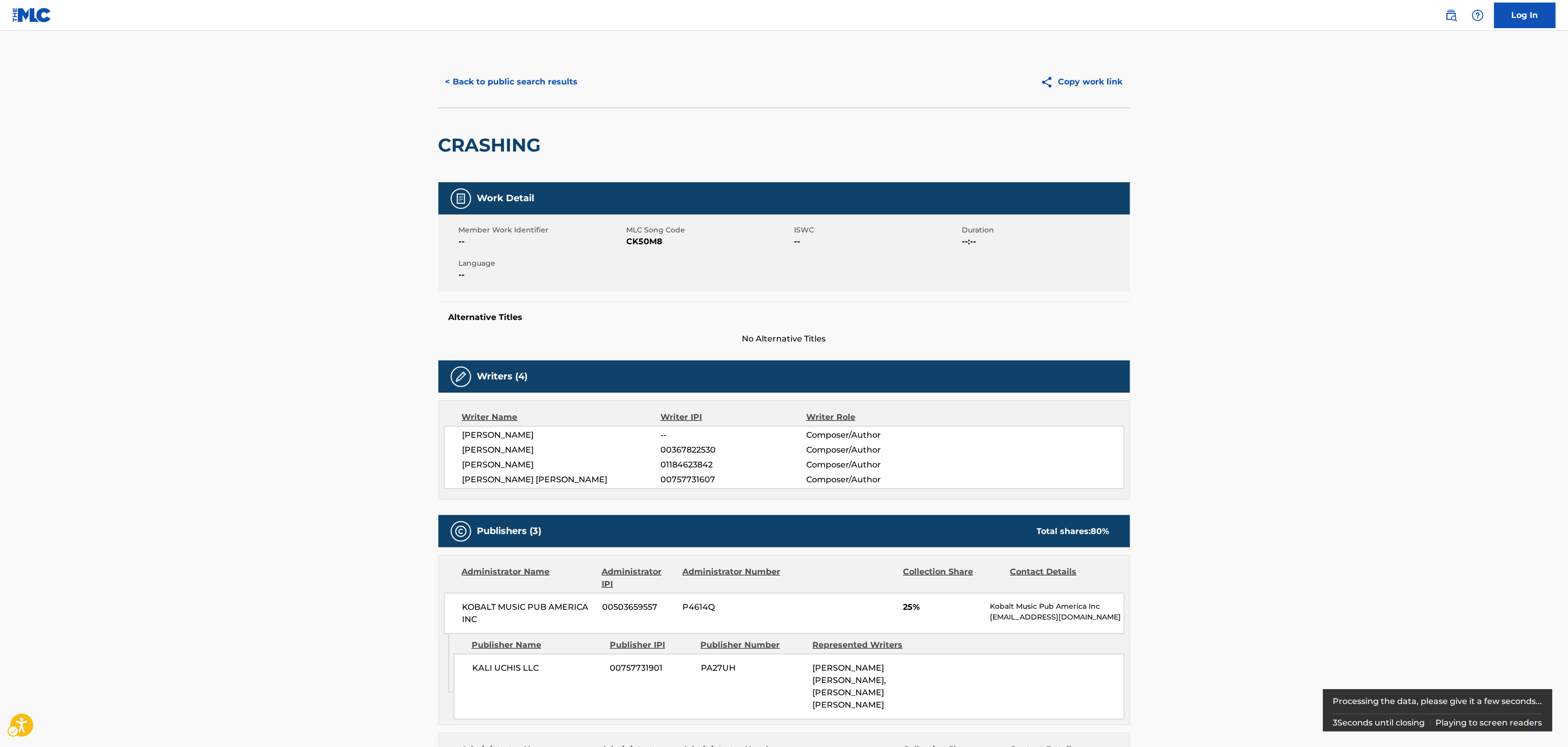
click at [498, 146] on h2 "CRASHING" at bounding box center [492, 145] width 108 height 23
copy div "CRASHING"
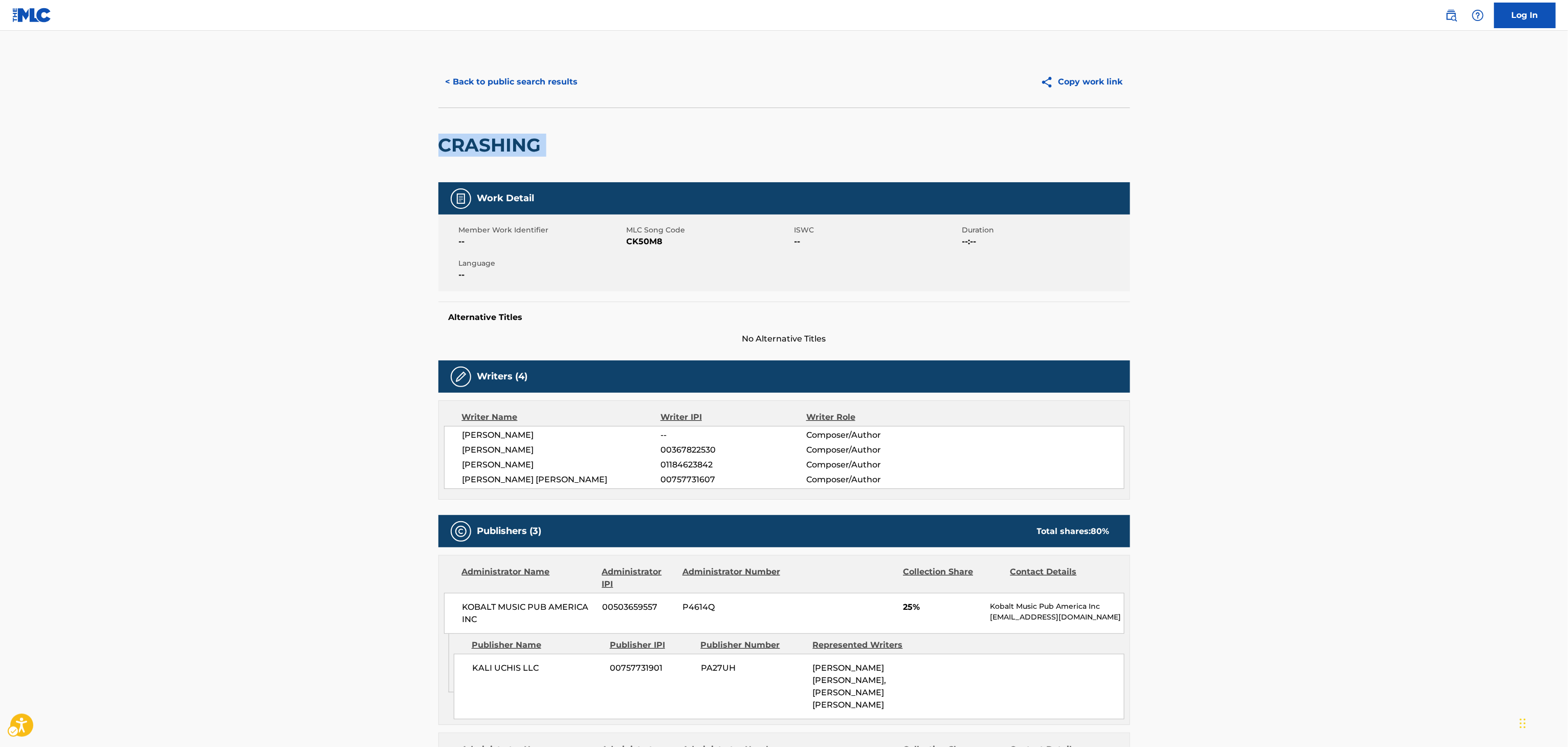
click at [513, 469] on span "DAVID BURKE" at bounding box center [562, 464] width 199 height 12
copy div "CRASHING"
copy span "BURKE"
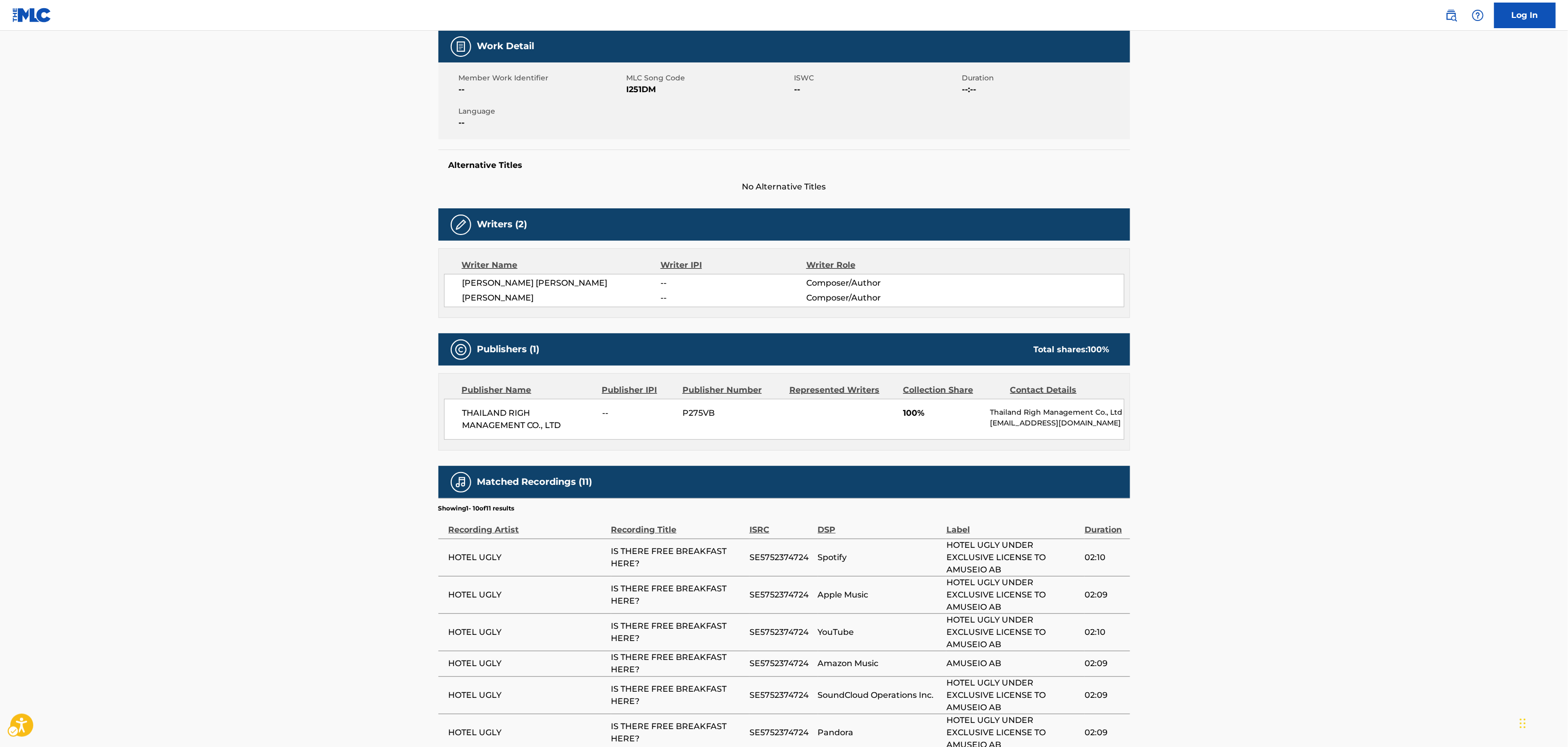
scroll to position [148, 0]
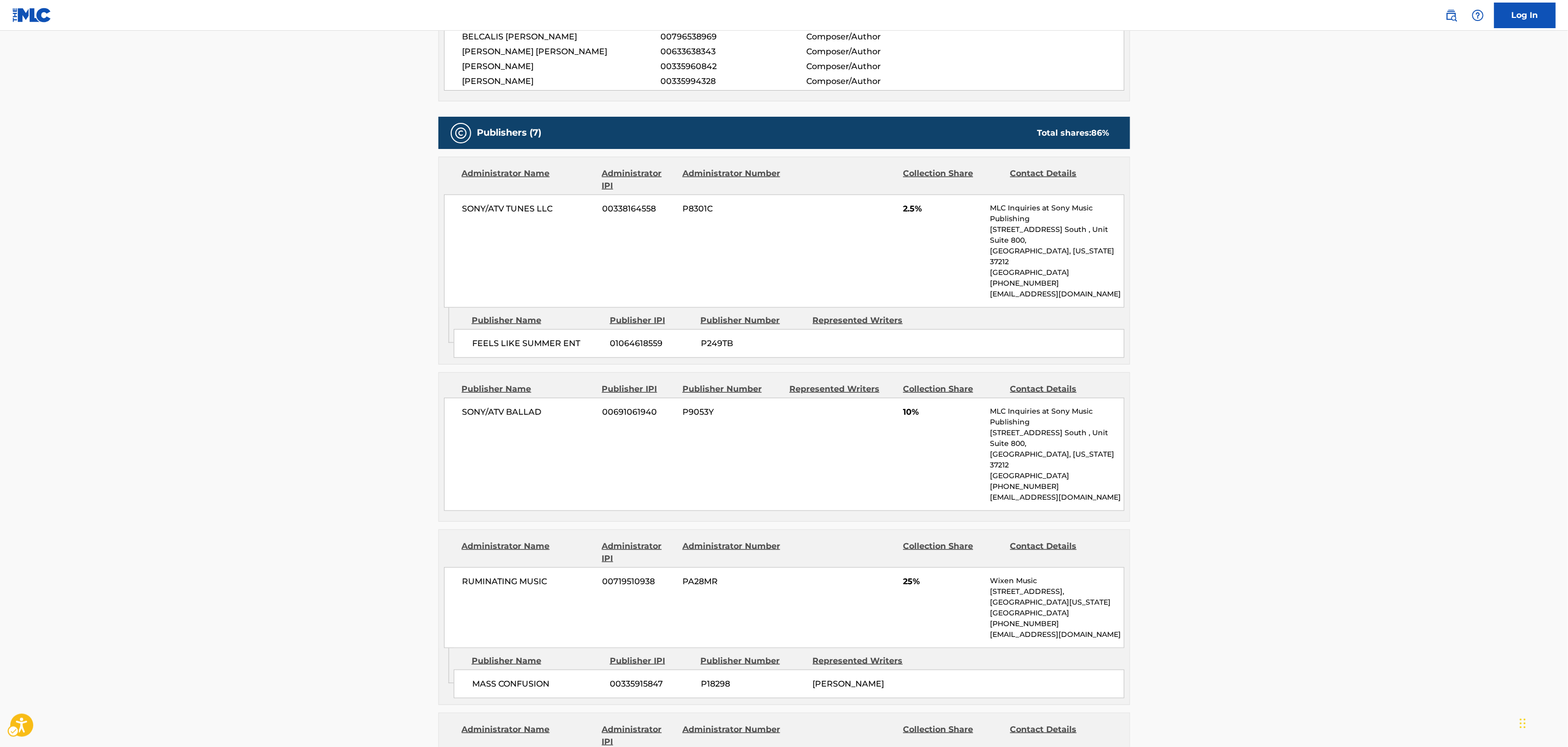
scroll to position [1409, 0]
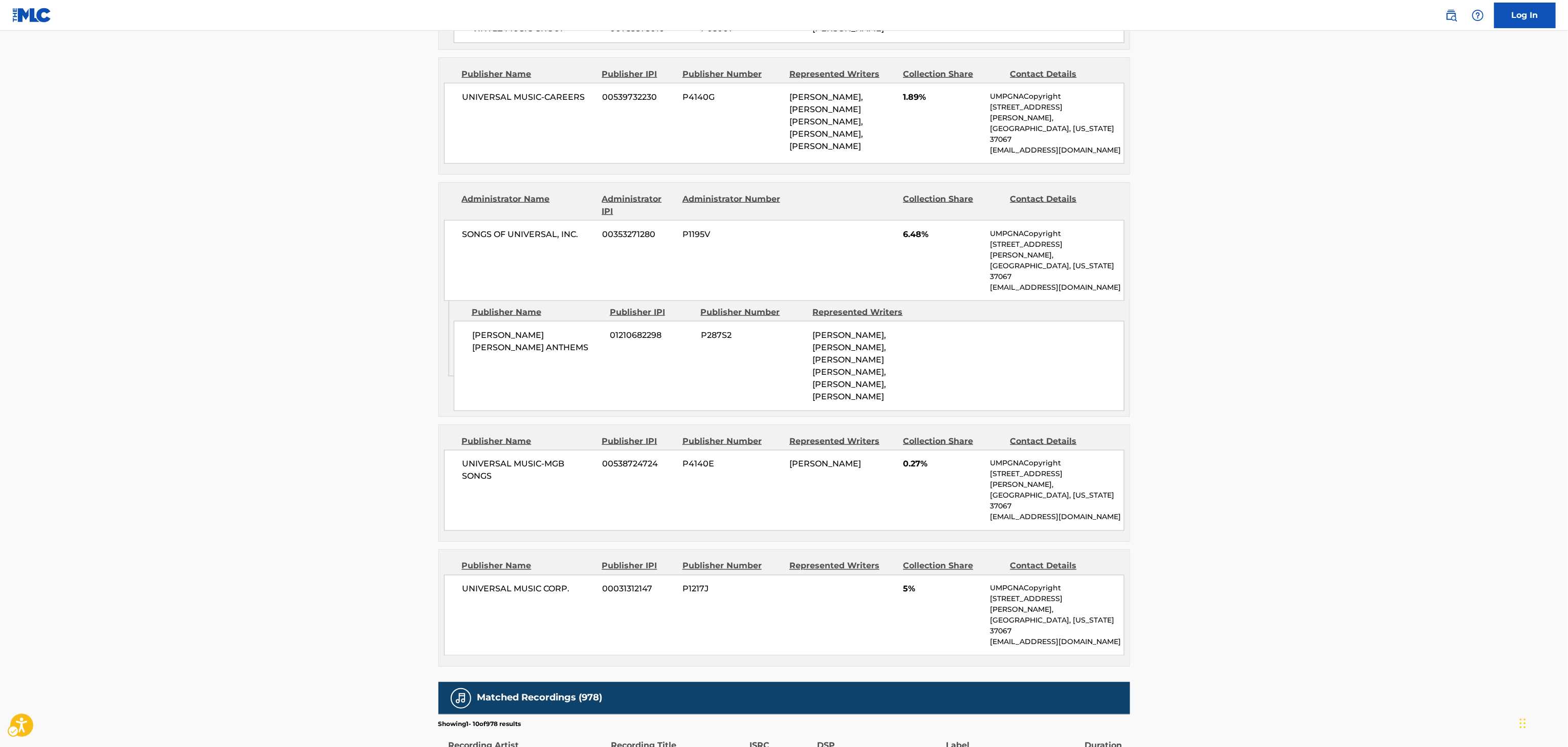
scroll to position [862, 0]
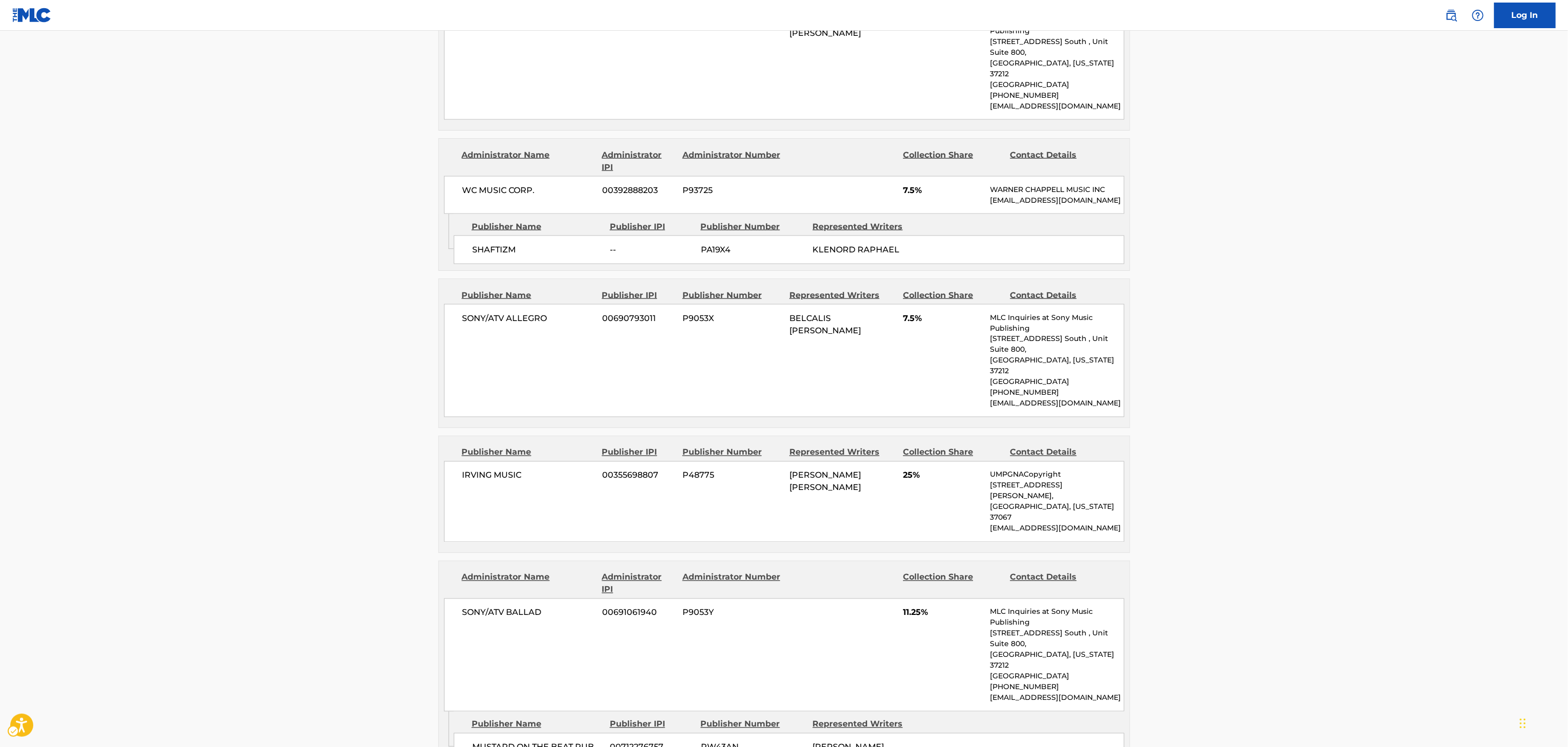
scroll to position [962, 0]
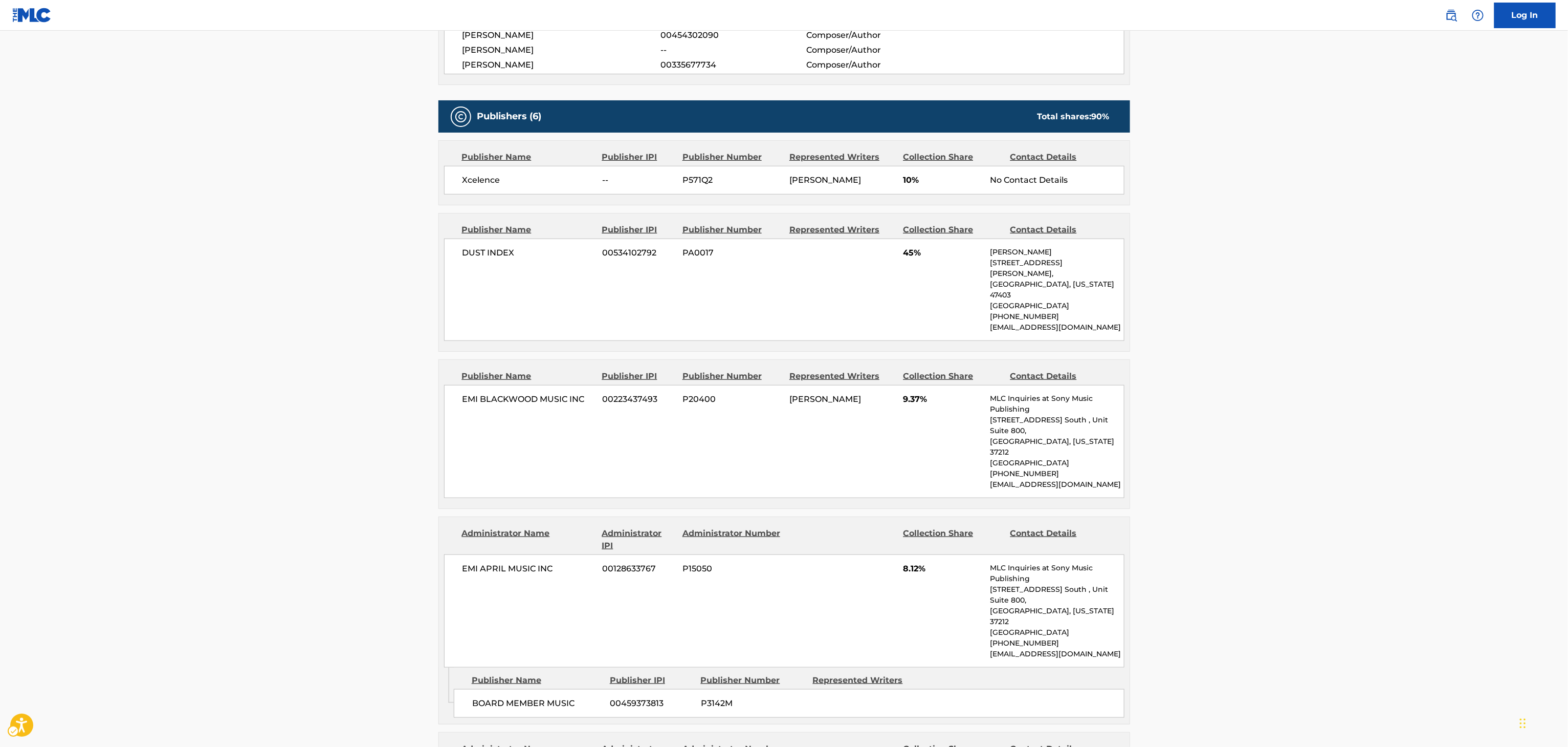
scroll to position [302, 0]
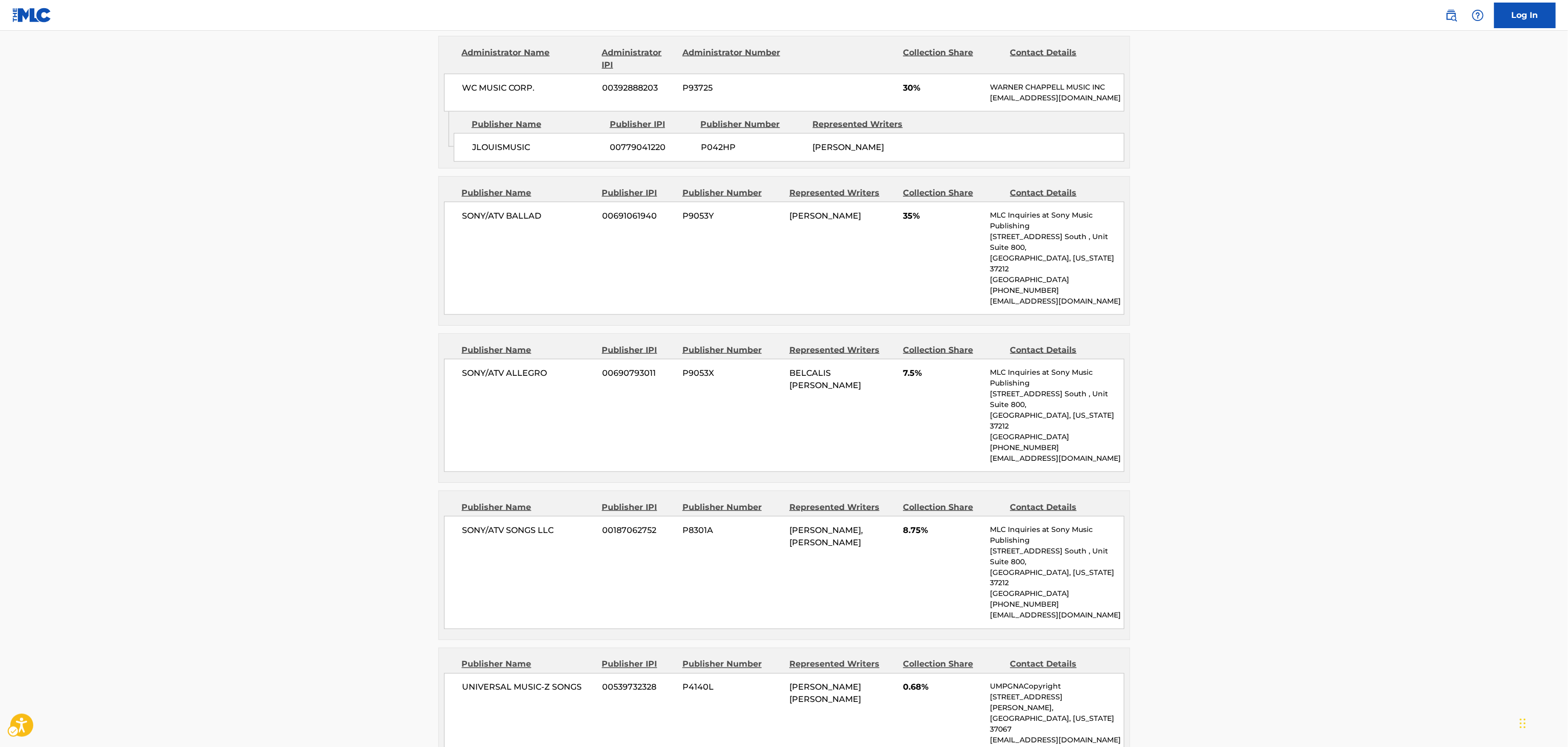
scroll to position [439, 0]
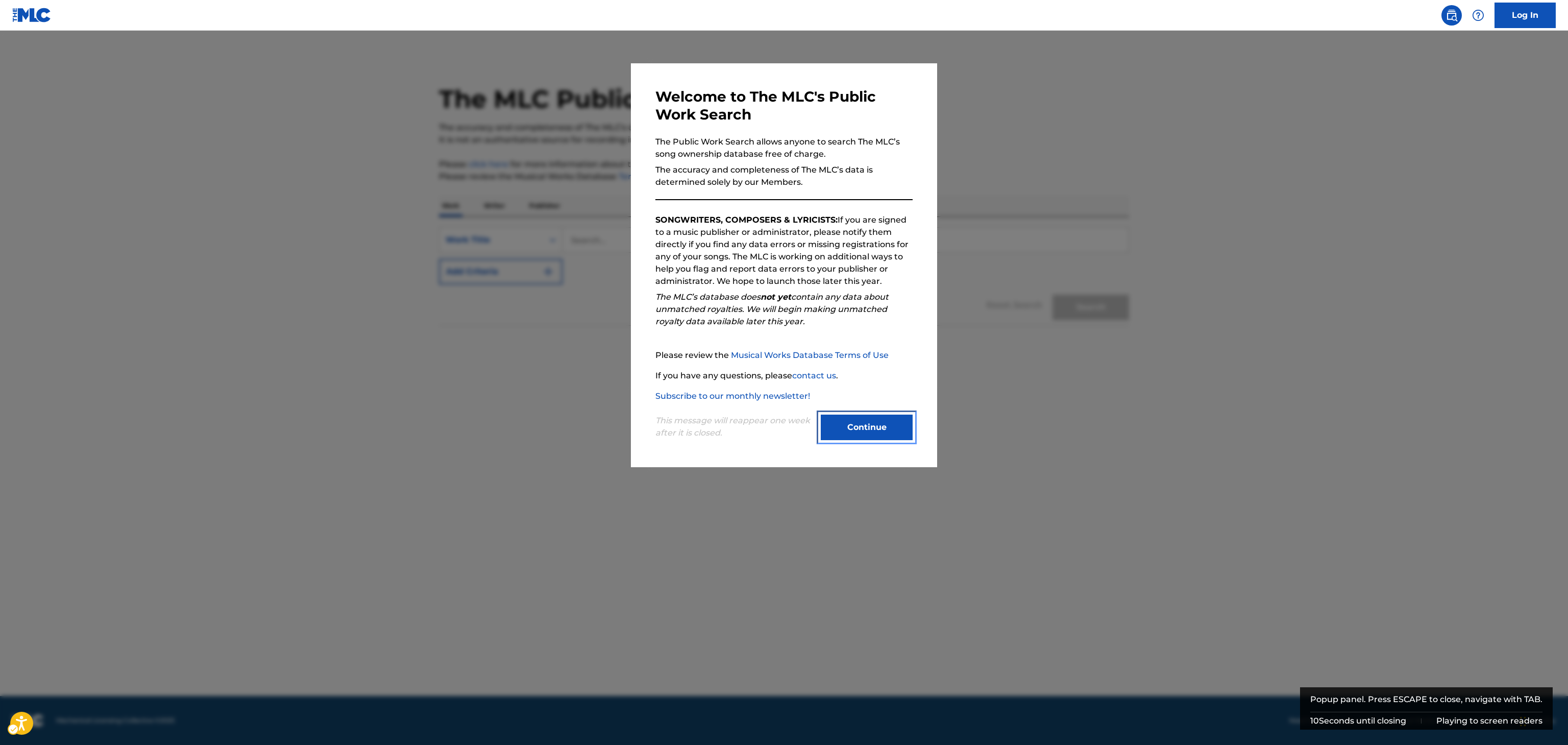
click at [872, 426] on button "Continue" at bounding box center [866, 427] width 92 height 25
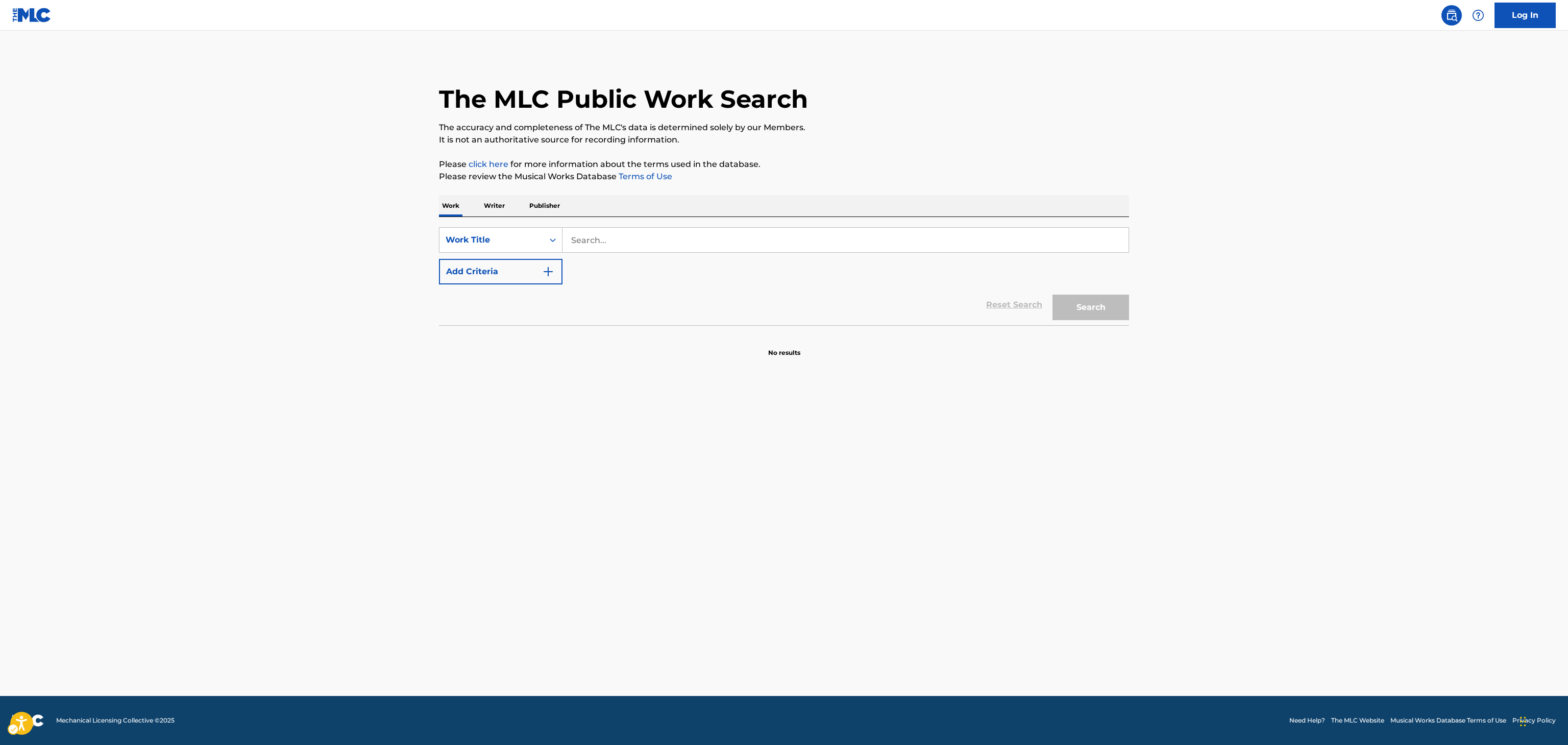
click at [1472, 256] on main "The MLC Public Work Search The accuracy and completeness of The MLC's data is d…" at bounding box center [784, 363] width 1568 height 665
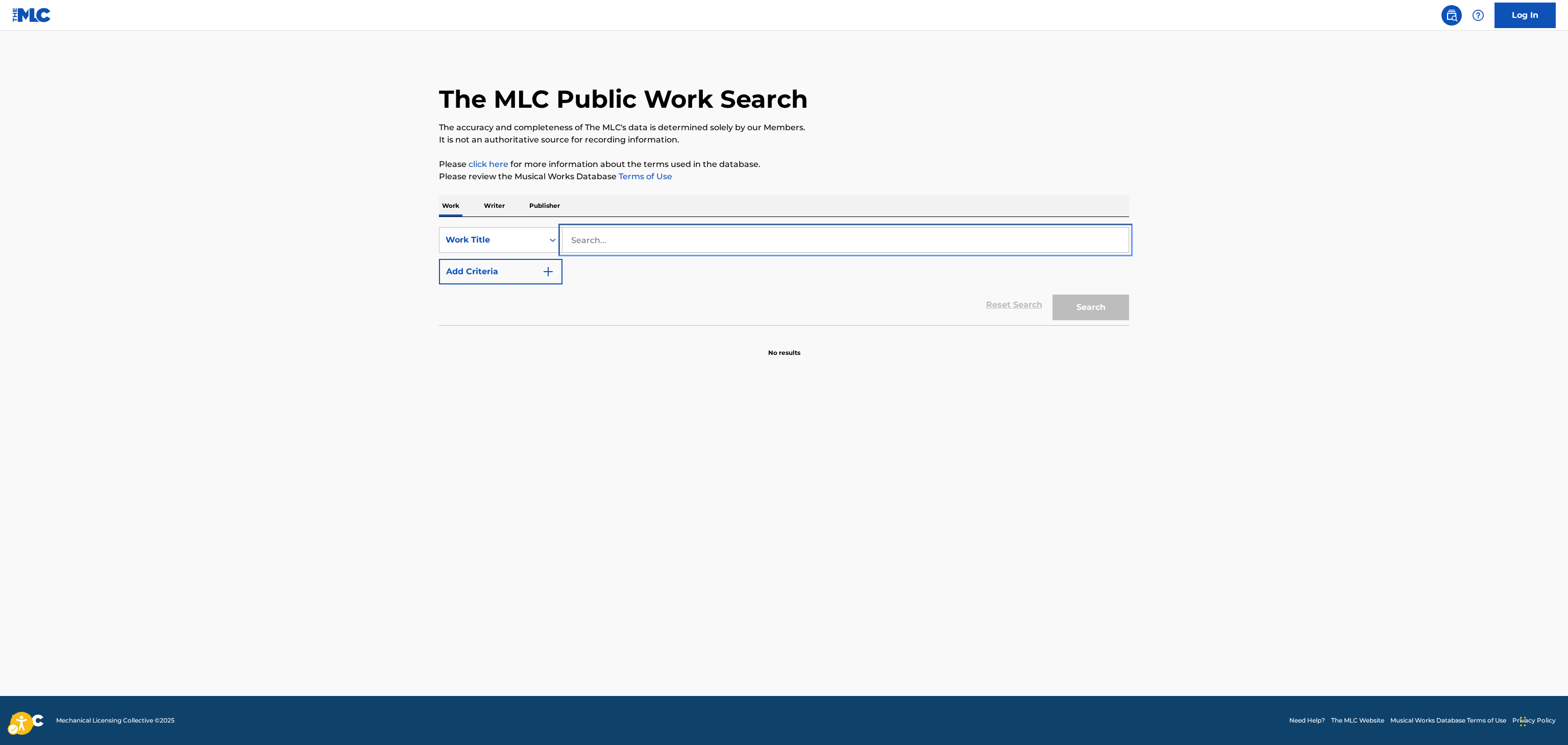
click at [716, 242] on input "Search..." at bounding box center [845, 240] width 566 height 25
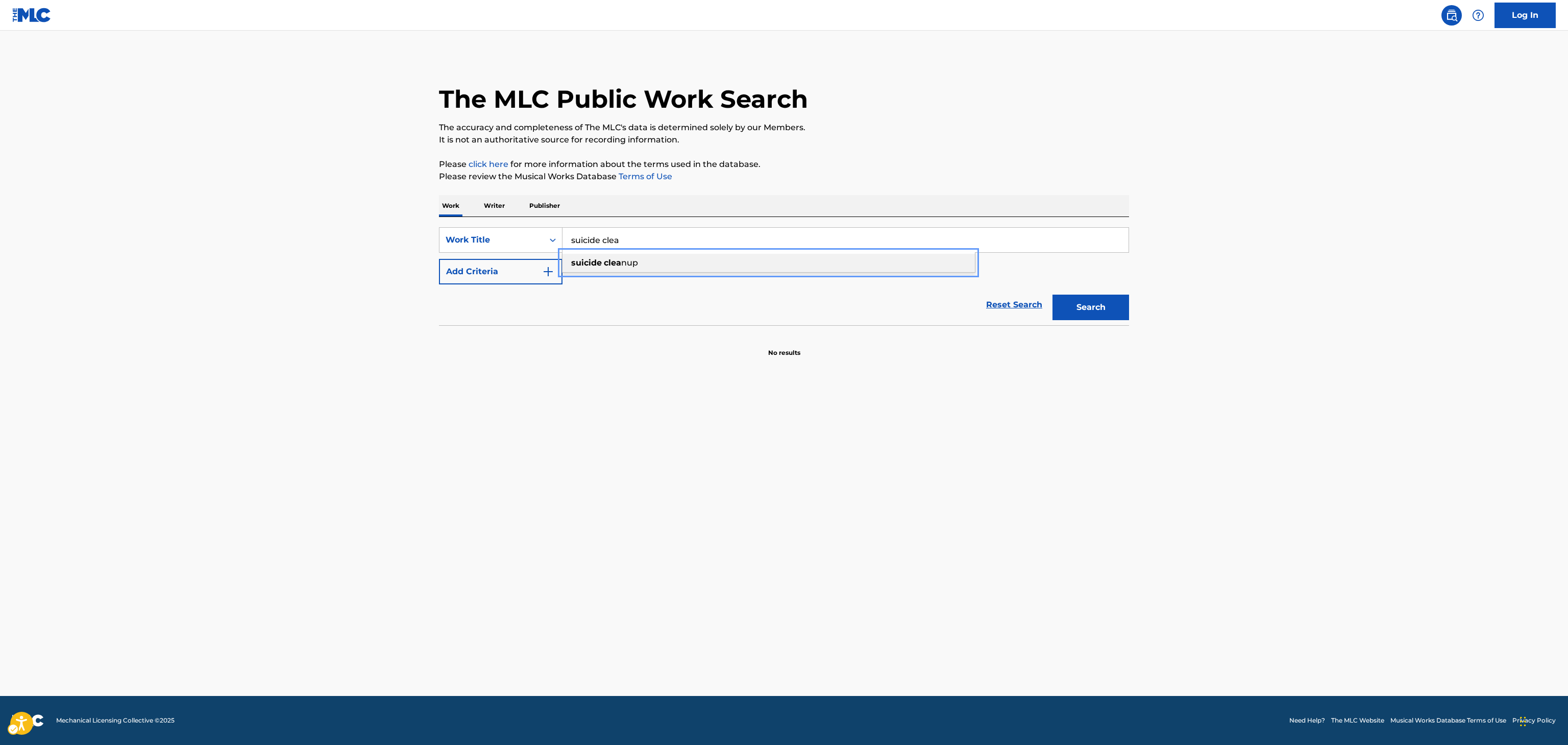
click at [724, 266] on div "suicide clea nup" at bounding box center [769, 263] width 412 height 18
type input "suicide cleanup"
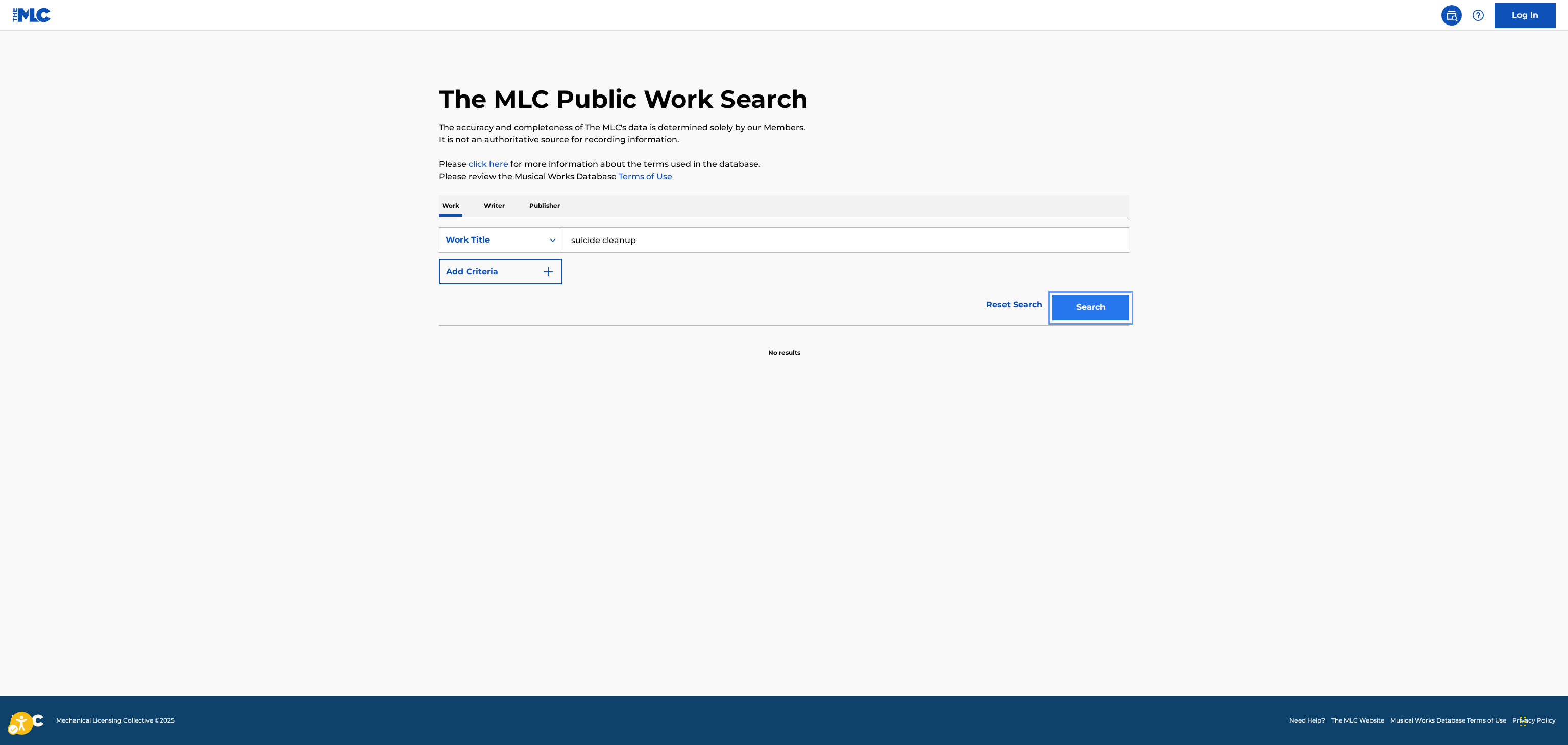
click at [1069, 302] on button "Search" at bounding box center [1091, 307] width 77 height 25
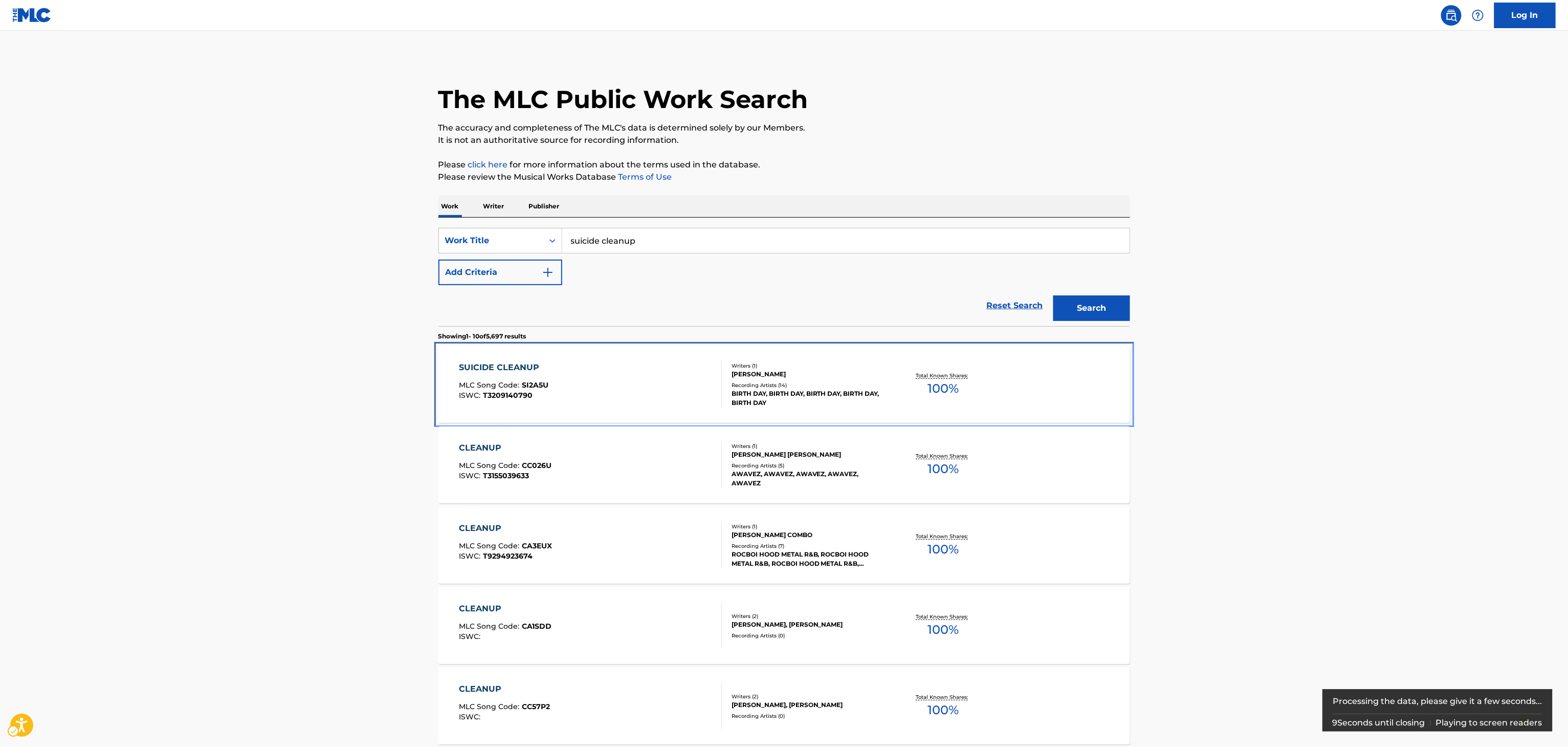
click at [895, 395] on div "Total Known Shares: 100 %" at bounding box center [943, 384] width 115 height 31
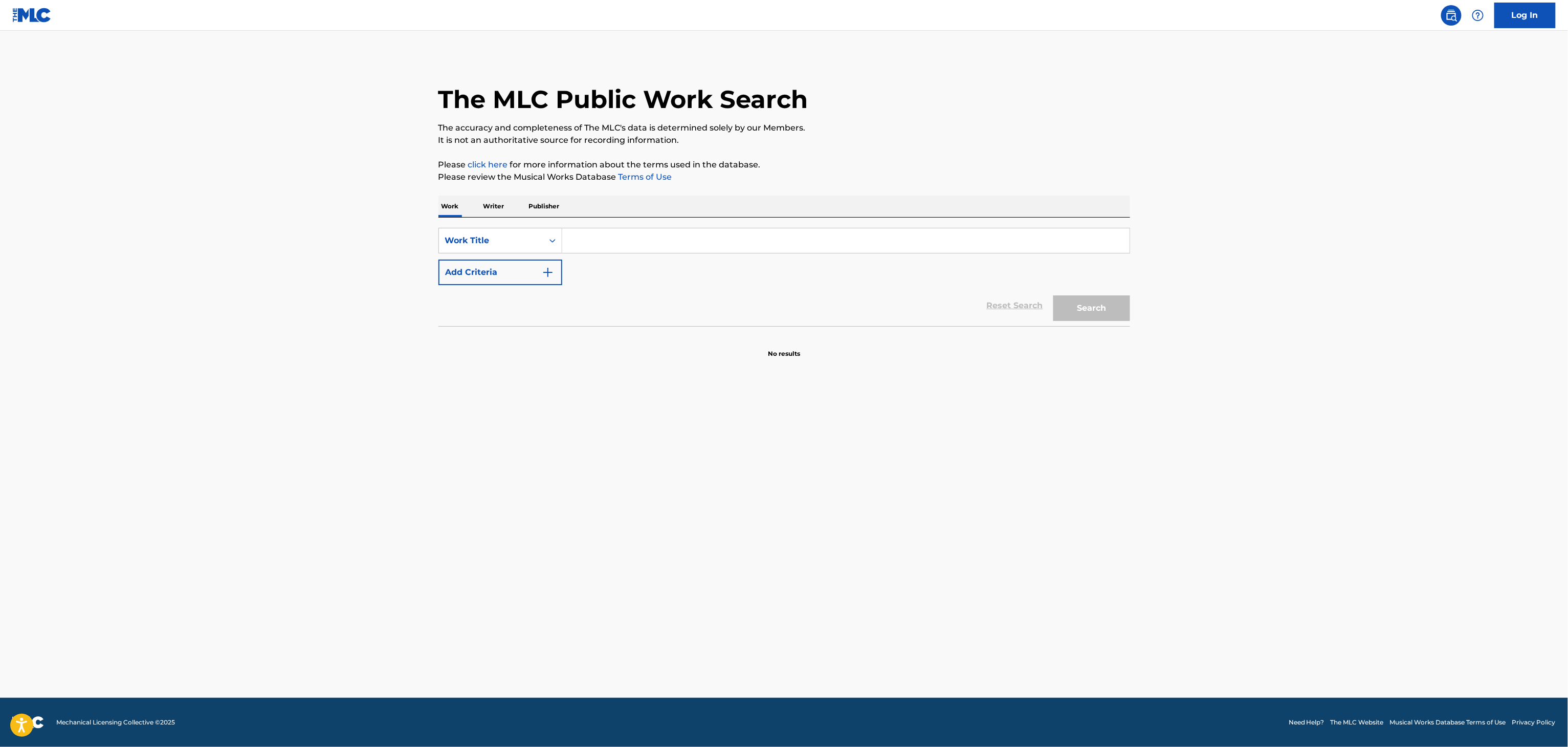
click at [887, 240] on input "Search Form" at bounding box center [846, 241] width 568 height 25
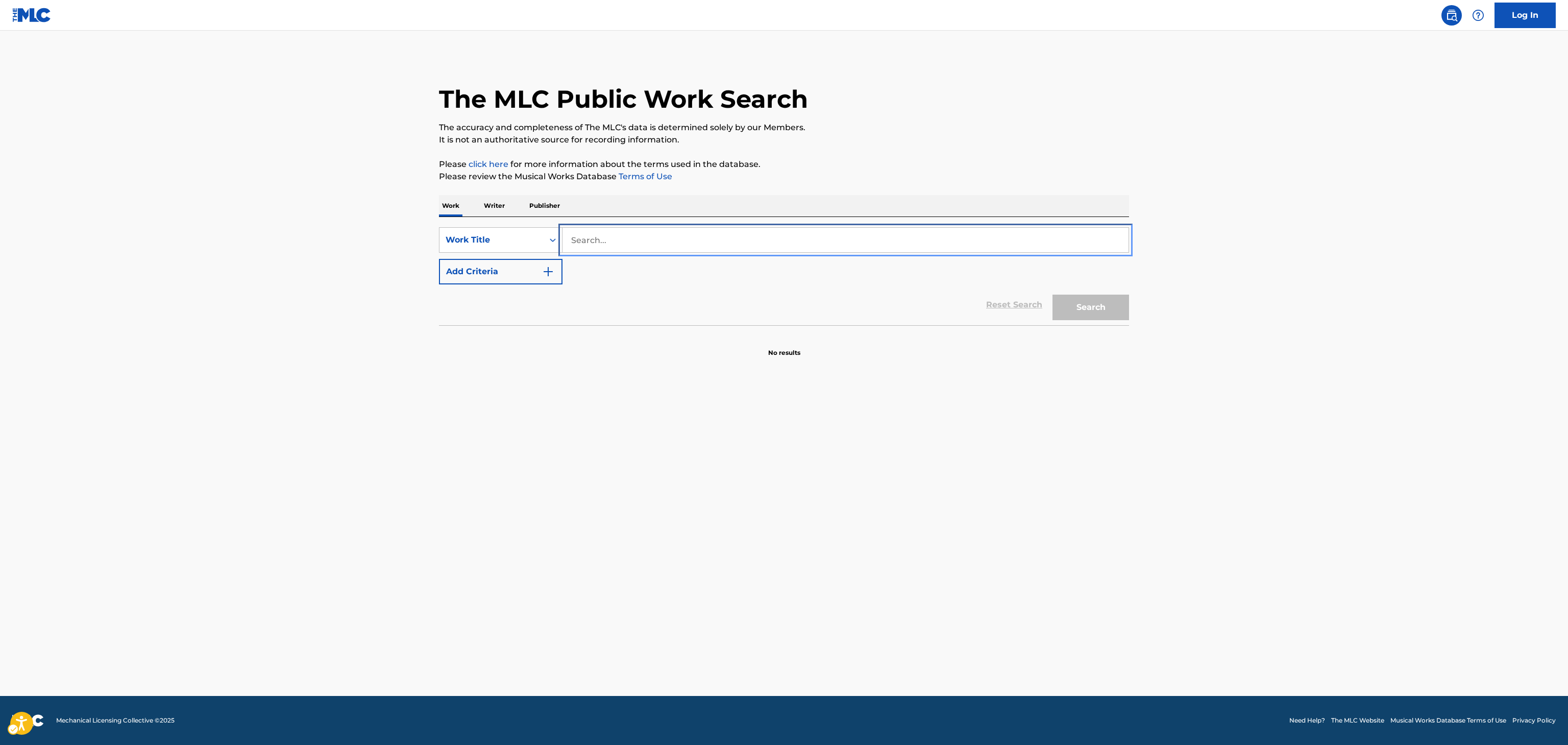
paste input "is it a crime"
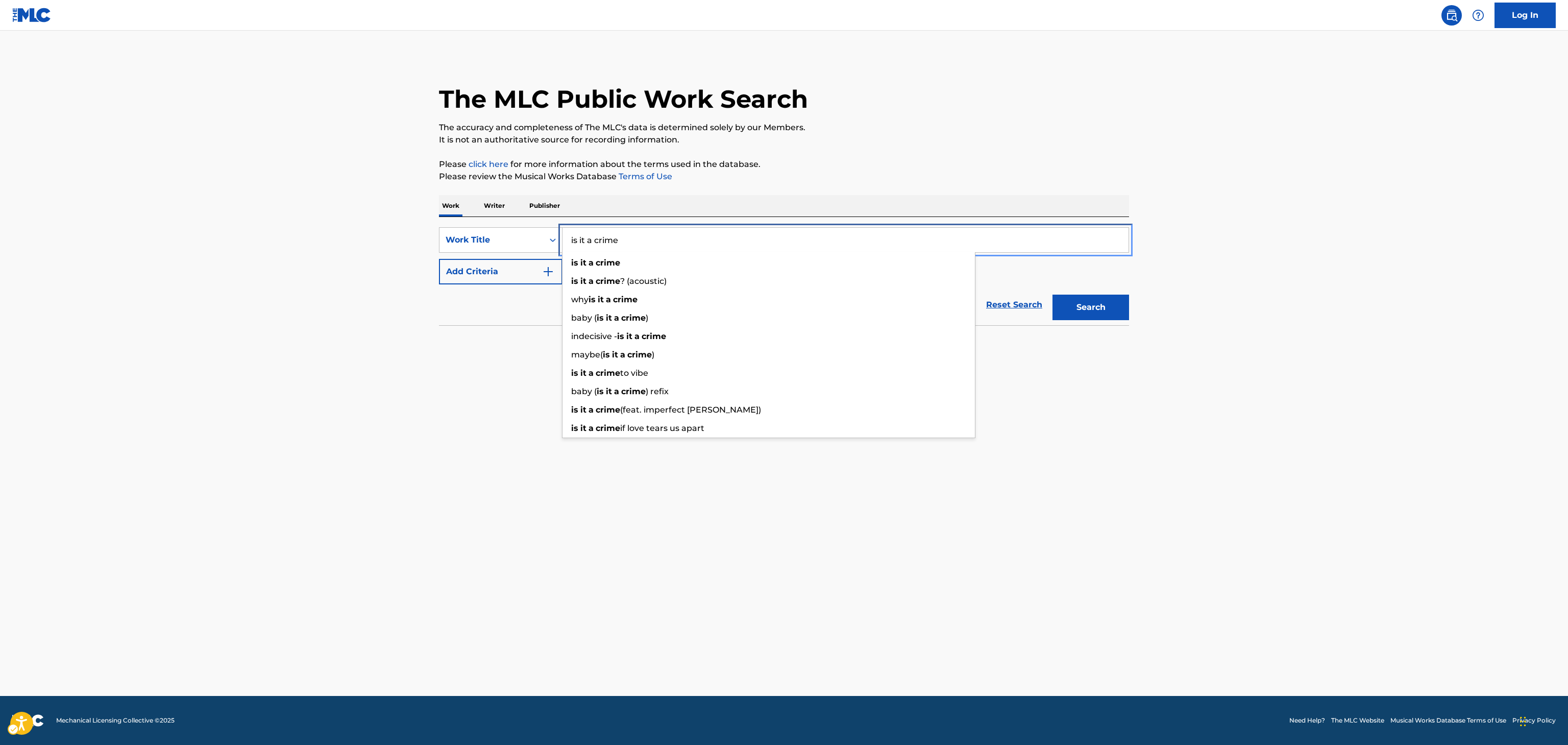
type input "is it a crime"
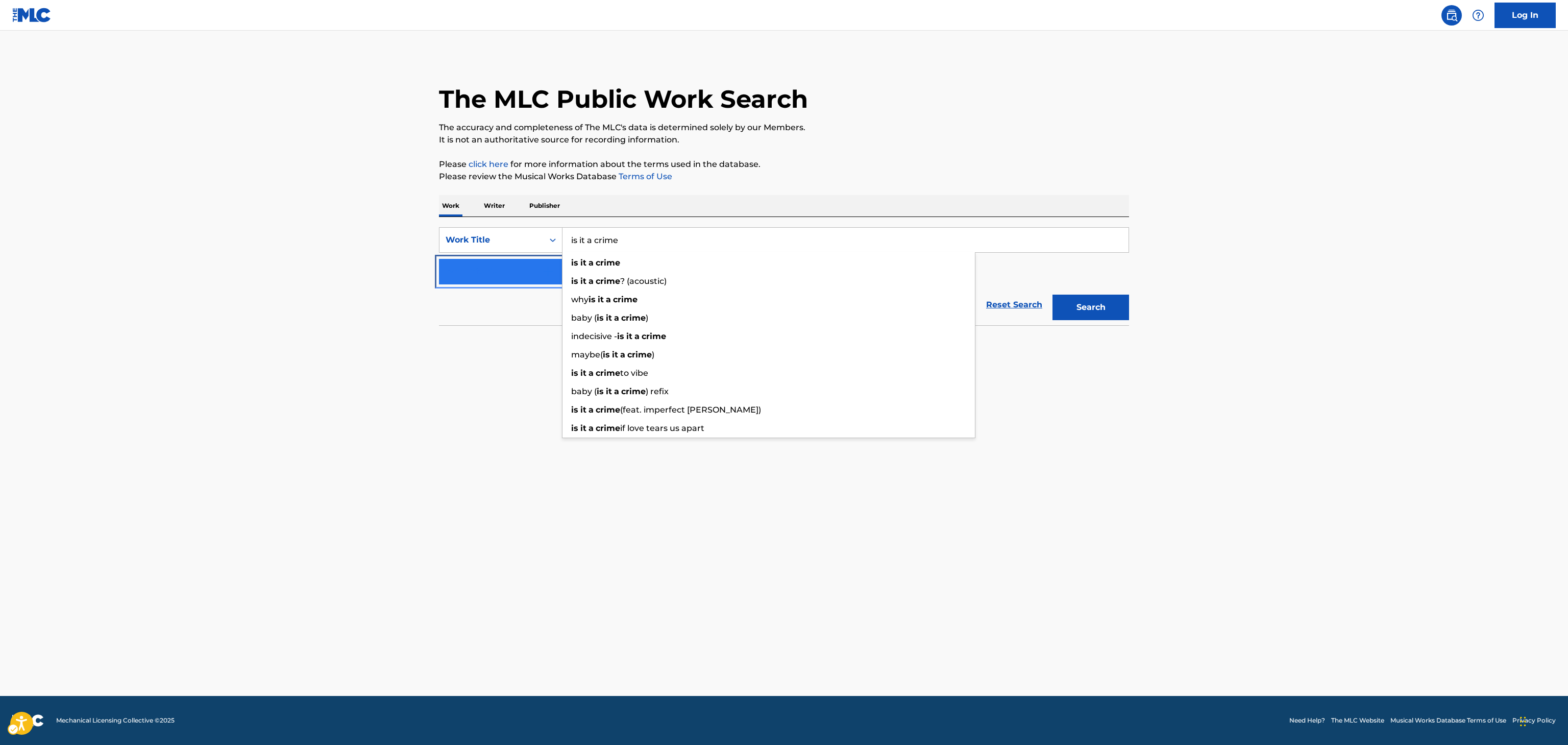
click at [489, 283] on button "Add Criteria" at bounding box center [500, 271] width 124 height 25
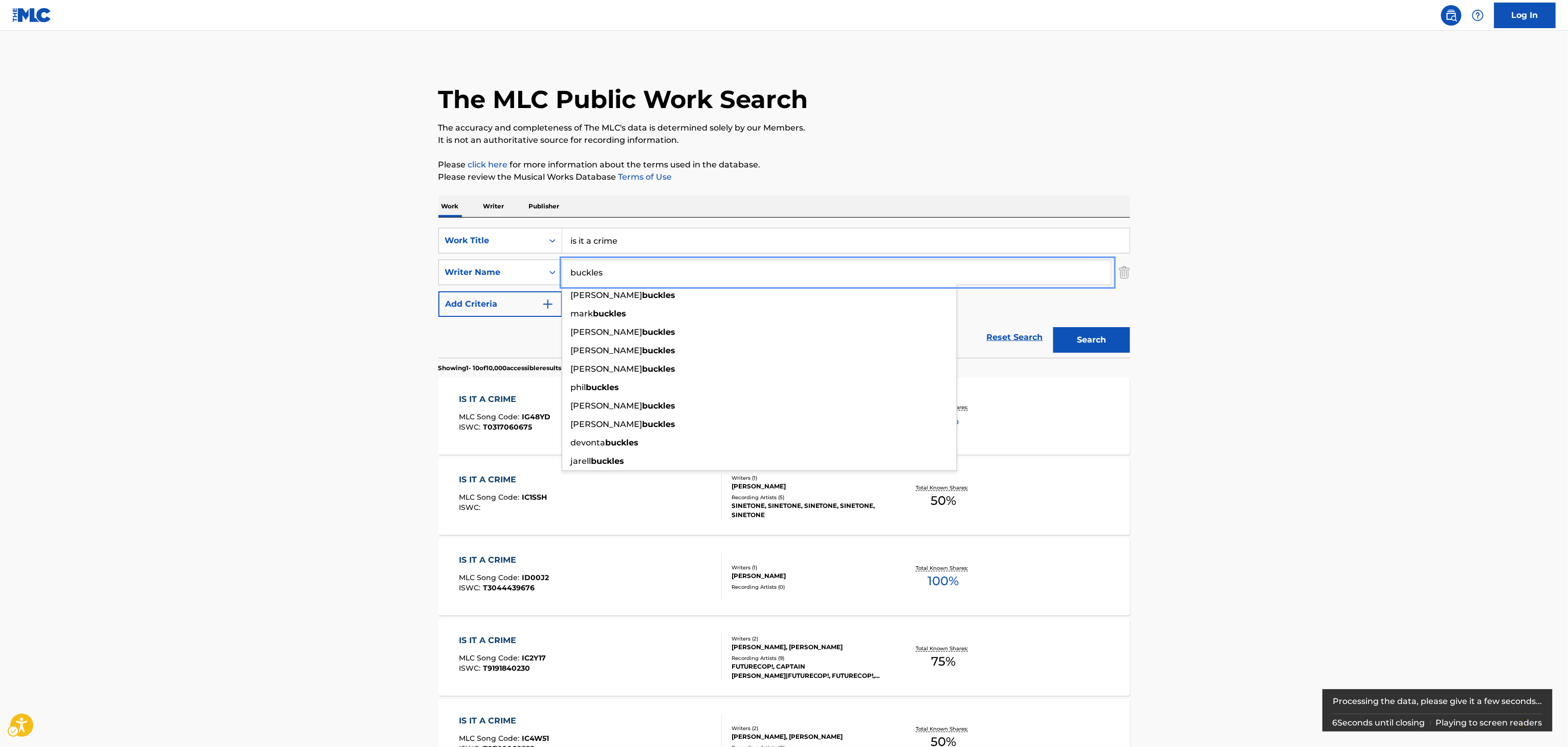
type input "buckles"
click at [1077, 335] on button "Search" at bounding box center [1092, 339] width 77 height 25
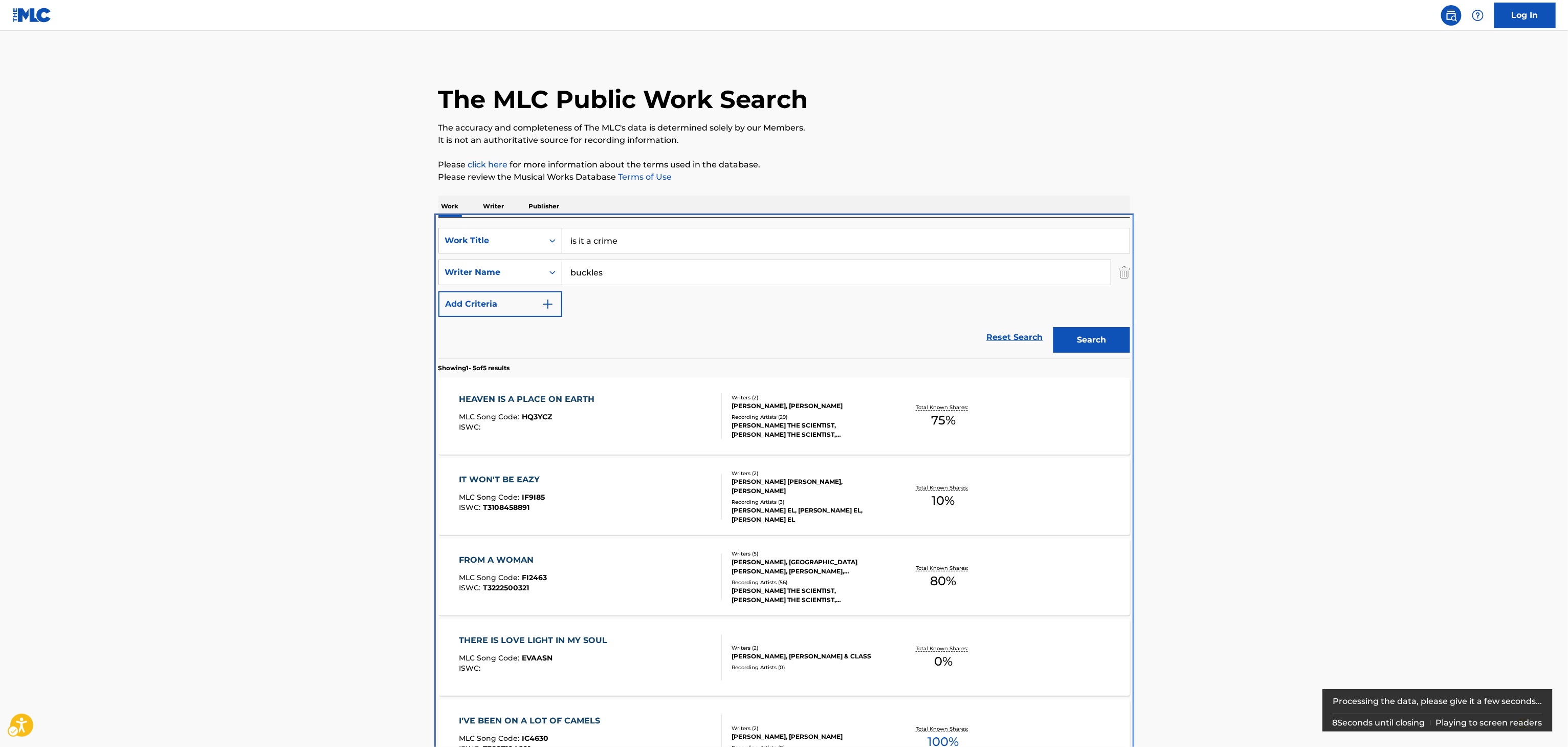
scroll to position [78, 0]
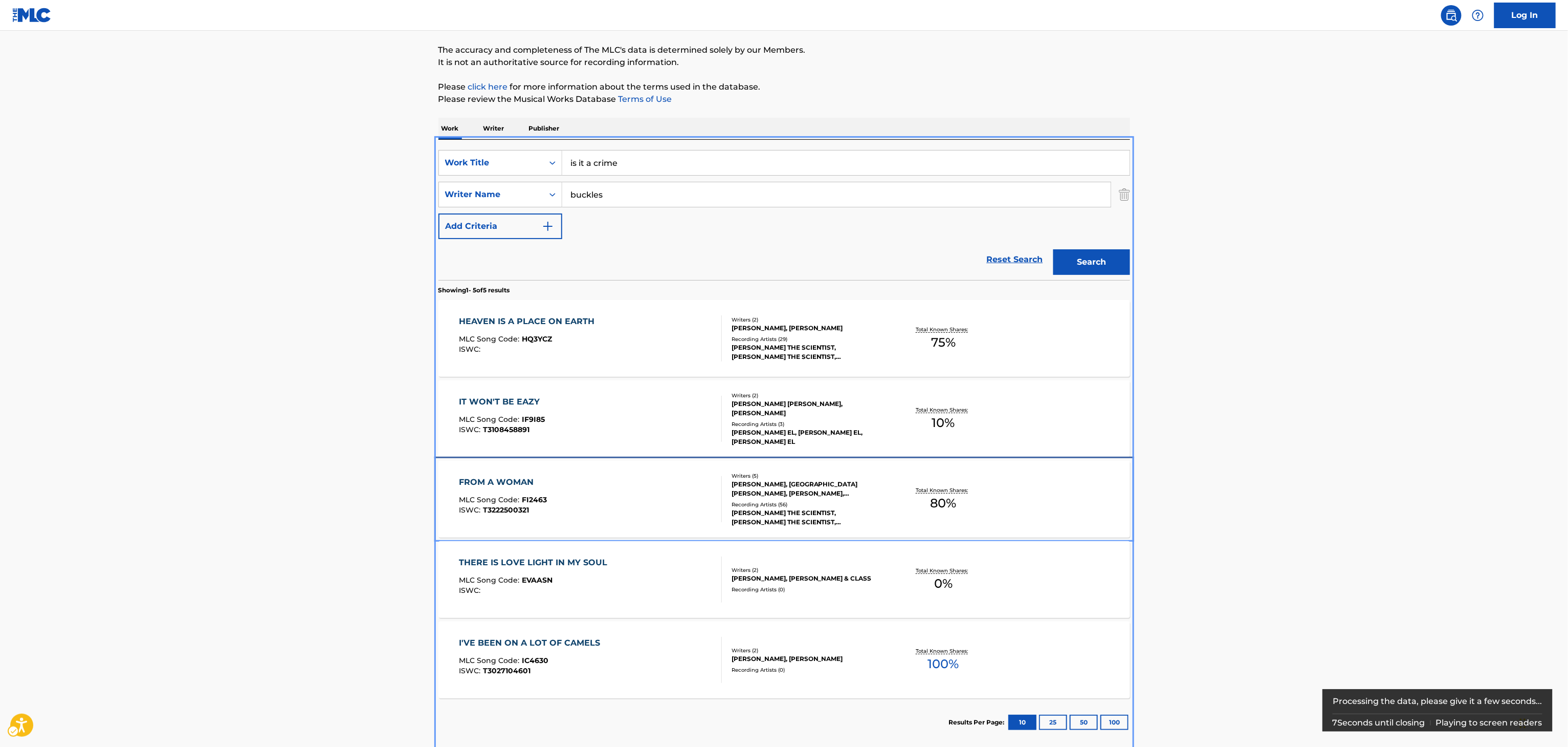
click at [786, 500] on div "Recording Artists ( 56 )" at bounding box center [808, 504] width 154 height 8
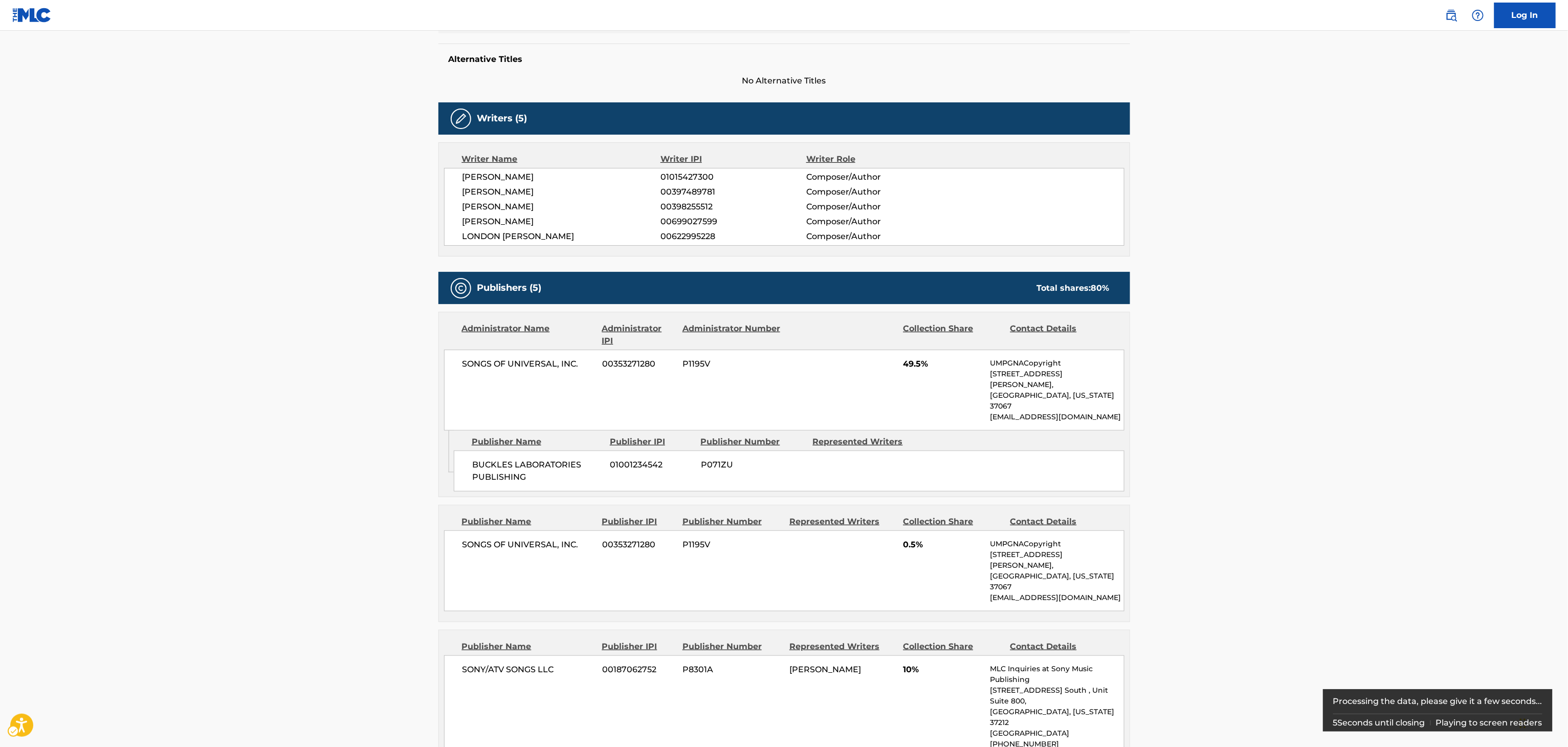
scroll to position [112, 0]
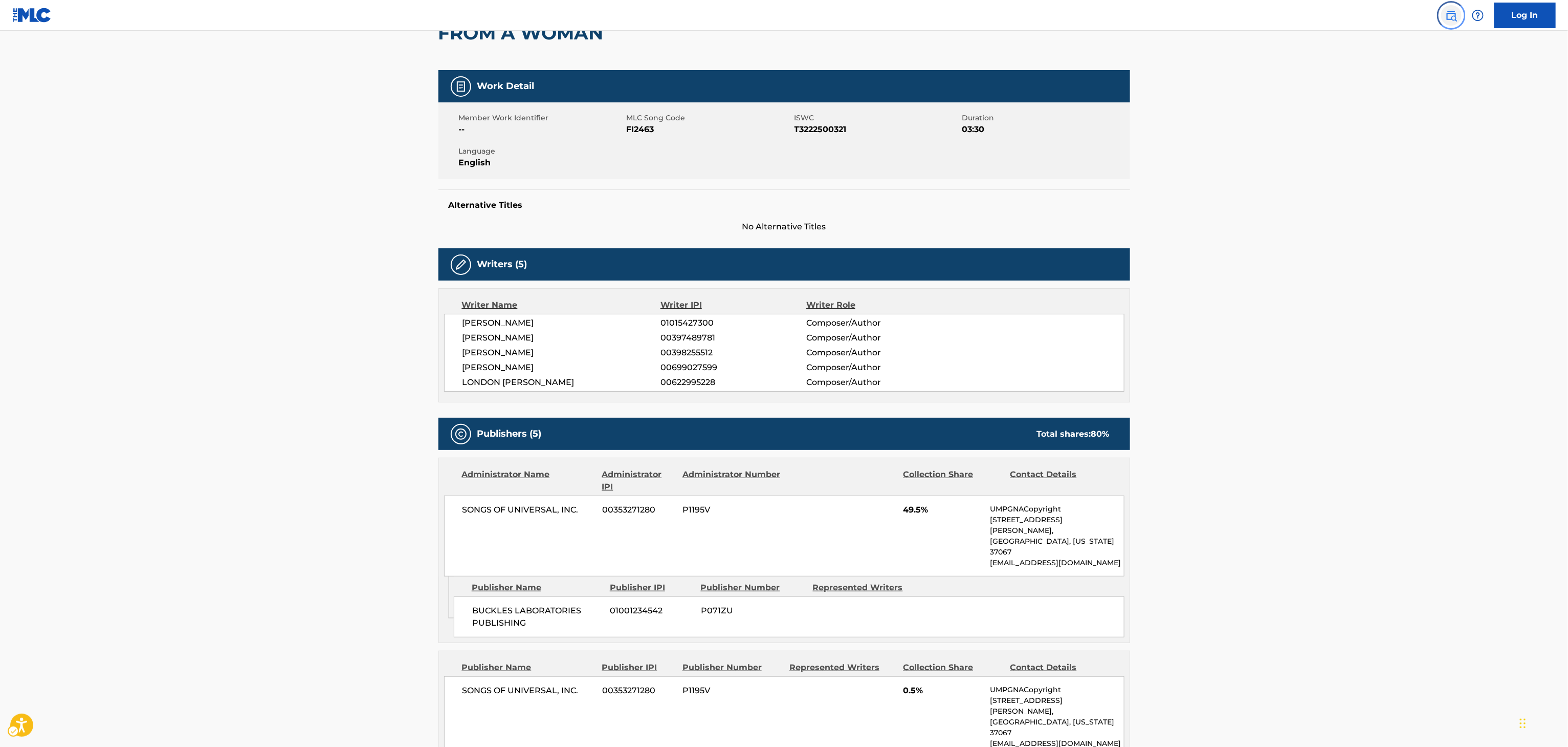
click at [1452, 5] on link "Public Search" at bounding box center [1451, 15] width 20 height 20
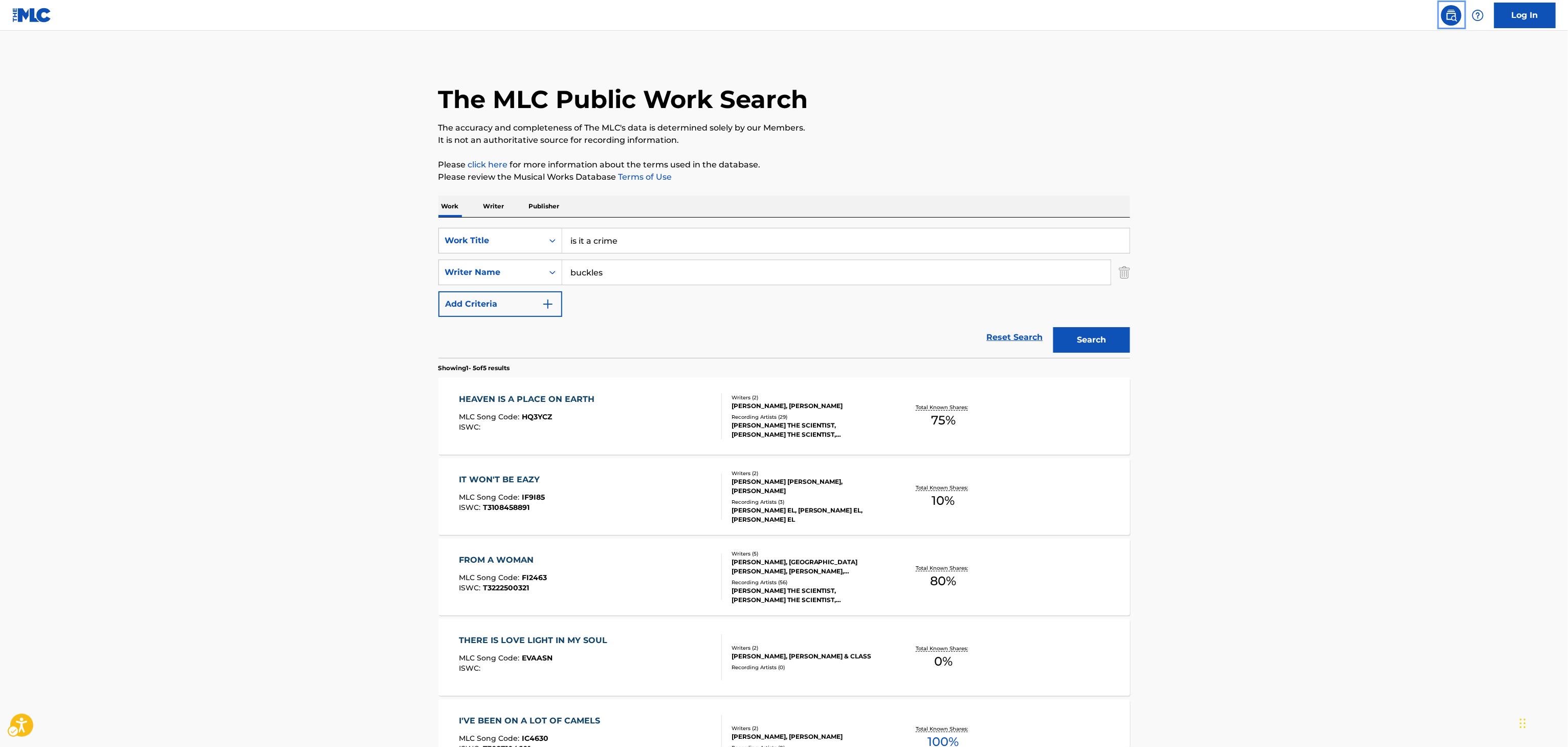
click at [542, 210] on p "Publisher" at bounding box center [544, 207] width 37 height 22
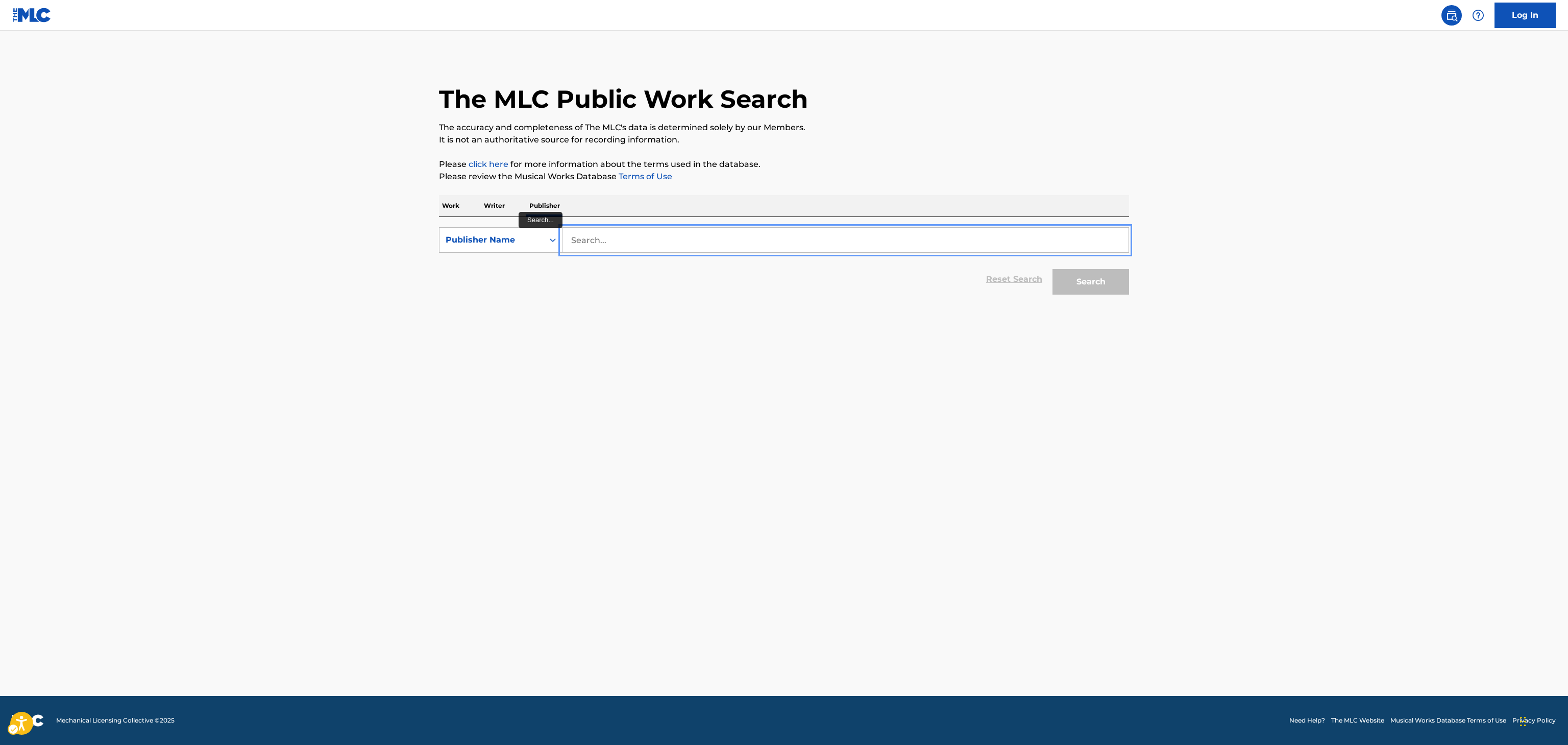
paste input "LARGER MANTHING MUSIC INC"
type input "LARGER MANTHING MUSIC INC"
click at [1115, 265] on div "Search" at bounding box center [1088, 279] width 82 height 41
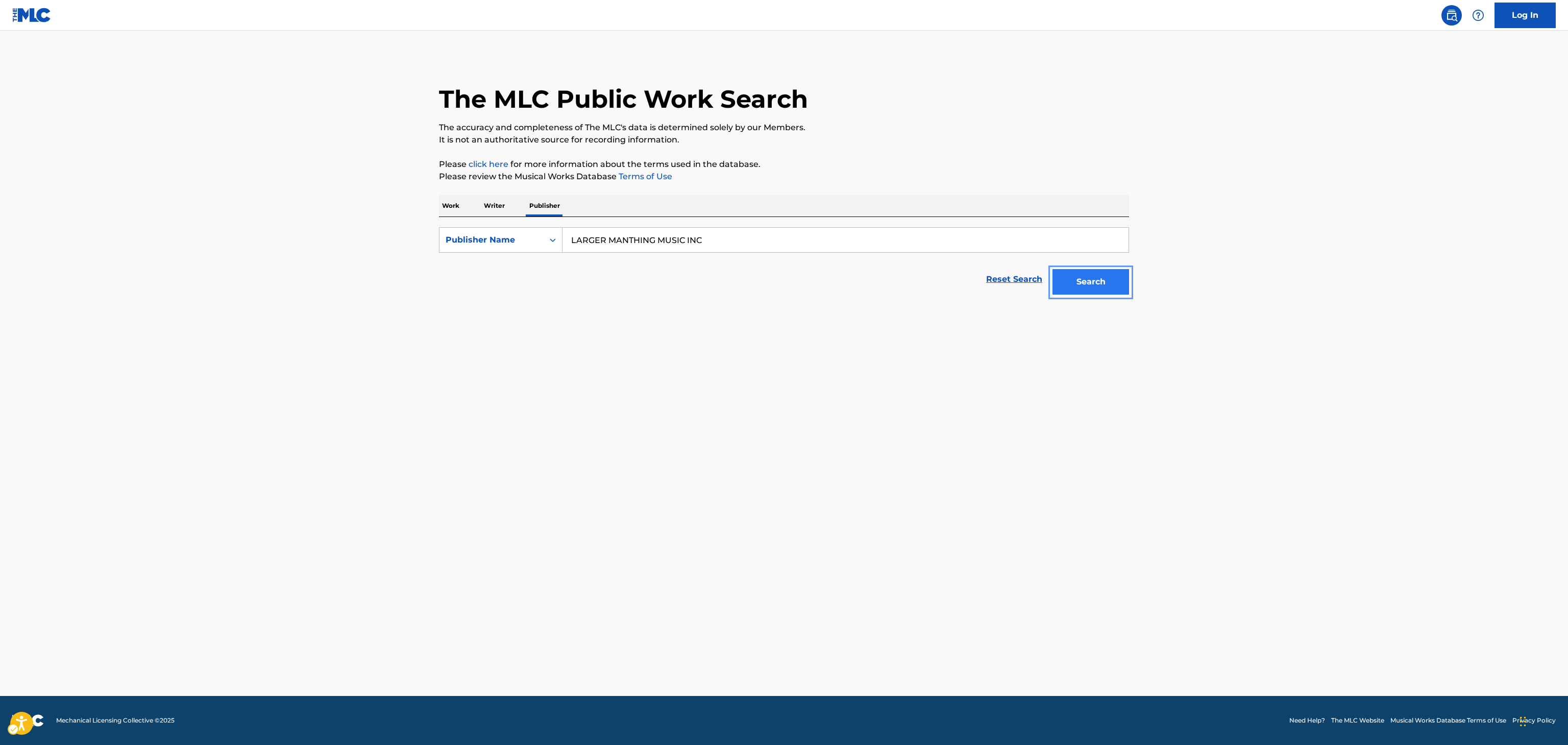
click at [1104, 269] on button "Search" at bounding box center [1091, 281] width 77 height 25
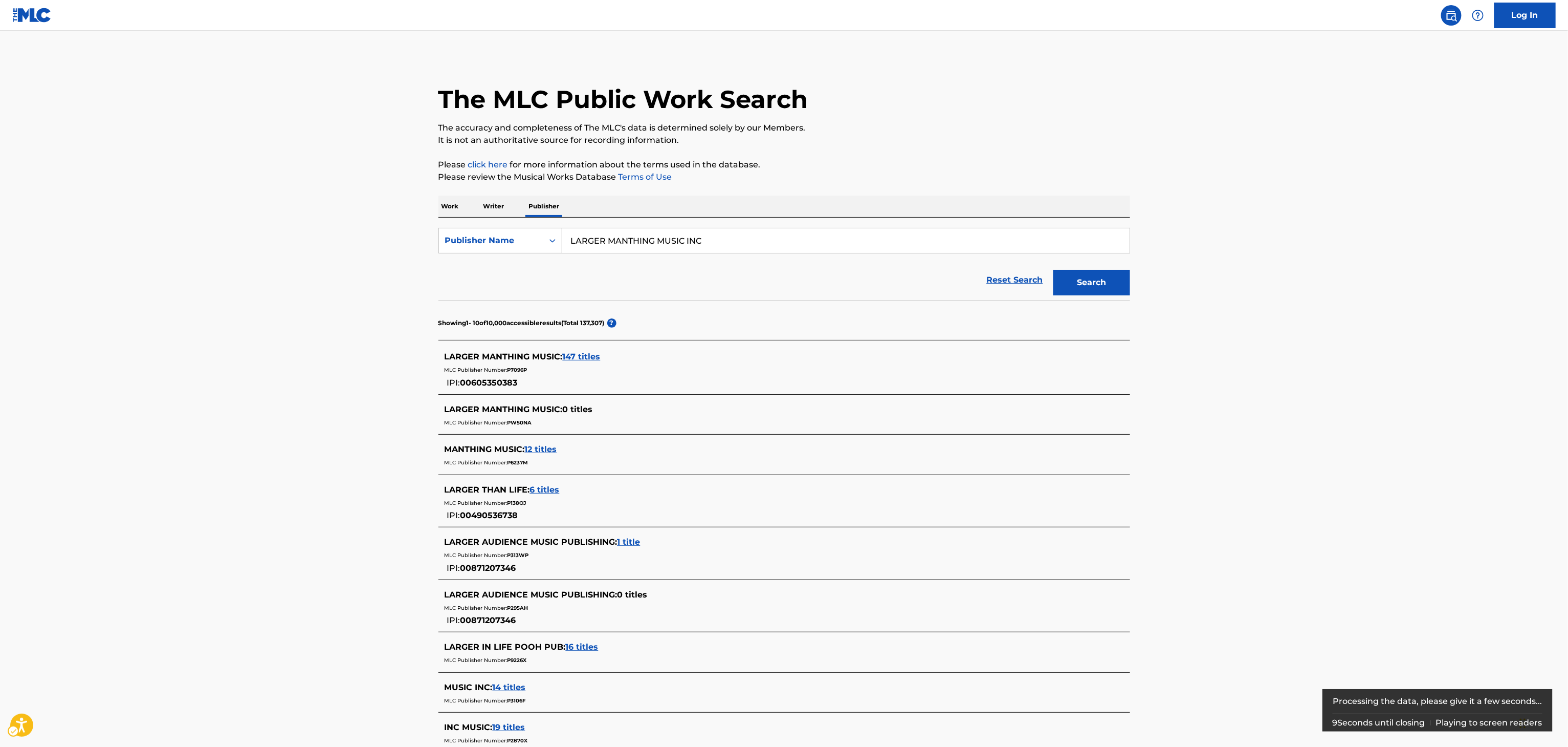
click at [591, 366] on div "MLC Publisher Number: P7096P" at bounding box center [771, 368] width 652 height 12
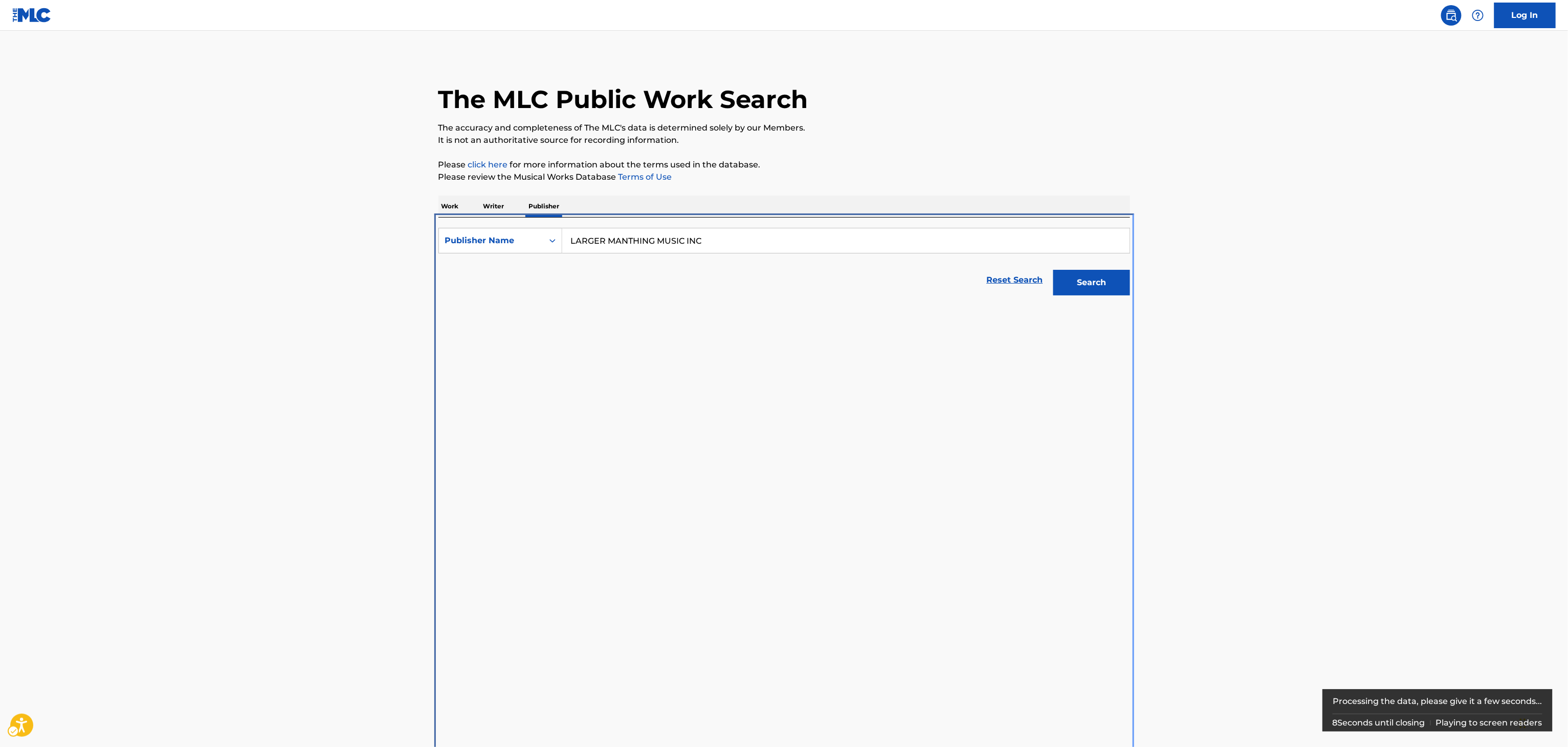
scroll to position [218, 0]
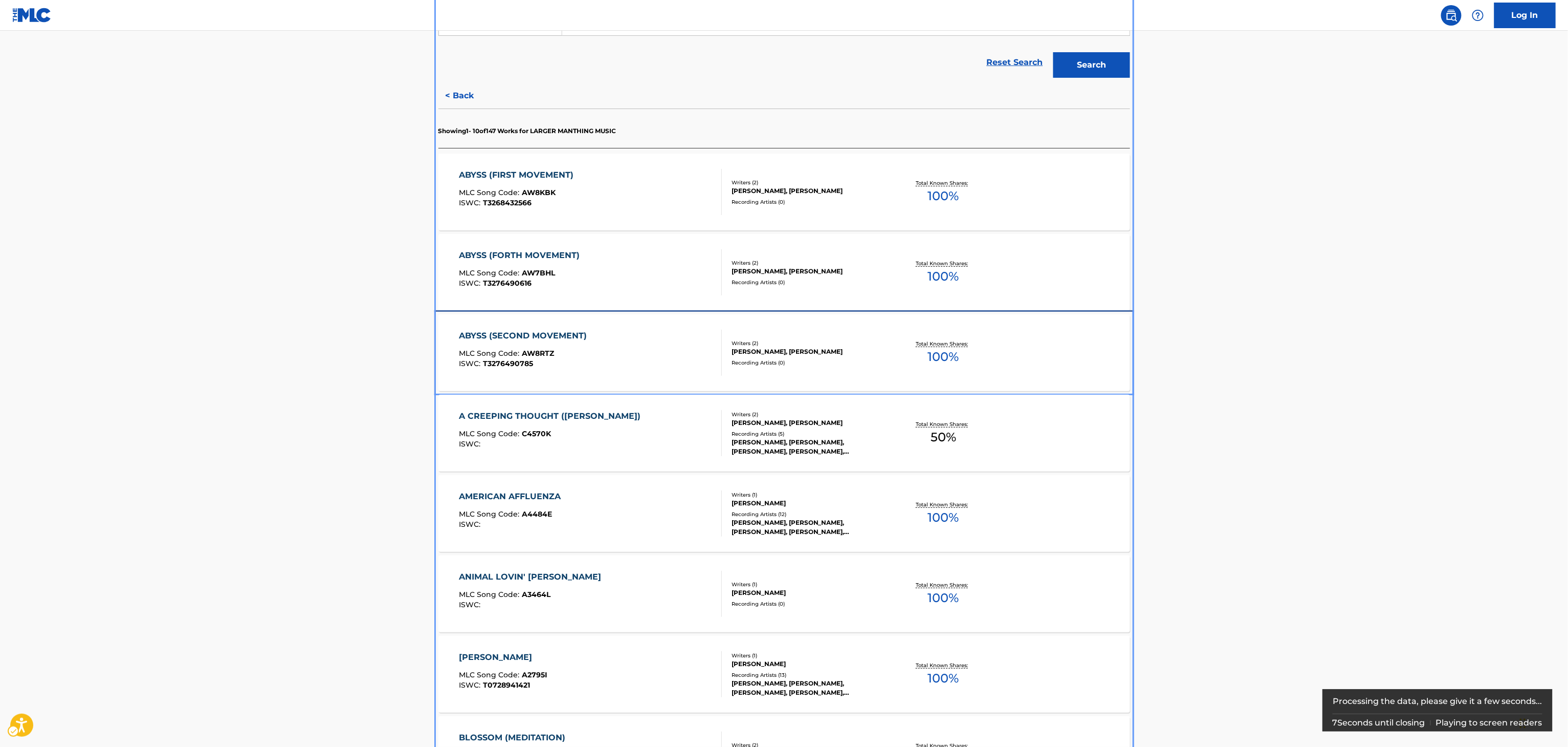
click at [884, 387] on div "ABYSS (SECOND MOVEMENT) MLC Song Code : AW8RTZ ISWC : T3276490785 Writers ( 2 )…" at bounding box center [784, 352] width 692 height 77
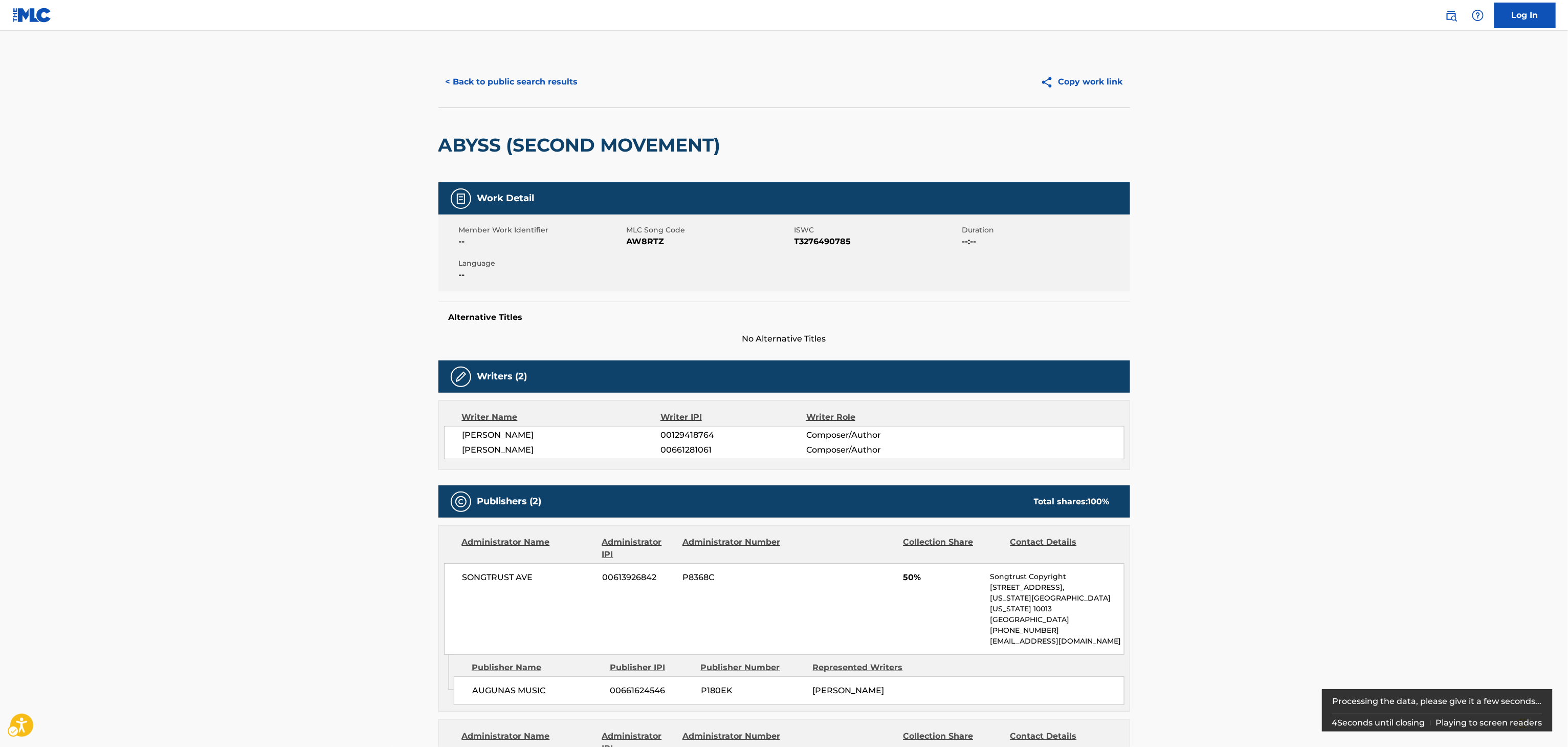
click at [533, 104] on div "< Back to public search results Copy work link" at bounding box center [784, 82] width 692 height 51
click at [529, 101] on div "< Back to public search results Copy work link" at bounding box center [784, 82] width 692 height 51
click at [539, 87] on button "< Back to public search results" at bounding box center [512, 81] width 147 height 25
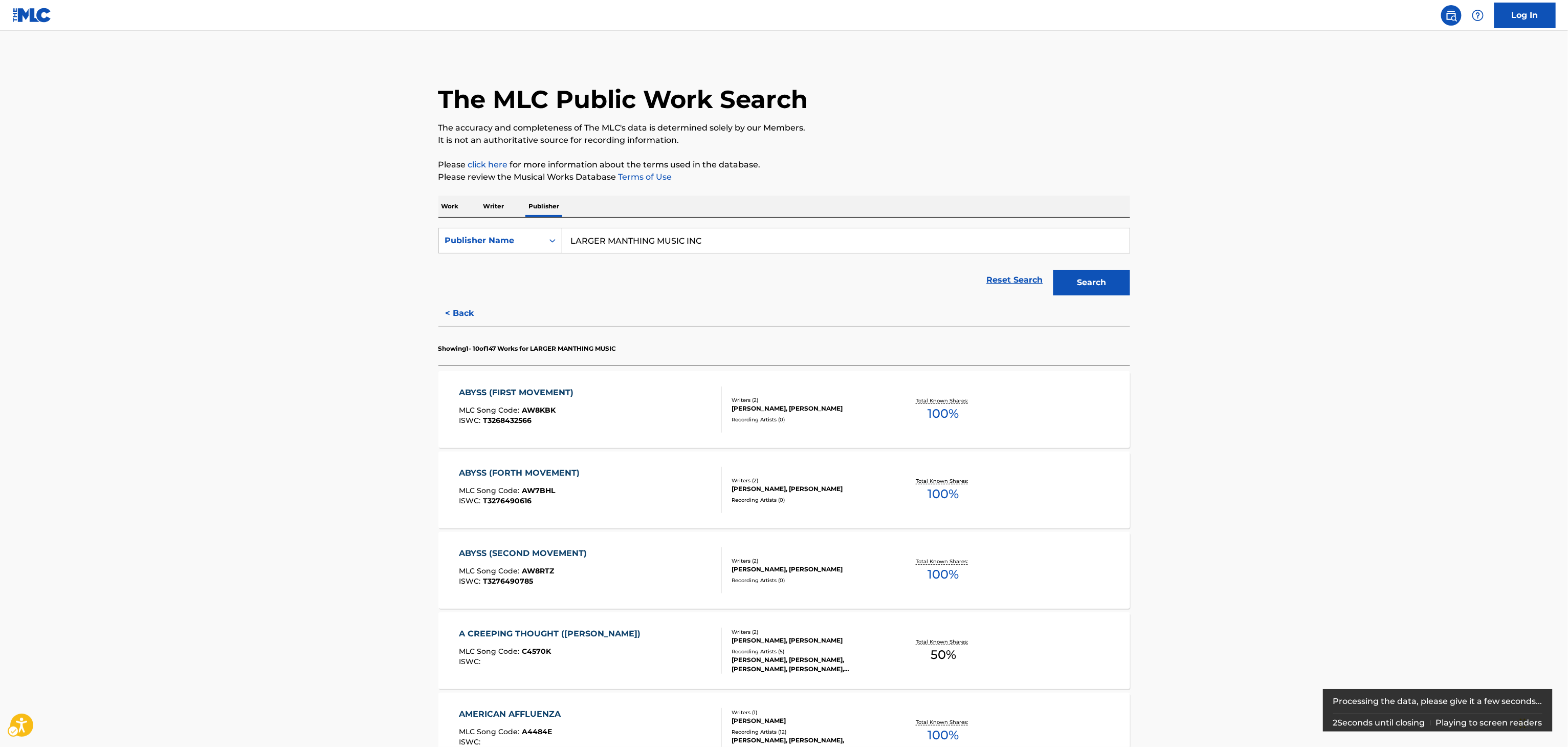
scroll to position [549, 0]
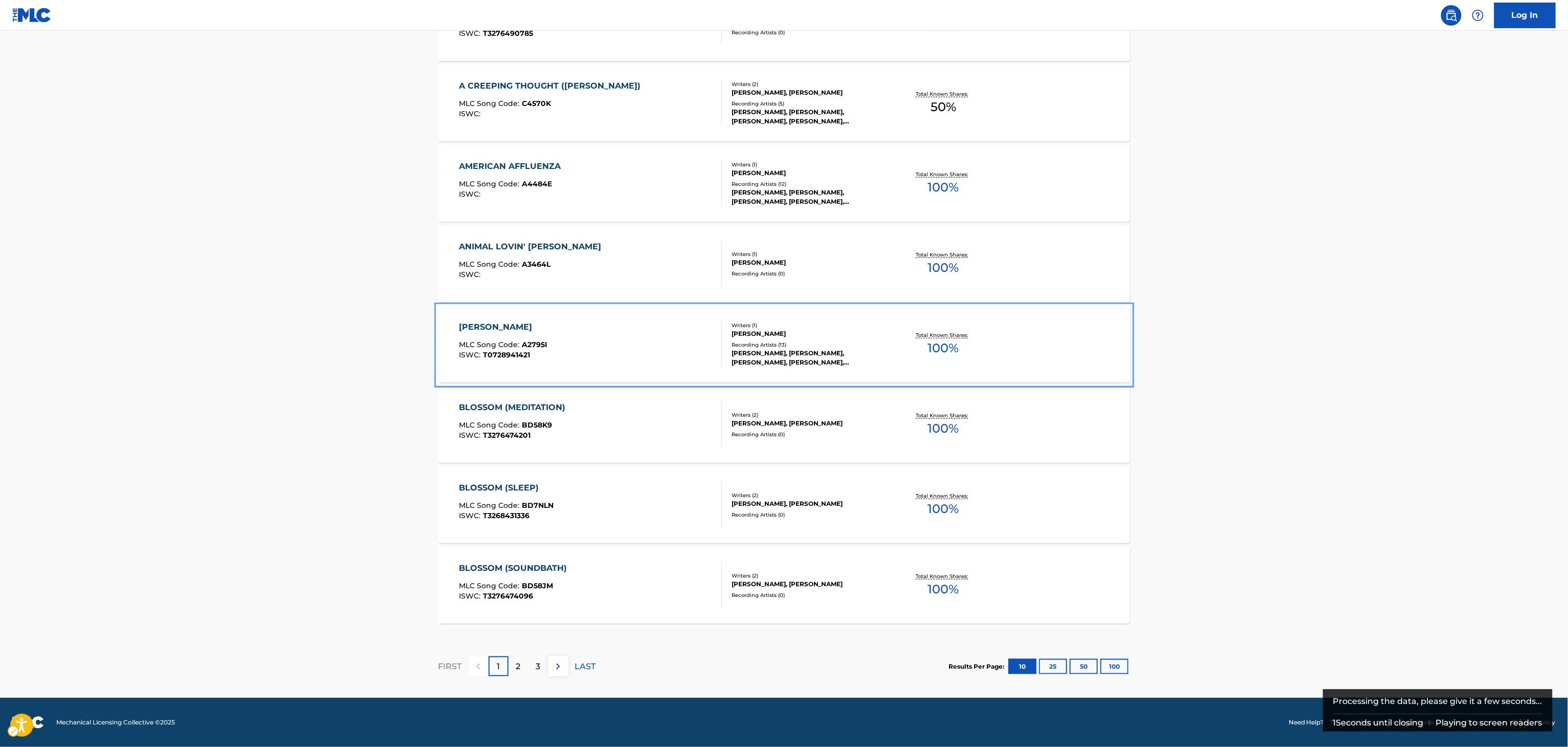
click at [818, 335] on div "ROGER J MANNING" at bounding box center [808, 334] width 154 height 9
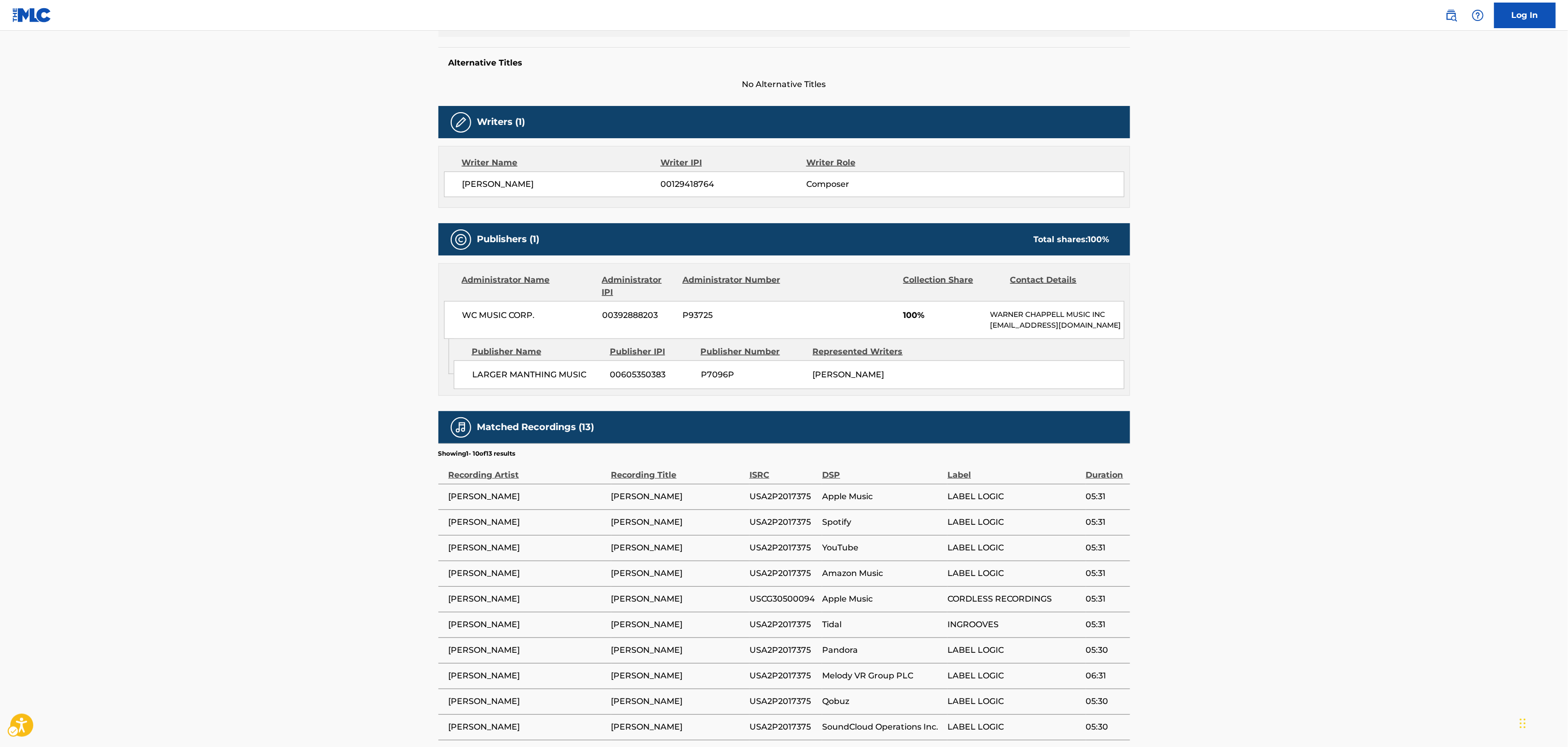
scroll to position [45, 0]
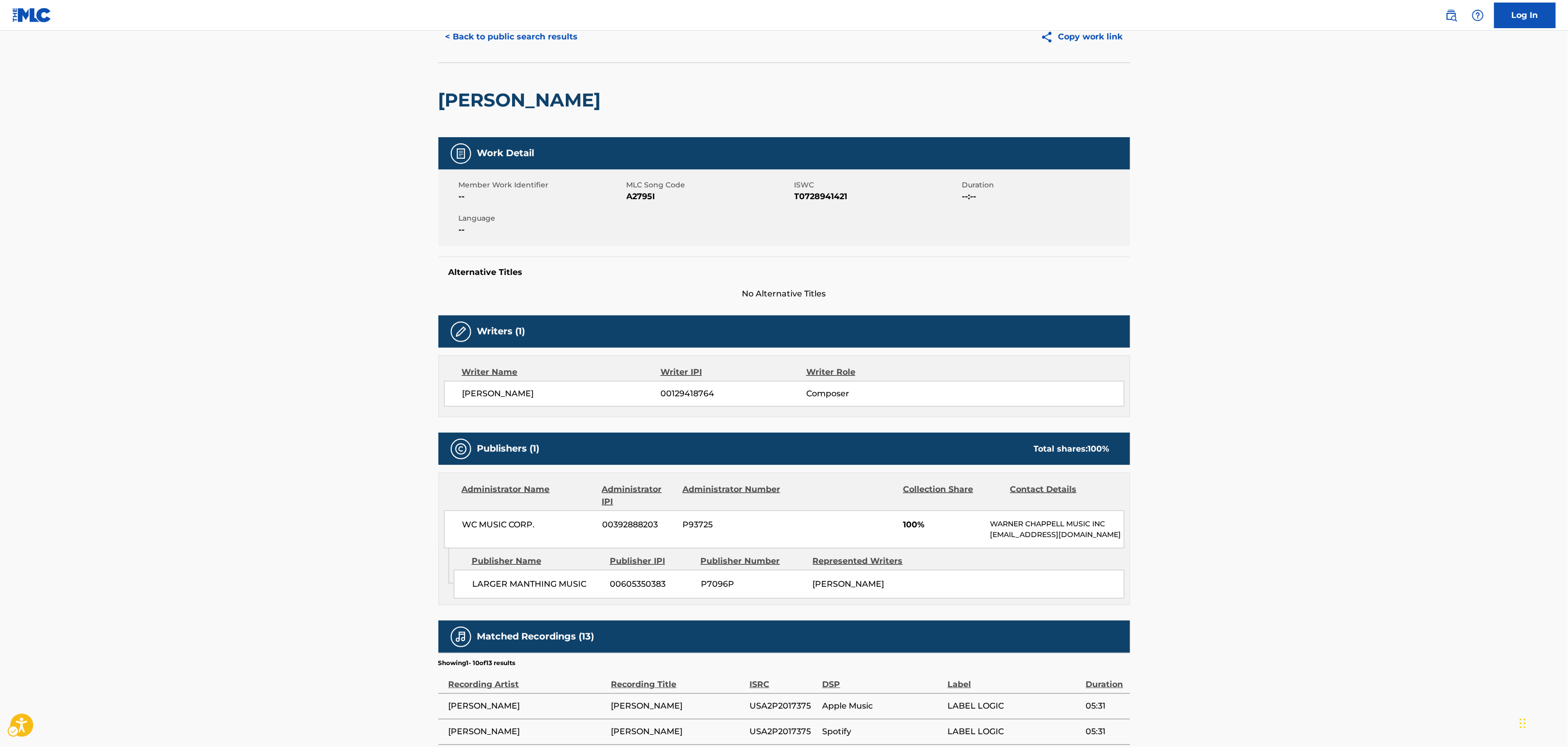
click at [526, 15] on nav "| Redirects to homepage Public Search Log In" at bounding box center [784, 15] width 1568 height 30
click at [536, 31] on button "< Back to public search results" at bounding box center [512, 36] width 147 height 25
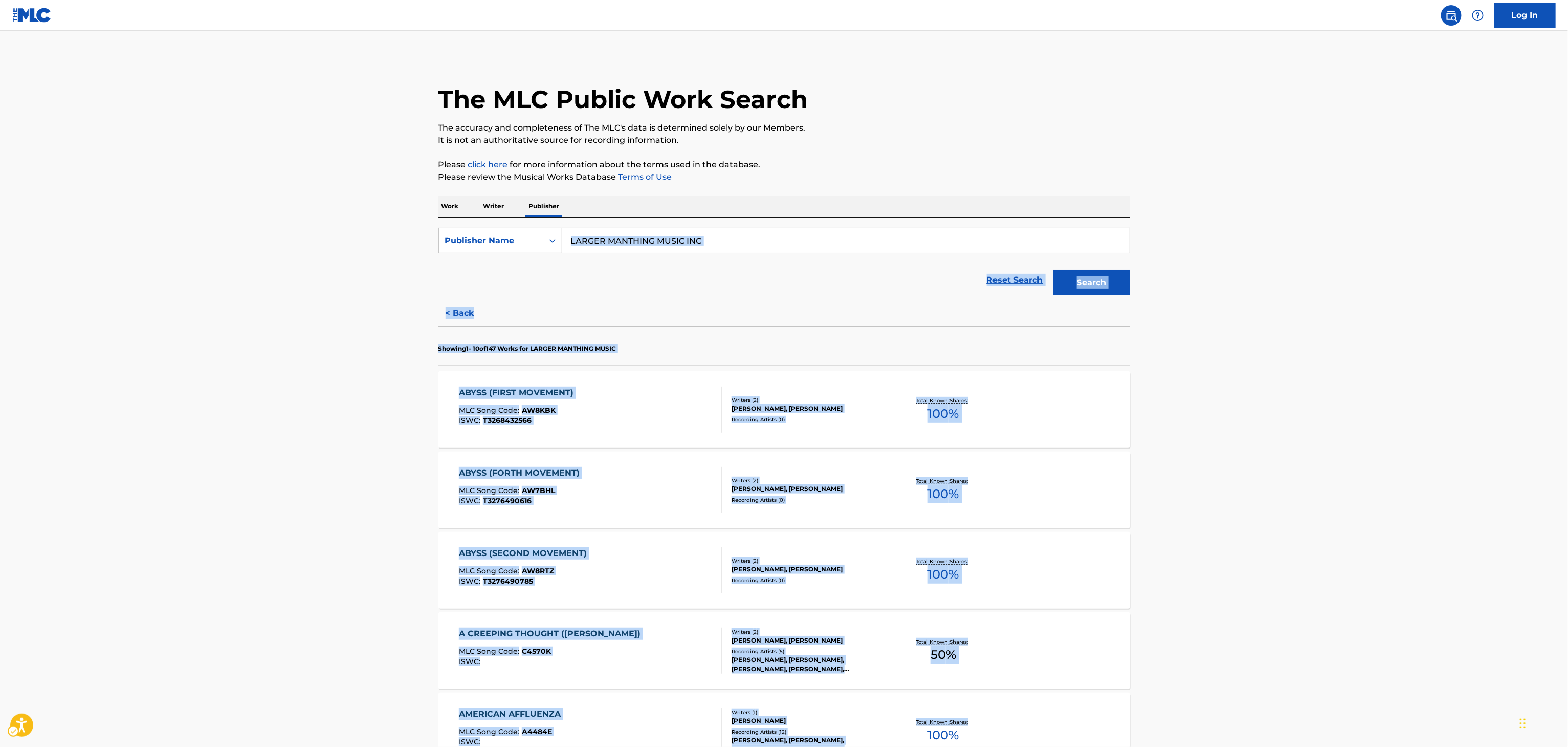
drag, startPoint x: 1442, startPoint y: 574, endPoint x: 1377, endPoint y: 669, distance: 115.1
click at [1387, 701] on main "The MLC Public Work Search The accuracy and completeness of The MLC's data is d…" at bounding box center [784, 637] width 1568 height 1215
click at [1062, 490] on div "ABYSS (FORTH MOVEMENT) MLC Song Code : AW7BHL ISWC : T3276490616 Writers ( 2 ) …" at bounding box center [784, 490] width 692 height 77
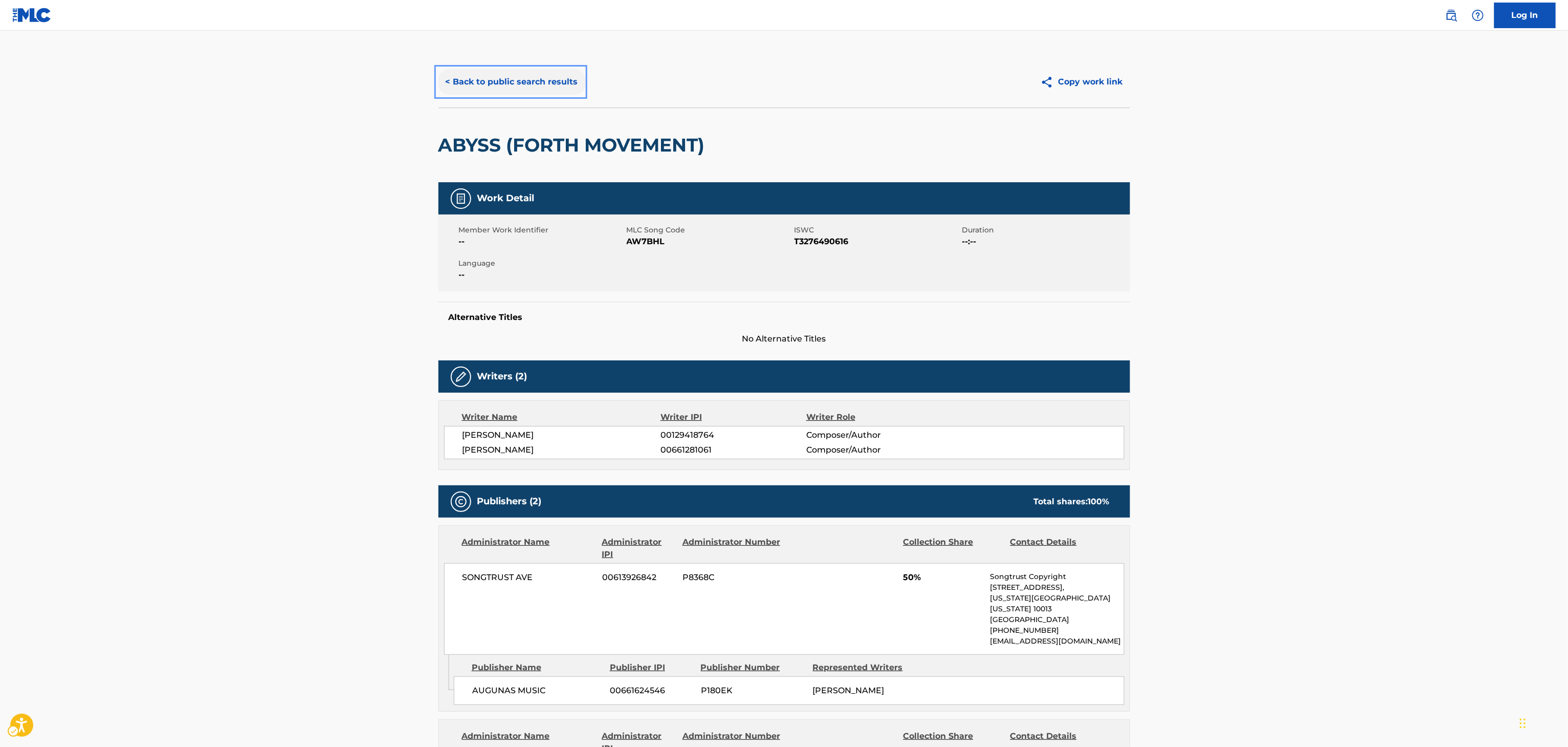
click at [513, 79] on button "< Back to public search results" at bounding box center [512, 81] width 147 height 25
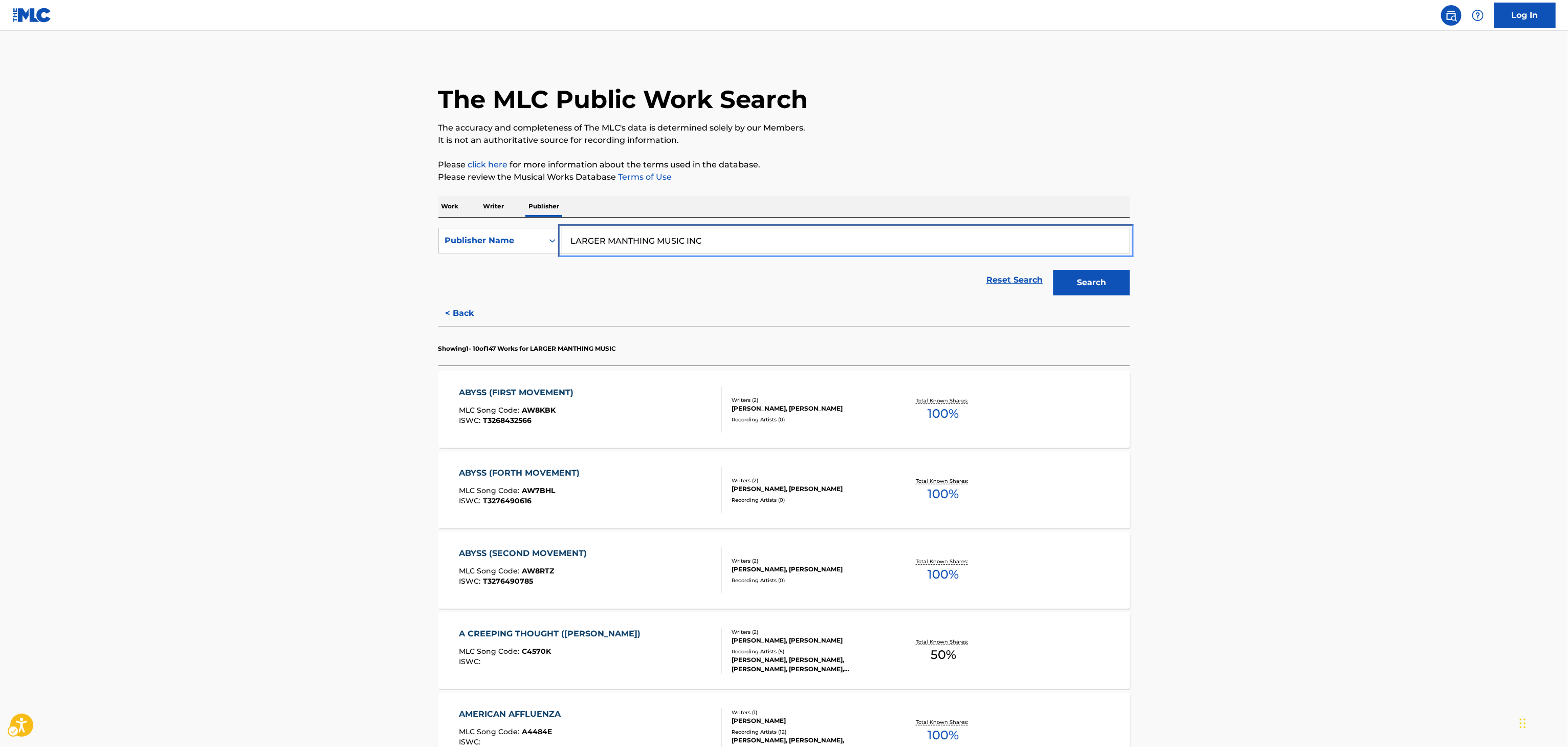
click at [607, 229] on input "LARGER MANTHING MUSIC INC" at bounding box center [846, 241] width 568 height 25
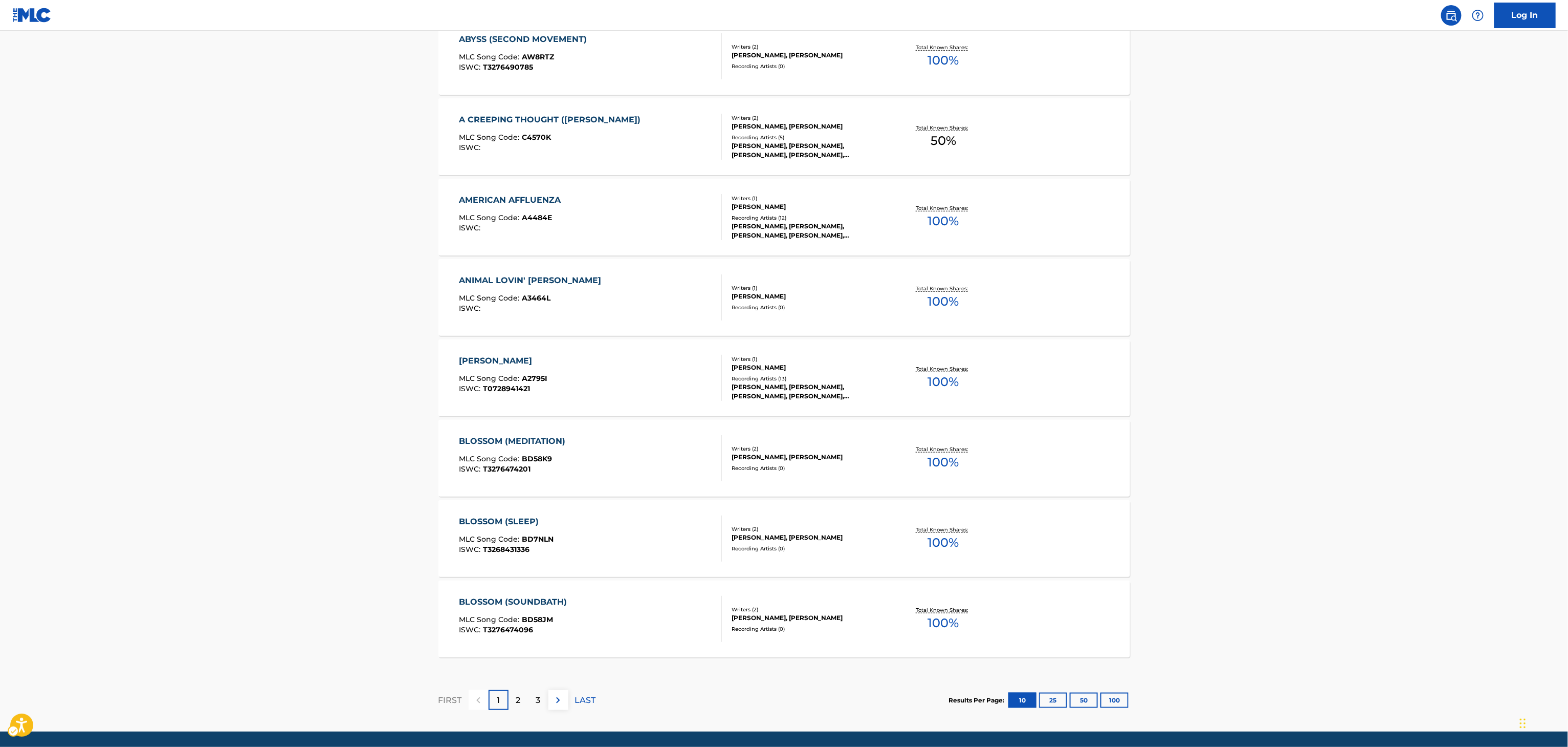
scroll to position [516, 0]
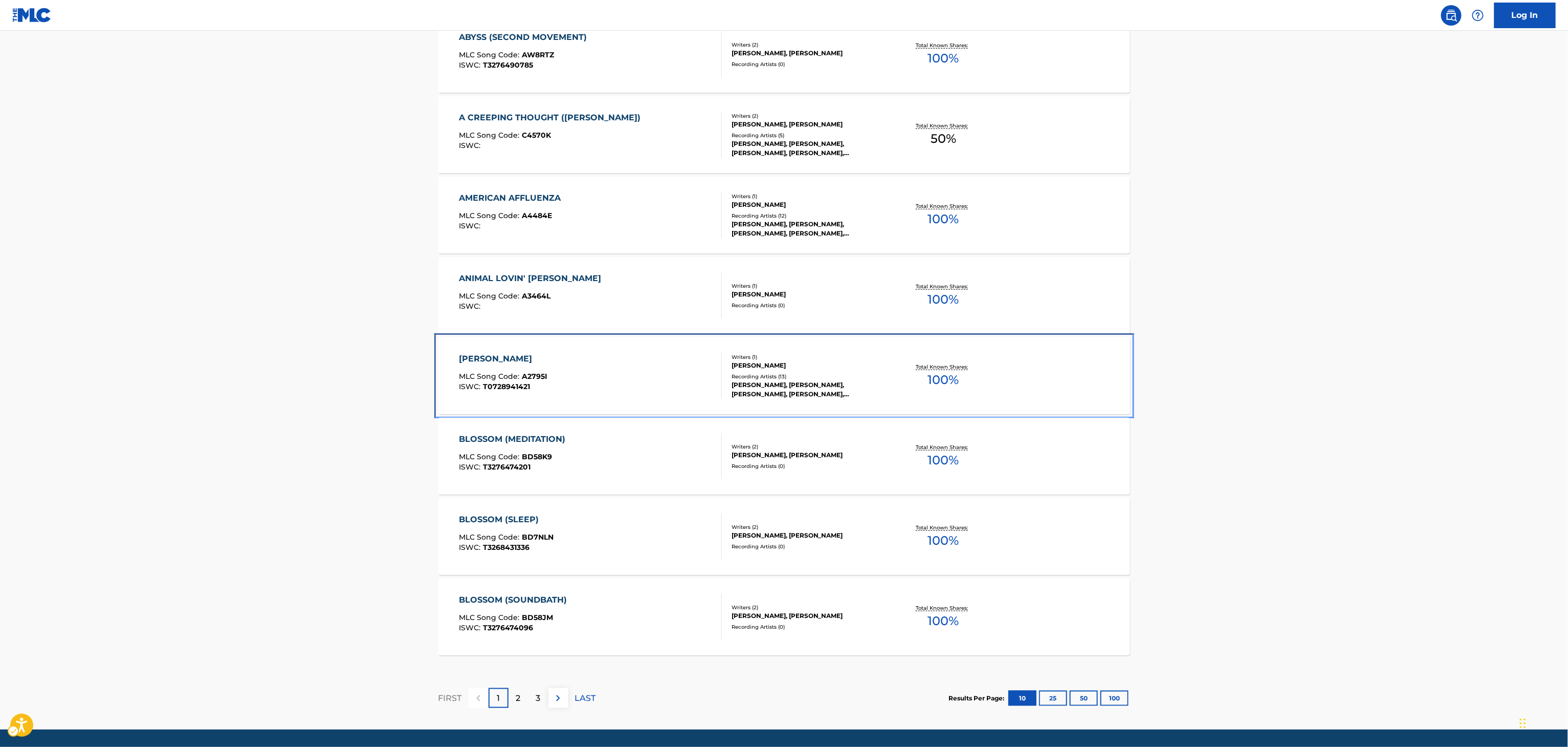
click at [898, 374] on div "Total Known Shares: 100 %" at bounding box center [943, 376] width 115 height 31
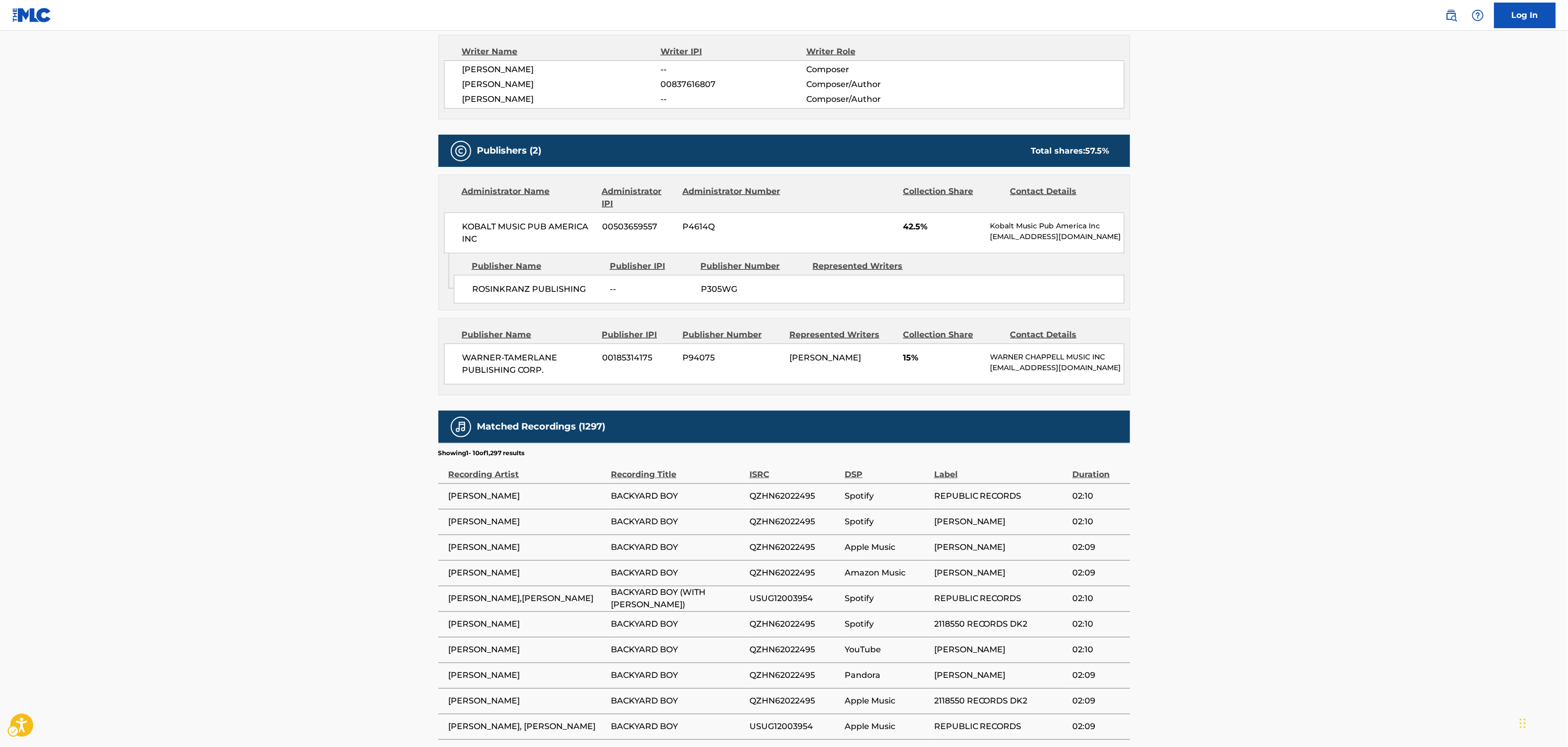
scroll to position [532, 0]
